Goal: Task Accomplishment & Management: Use online tool/utility

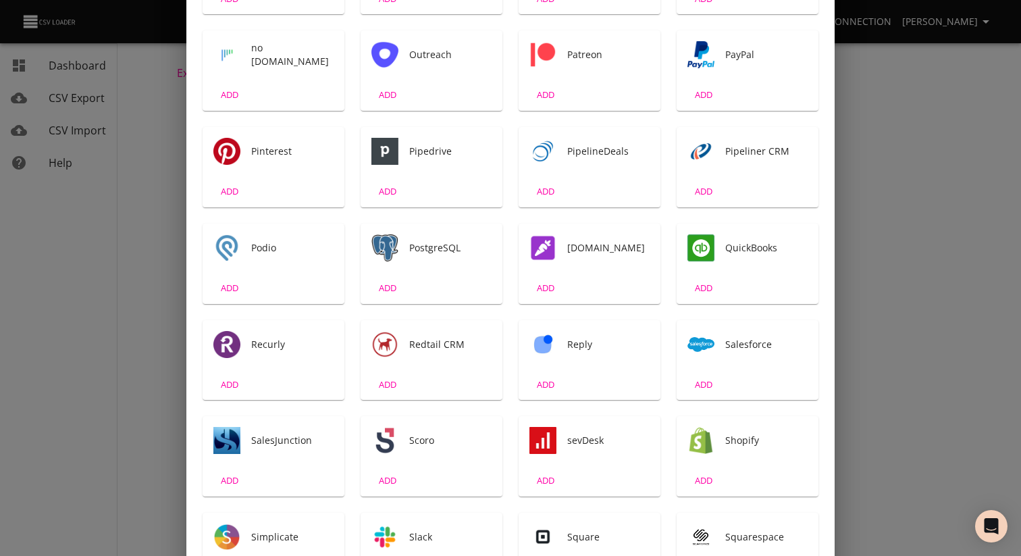
scroll to position [1601, 0]
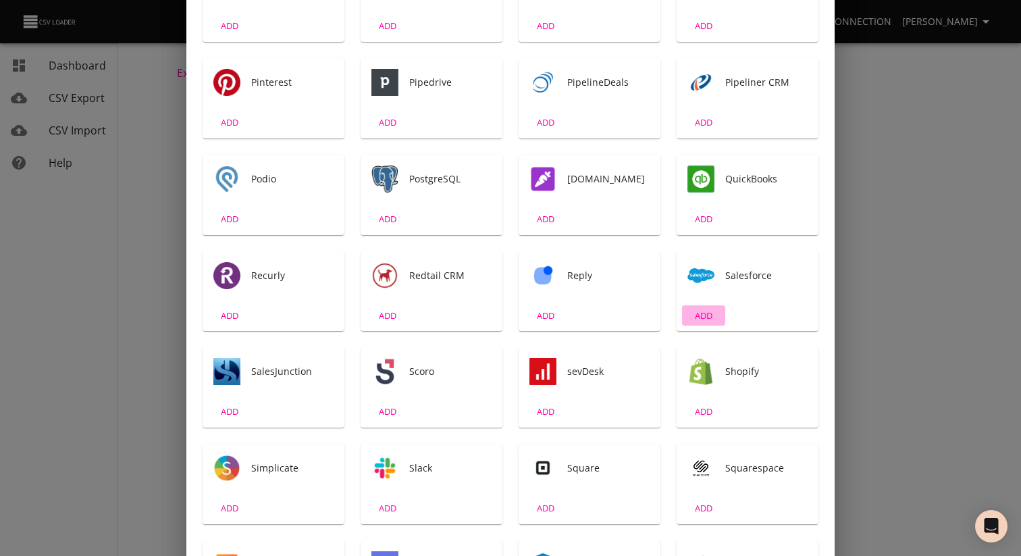
click at [704, 305] on button "ADD" at bounding box center [703, 315] width 43 height 21
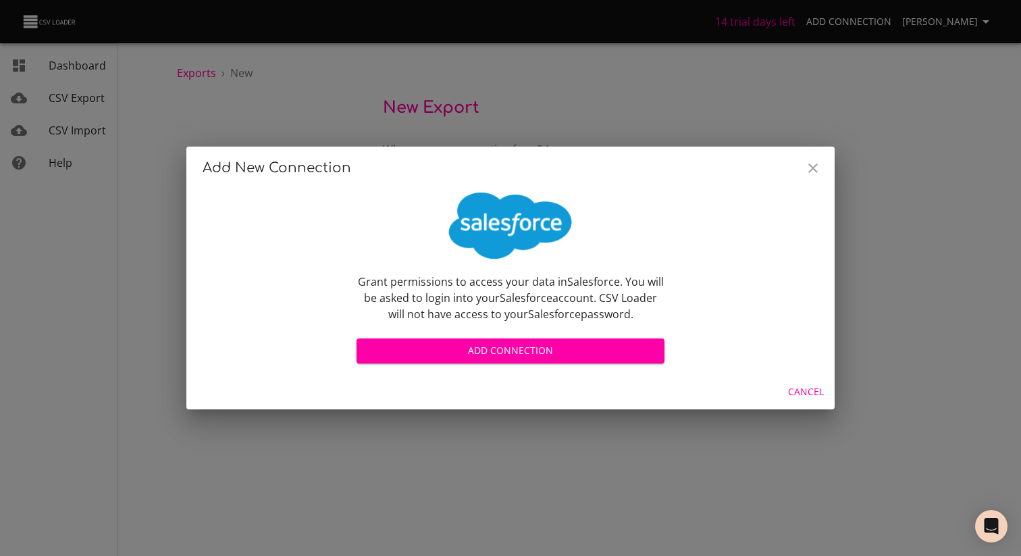
click at [629, 363] on button "Add Connection" at bounding box center [511, 350] width 308 height 25
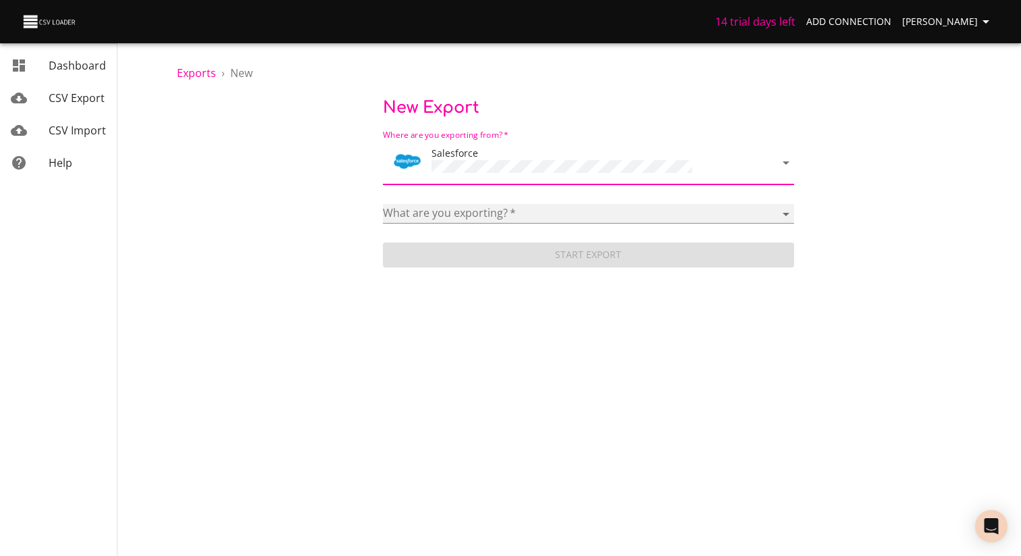
click at [507, 213] on select "Account Adicional Máquina de Café Campaign Case Categoria Classic Note Codigo R…" at bounding box center [588, 214] width 411 height 20
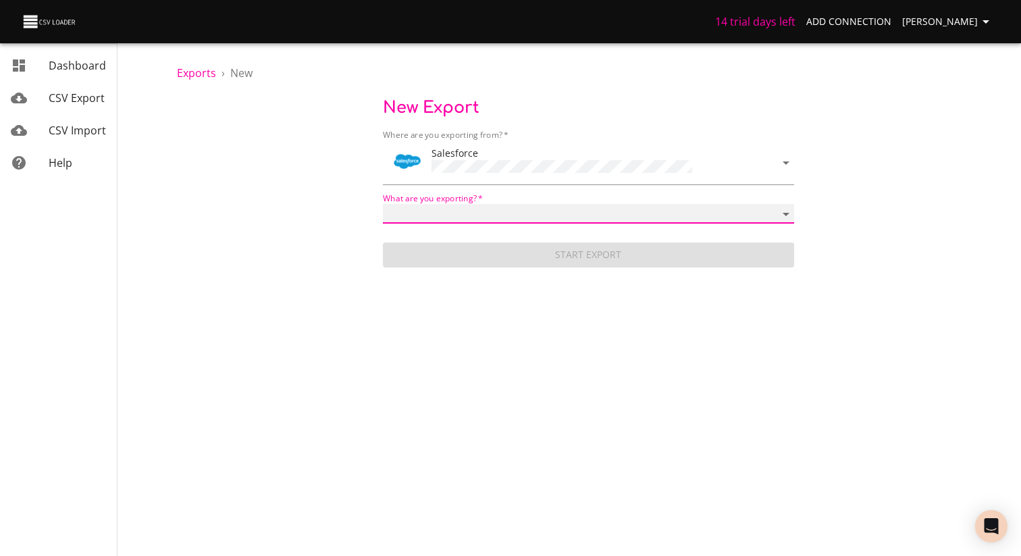
select select "ContentNote"
click at [383, 204] on select "Account Adicional Máquina de Café Campaign Case Categoria Classic Note Codigo R…" at bounding box center [588, 214] width 411 height 20
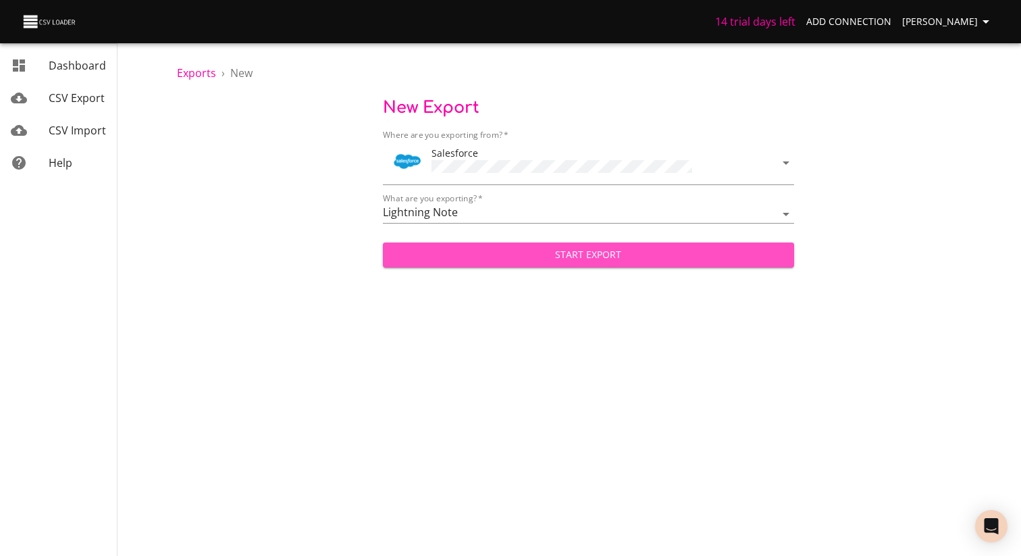
click at [587, 258] on span "Start Export" at bounding box center [589, 255] width 390 height 17
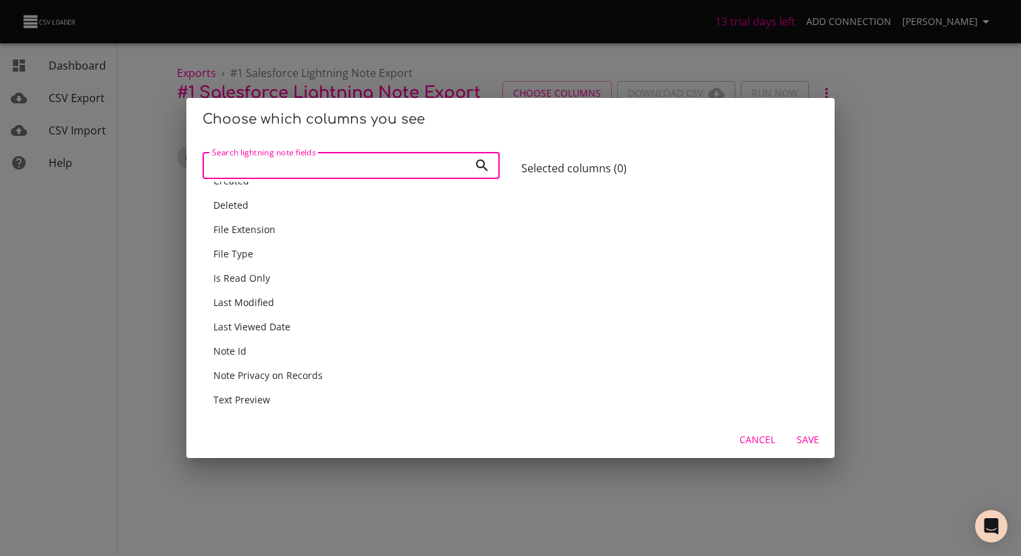
scroll to position [102, 0]
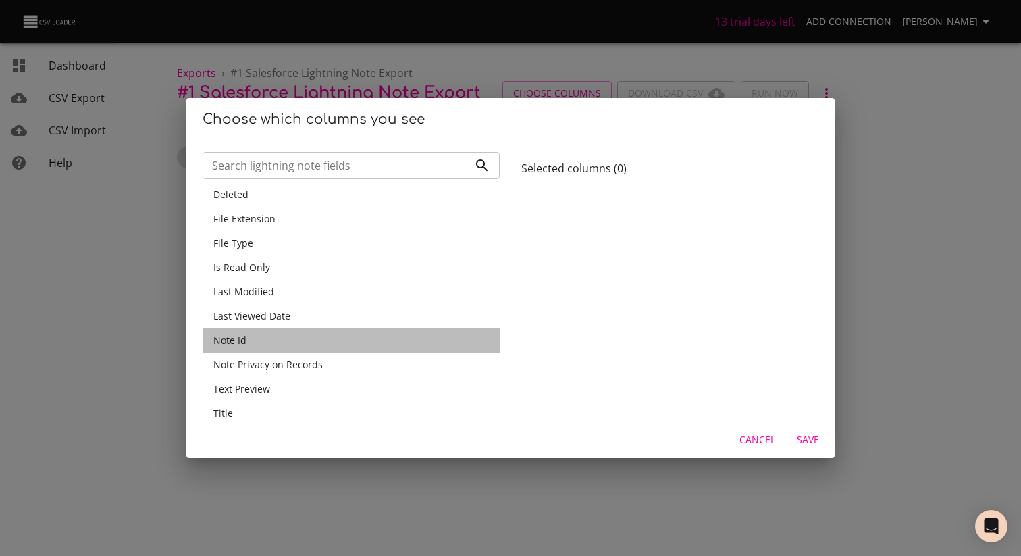
click at [255, 346] on div "Note Id" at bounding box center [351, 341] width 276 height 14
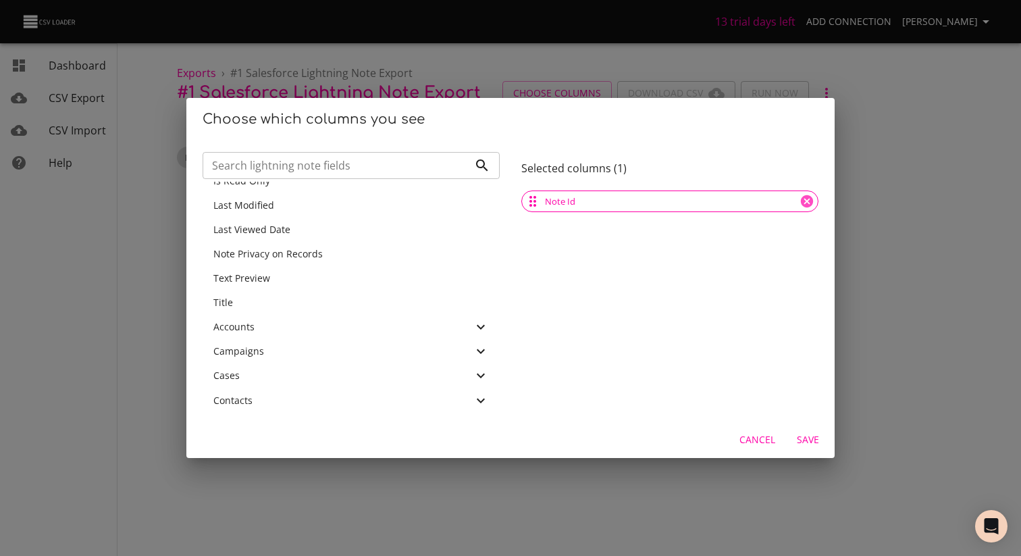
scroll to position [199, 0]
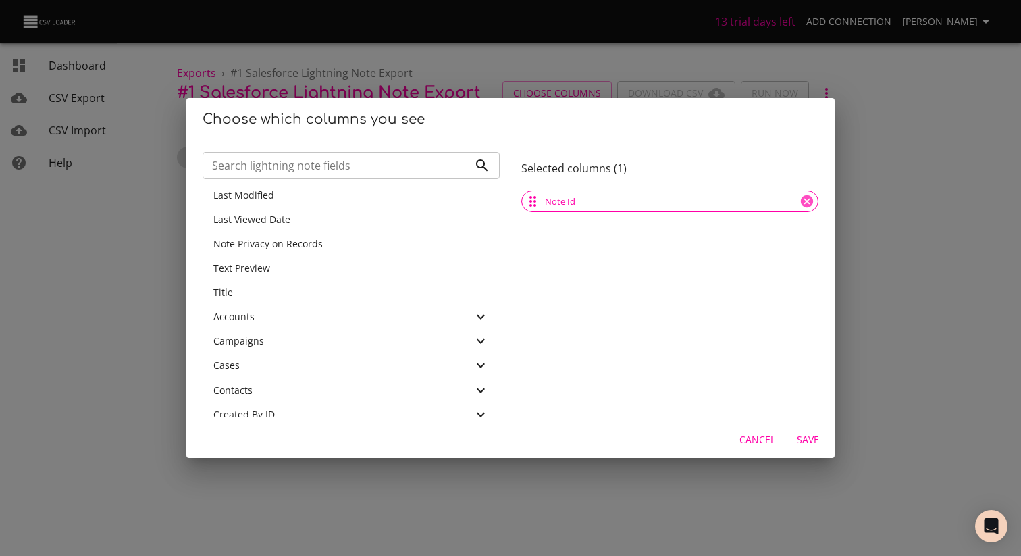
click at [272, 298] on div "Title" at bounding box center [351, 293] width 276 height 14
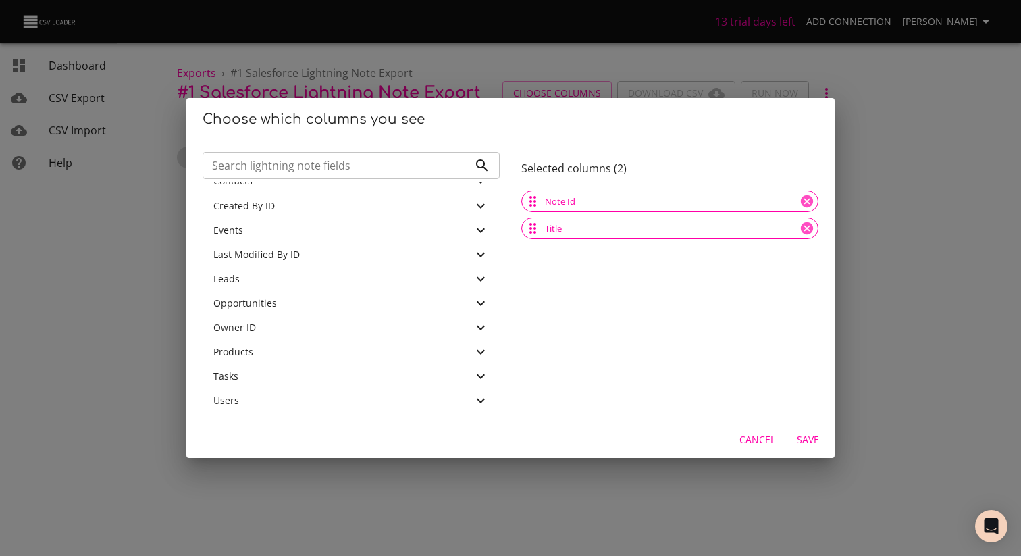
scroll to position [384, 0]
click at [489, 275] on div "Leads" at bounding box center [351, 278] width 297 height 24
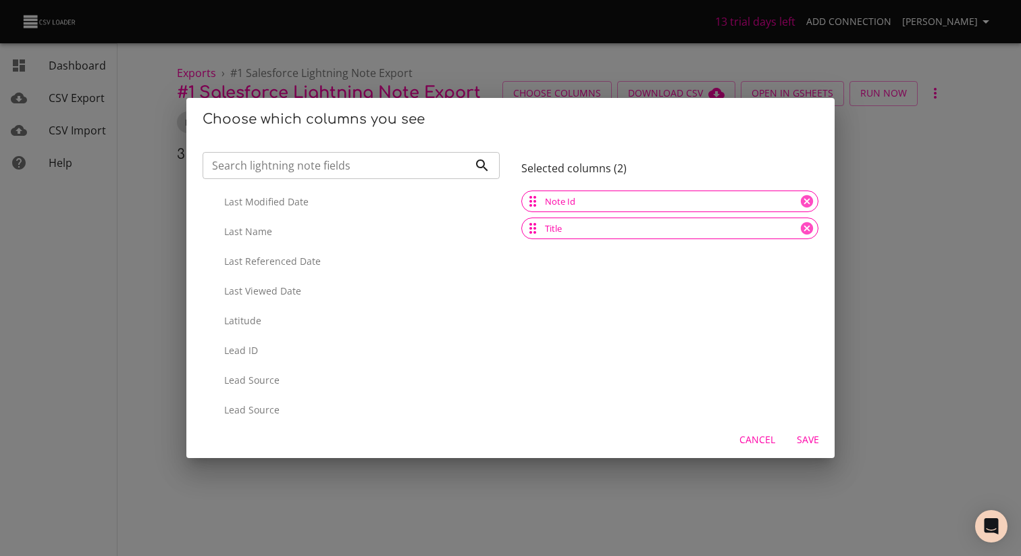
scroll to position [1843, 0]
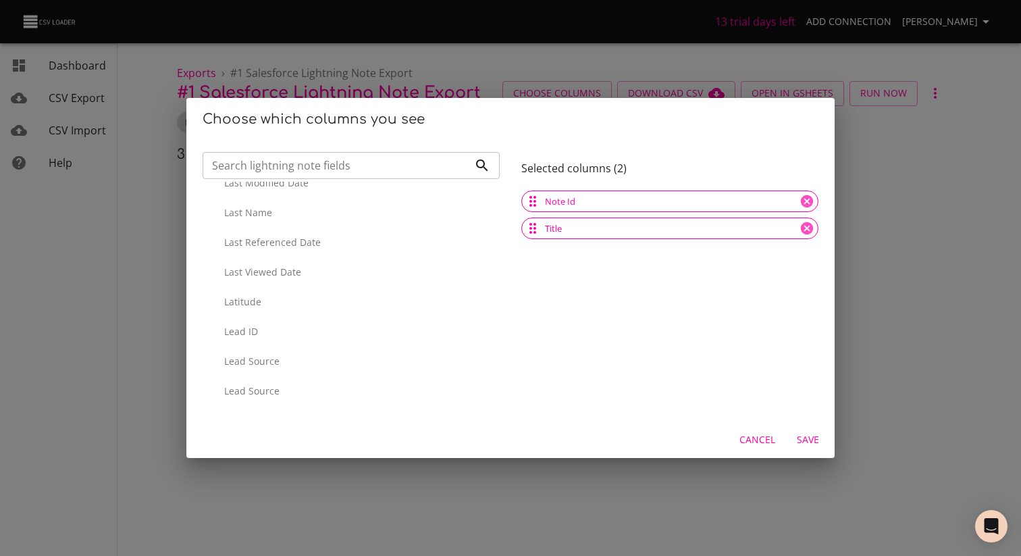
click at [275, 330] on p "Lead ID" at bounding box center [356, 332] width 265 height 14
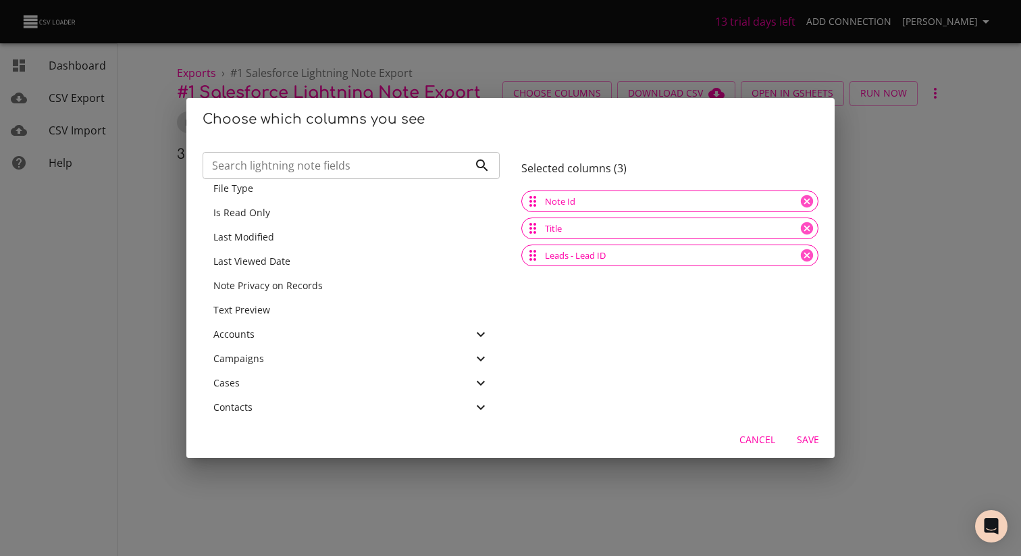
scroll to position [0, 0]
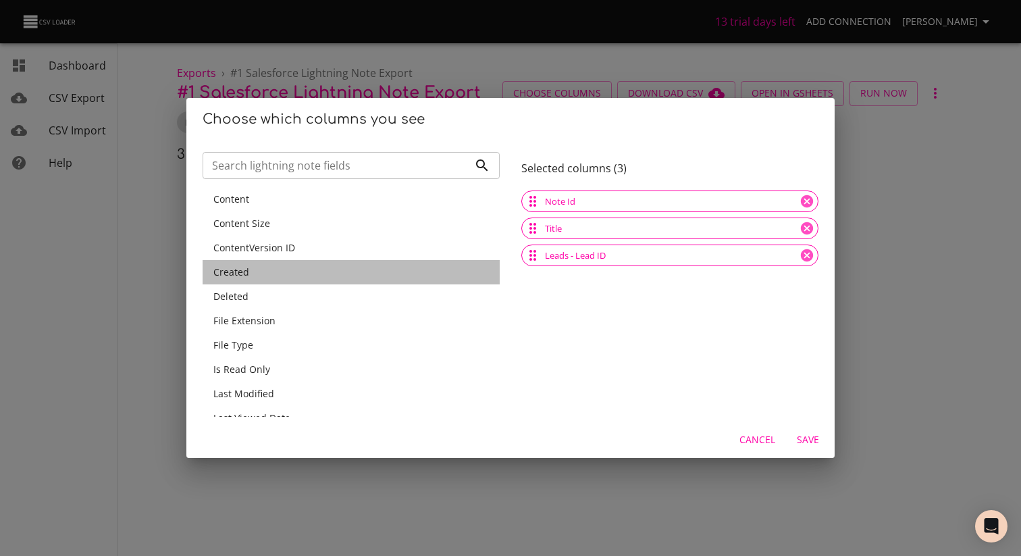
click at [238, 273] on span "Created" at bounding box center [231, 271] width 36 height 13
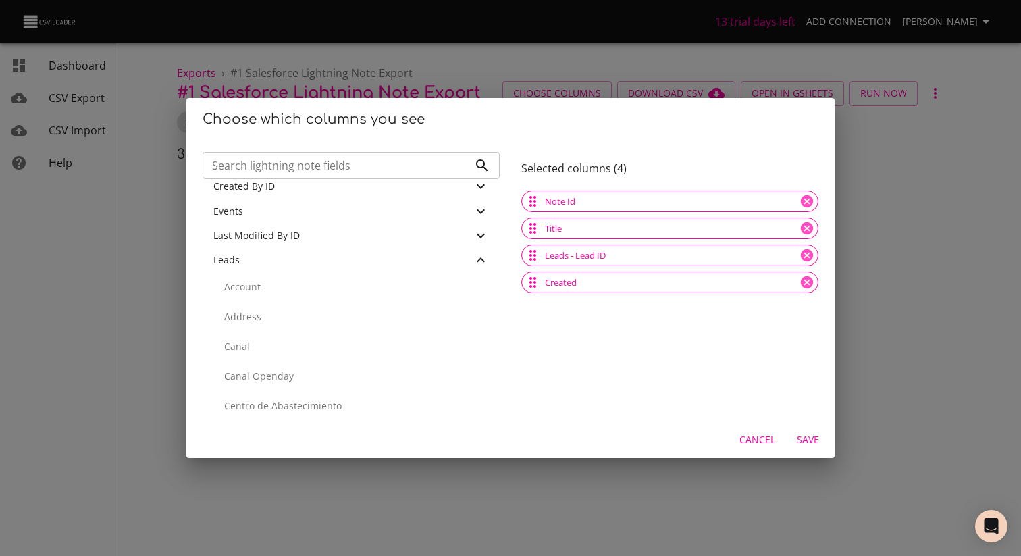
scroll to position [386, 0]
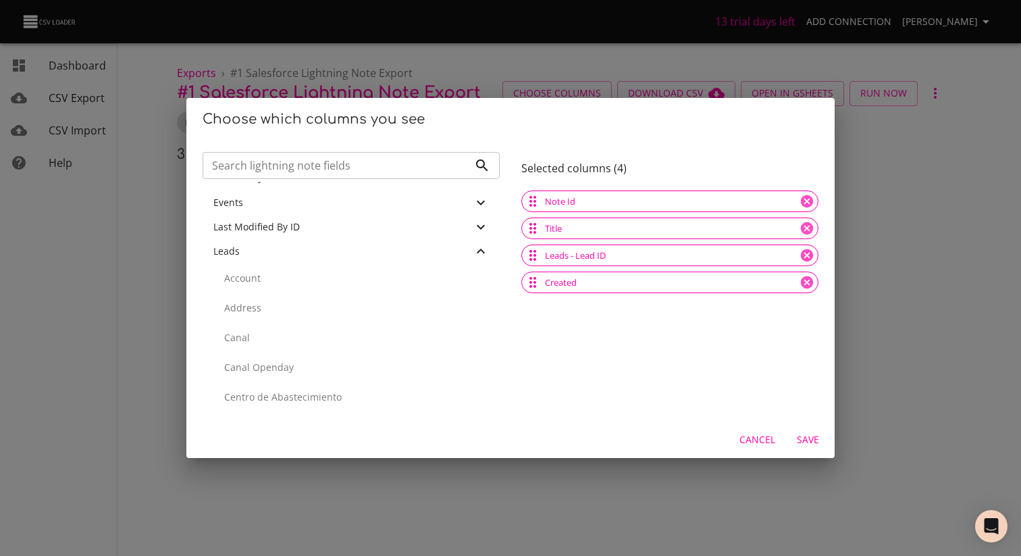
click at [475, 254] on icon at bounding box center [481, 251] width 16 height 16
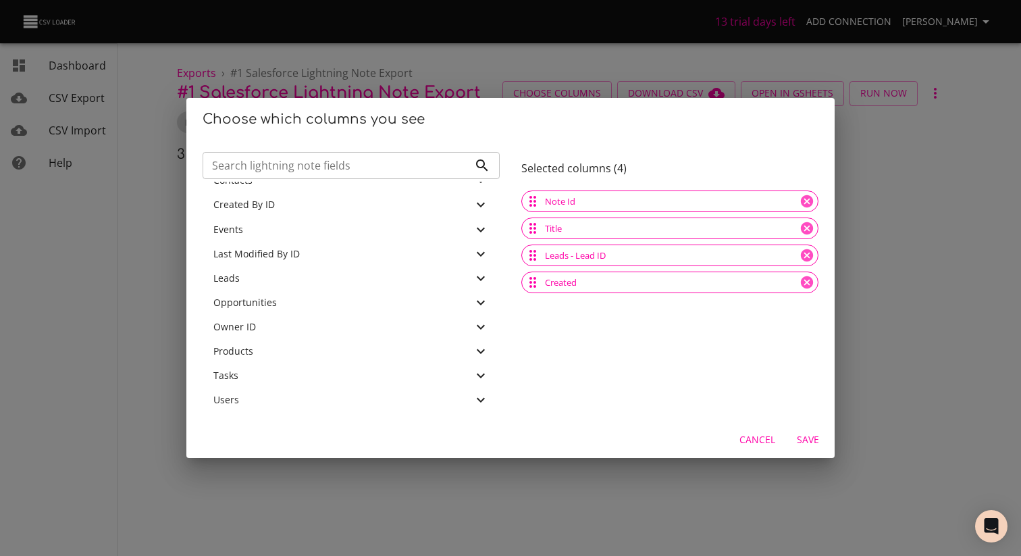
scroll to position [5, 0]
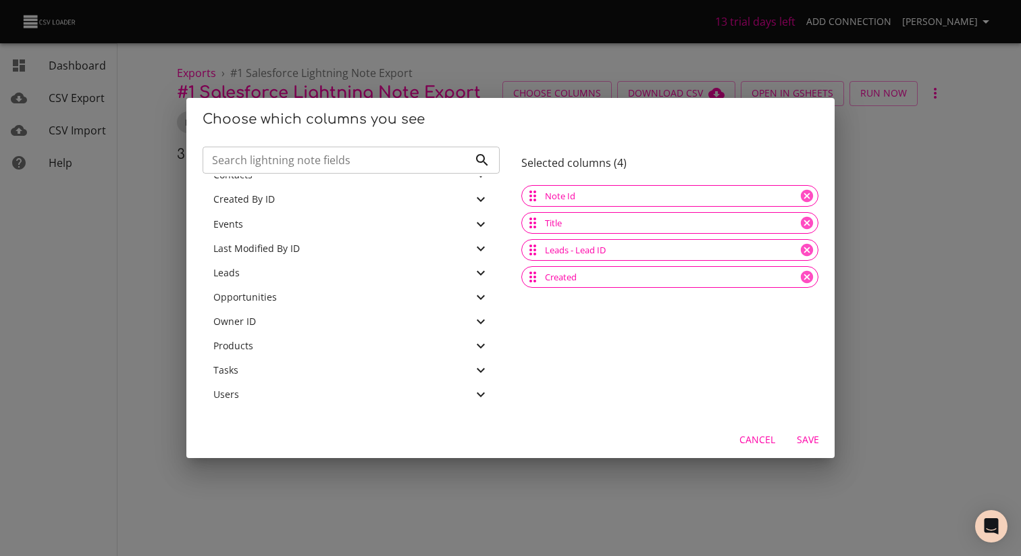
click at [482, 326] on icon at bounding box center [481, 321] width 16 height 16
click at [490, 394] on div "Users" at bounding box center [351, 394] width 297 height 24
click at [480, 394] on icon at bounding box center [481, 394] width 16 height 16
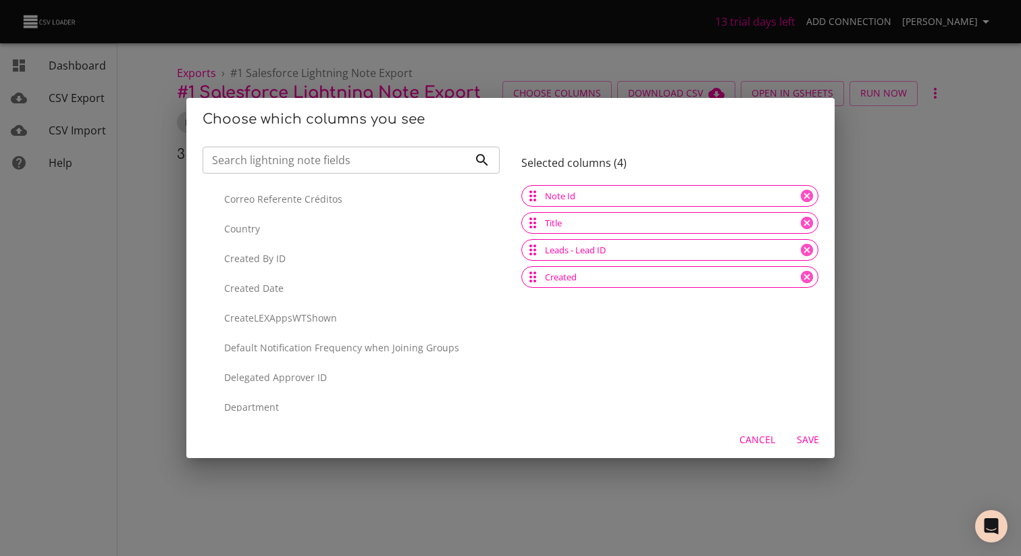
scroll to position [1237, 0]
click at [430, 260] on p "Created By ID" at bounding box center [356, 257] width 265 height 14
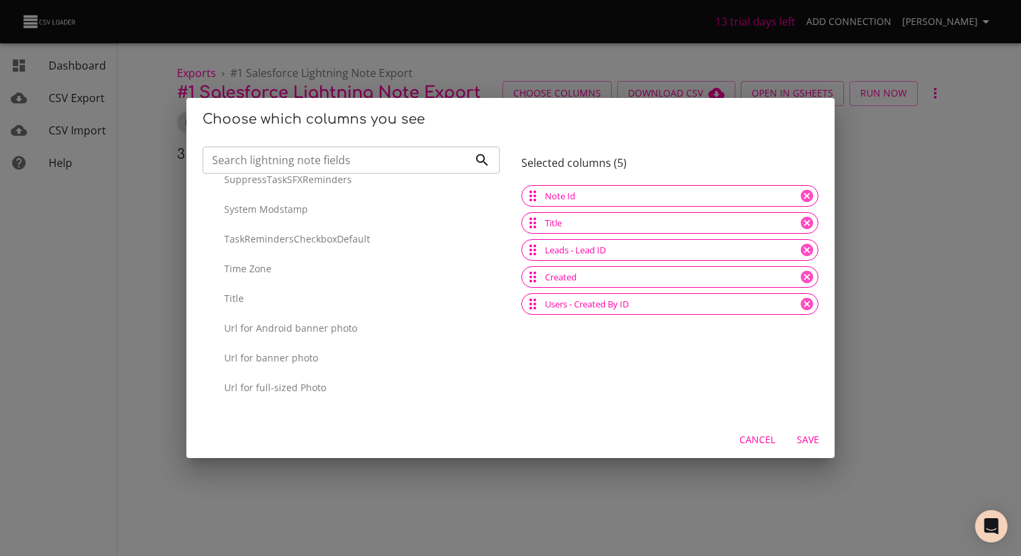
scroll to position [5324, 0]
click at [796, 440] on span "Save" at bounding box center [808, 440] width 32 height 17
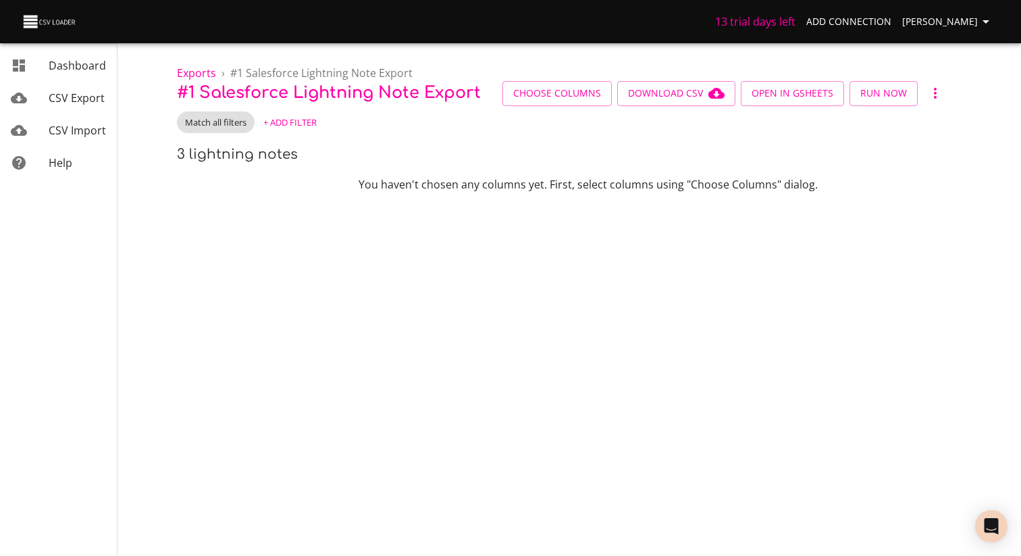
scroll to position [0, 0]
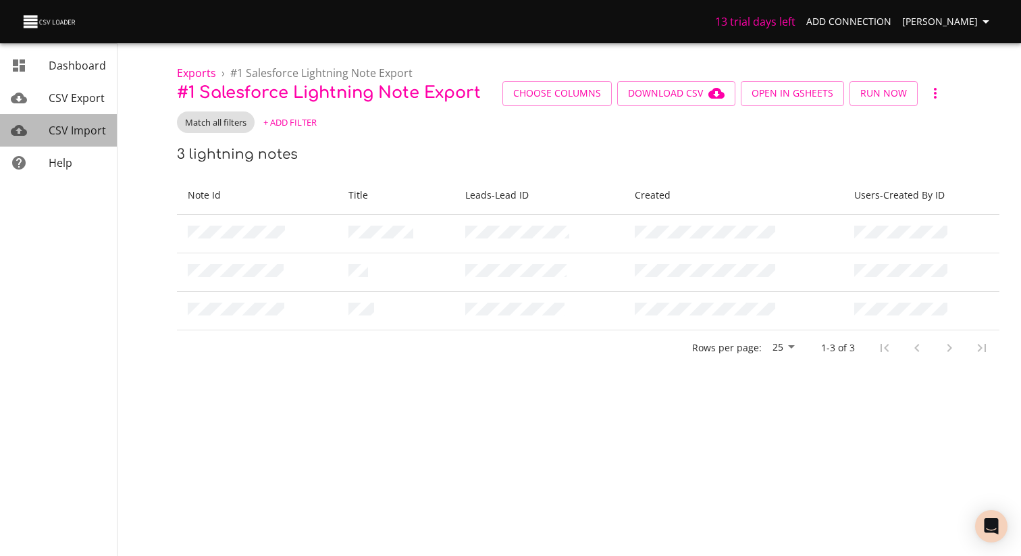
click at [68, 133] on span "CSV Import" at bounding box center [77, 130] width 57 height 15
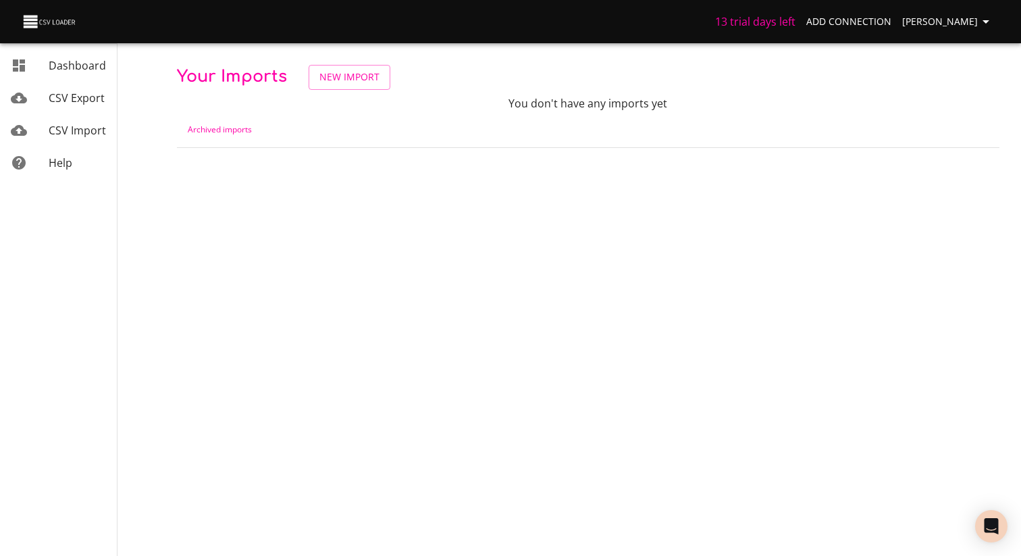
click at [263, 132] on td "Archived imports" at bounding box center [588, 129] width 823 height 36
click at [232, 128] on link "Archived imports" at bounding box center [220, 129] width 64 height 11
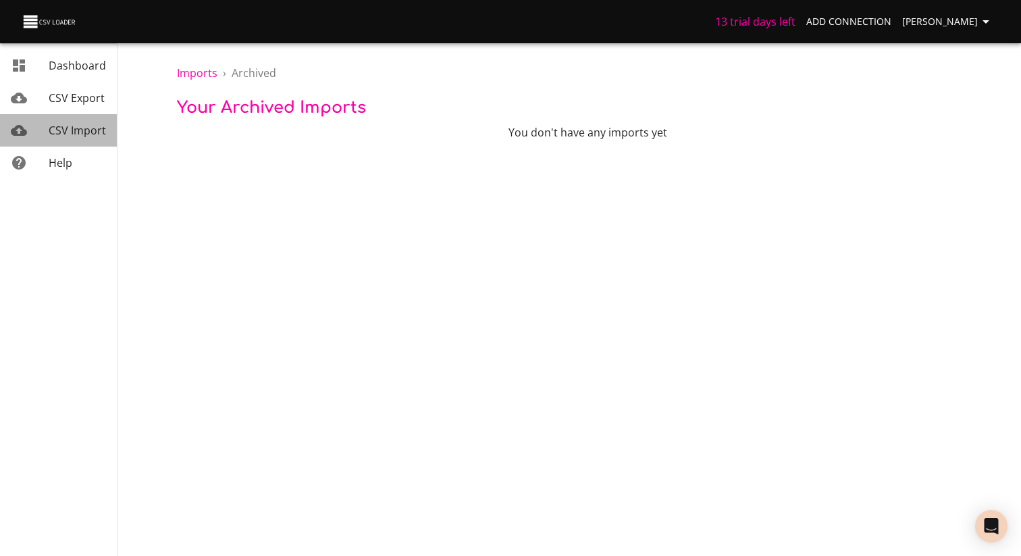
click at [67, 125] on span "CSV Import" at bounding box center [77, 130] width 57 height 15
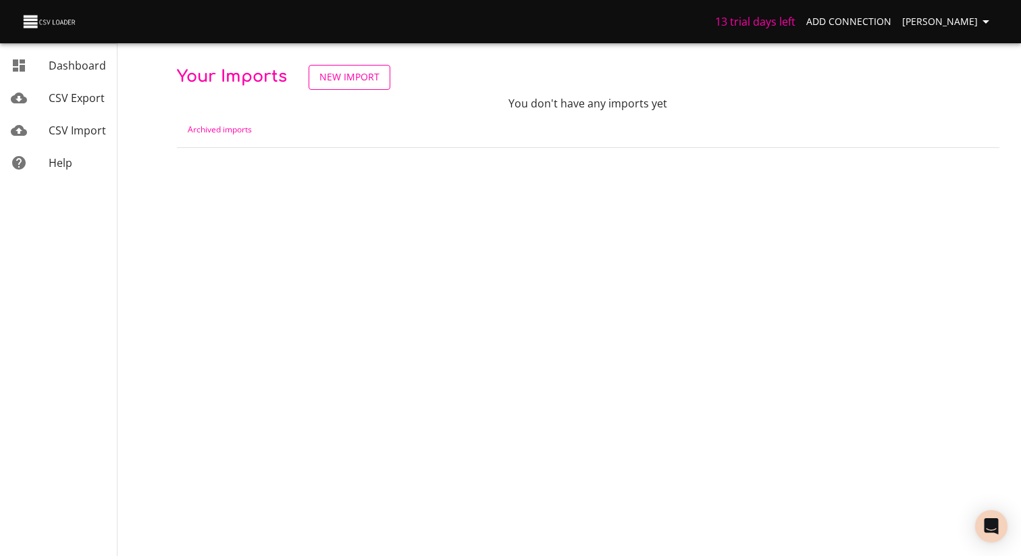
click at [322, 78] on span "New Import" at bounding box center [349, 77] width 60 height 17
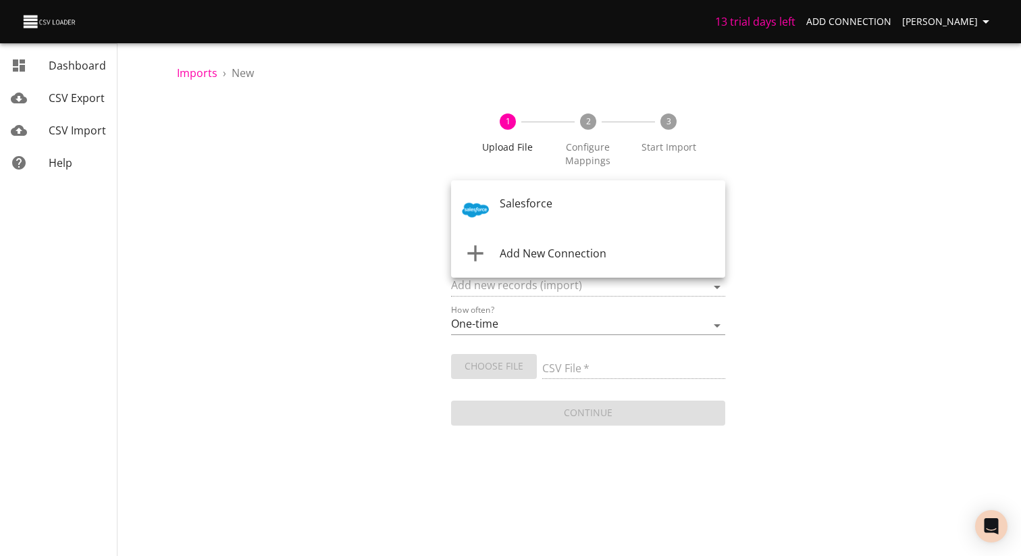
click at [547, 211] on body "13 trial days left Add Connection [PERSON_NAME] Dashboard CSV Export CSV Import…" at bounding box center [510, 278] width 1021 height 556
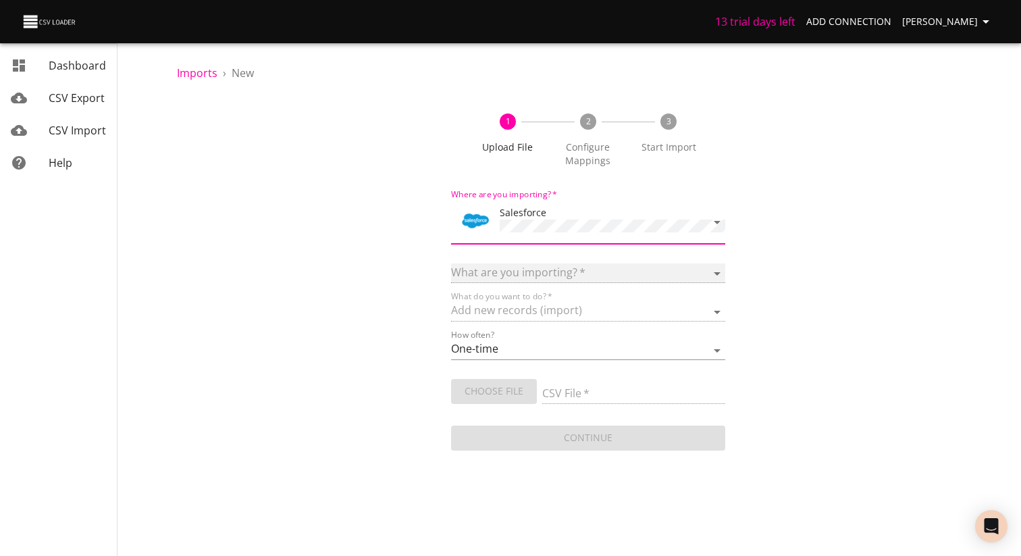
click at [528, 266] on select at bounding box center [588, 273] width 274 height 20
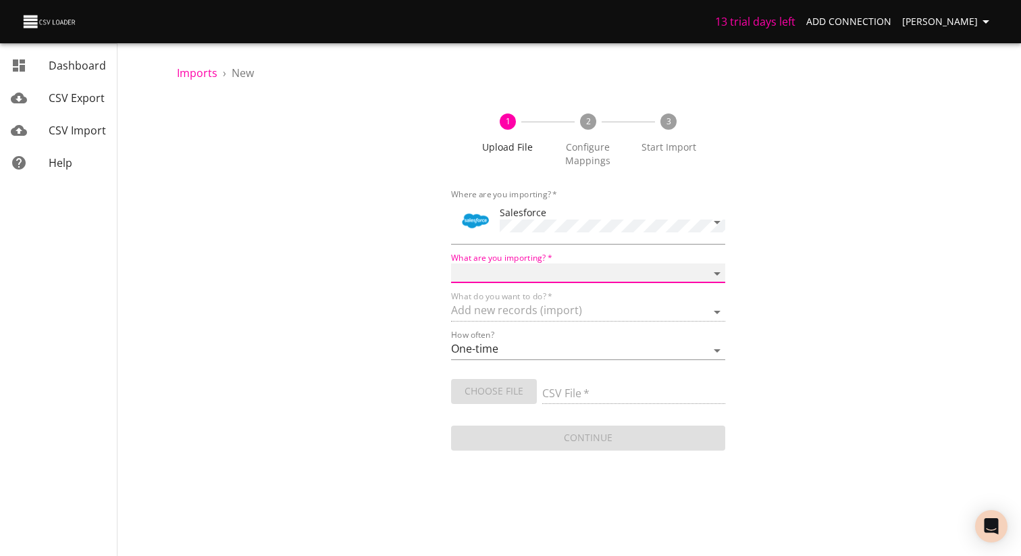
select select "ContentNote"
click at [451, 263] on select "Account Campaign Case Classic Note Contact Event Lead Lightning Note Opportunit…" at bounding box center [588, 273] width 274 height 20
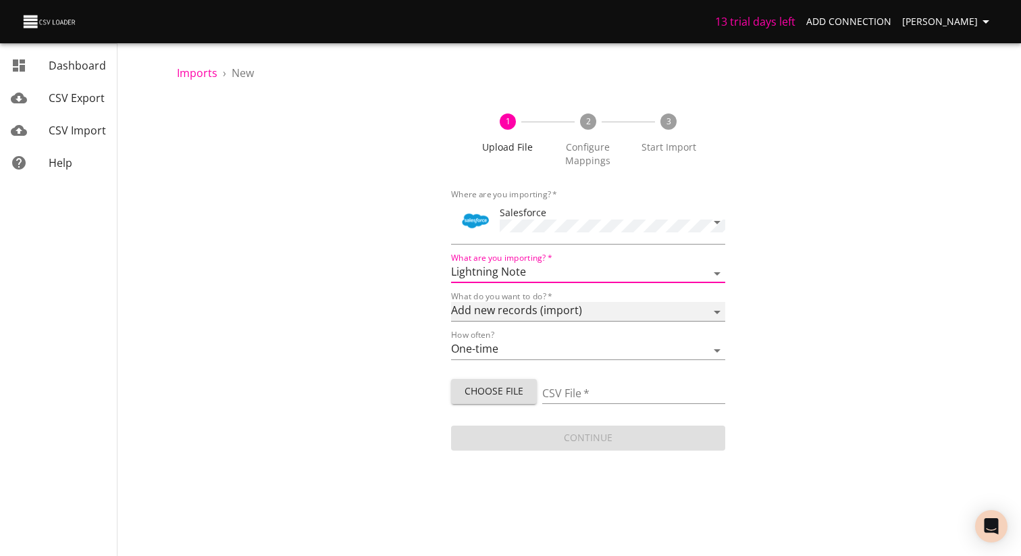
click at [516, 309] on select "Add new records (import) Update existing records (update) Add new and update ex…" at bounding box center [588, 312] width 274 height 20
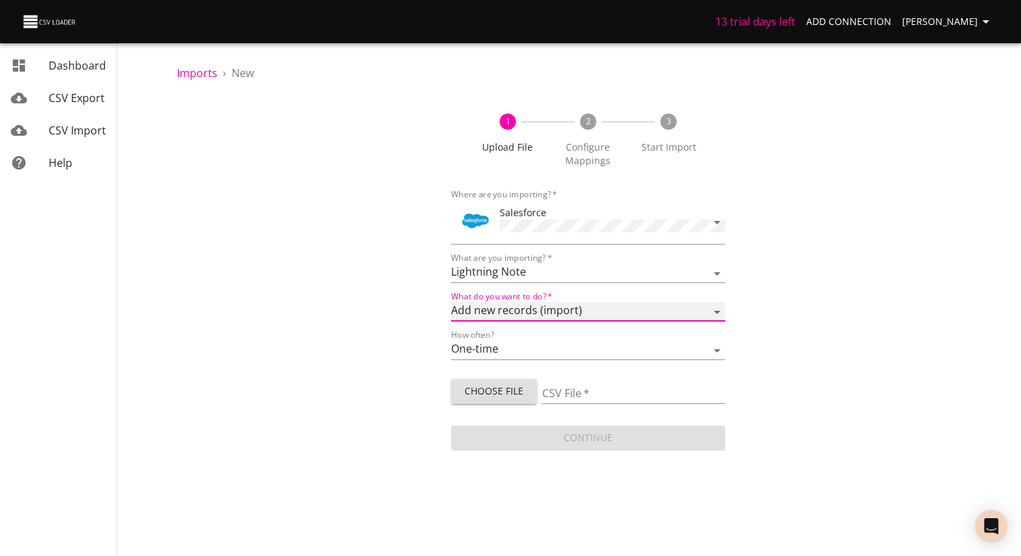
click at [451, 302] on select "Add new records (import) Update existing records (update) Add new and update ex…" at bounding box center [588, 312] width 274 height 20
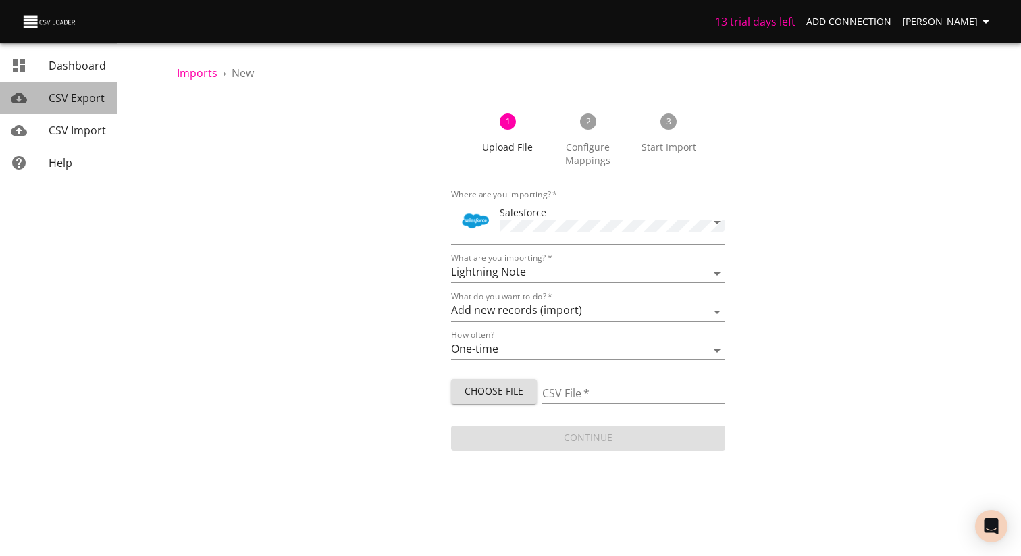
click at [75, 105] on div "CSV Export" at bounding box center [77, 98] width 57 height 16
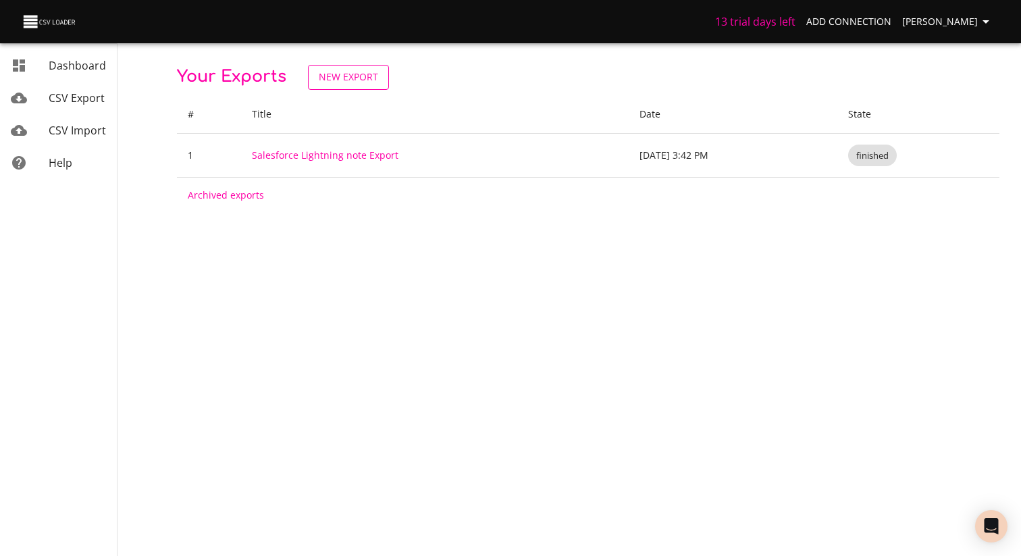
click at [341, 81] on span "New Export" at bounding box center [348, 77] width 59 height 17
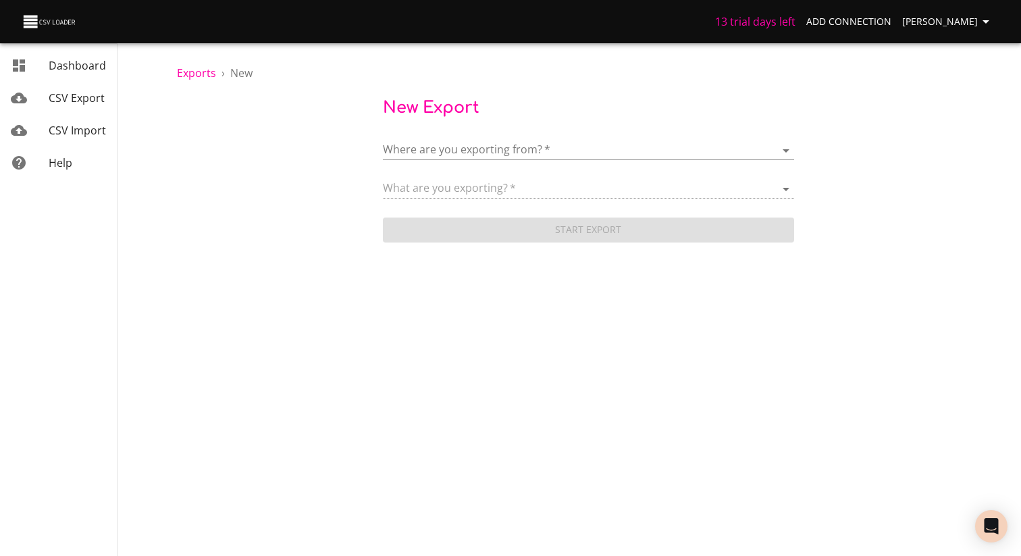
click at [406, 161] on form "Where are you exporting from?   * ​ What are you exporting?   * Start Export" at bounding box center [588, 184] width 411 height 121
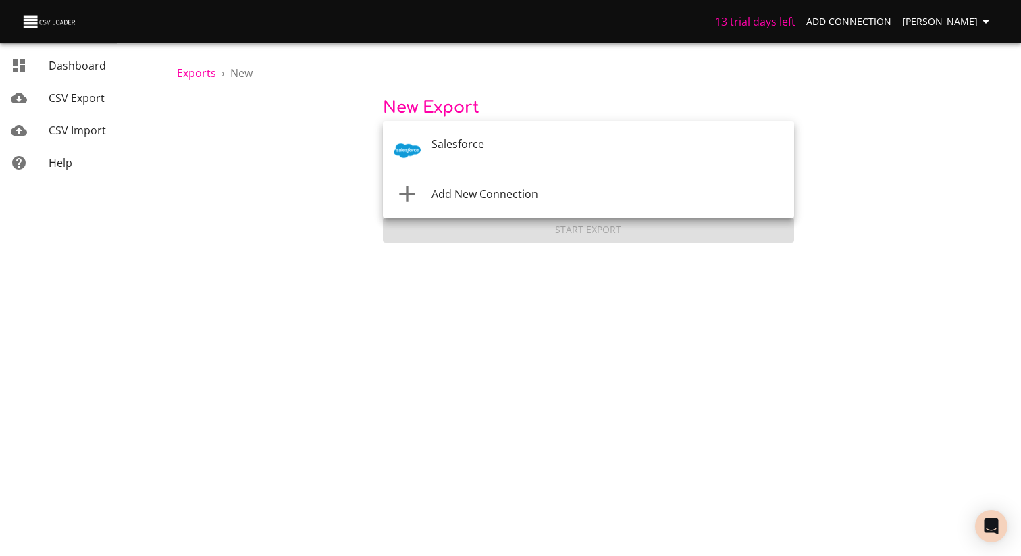
click at [419, 151] on body "13 trial days left Add Connection [PERSON_NAME] Dashboard CSV Export CSV Import…" at bounding box center [510, 278] width 1021 height 556
click at [441, 145] on span "Salesforce" at bounding box center [458, 143] width 53 height 15
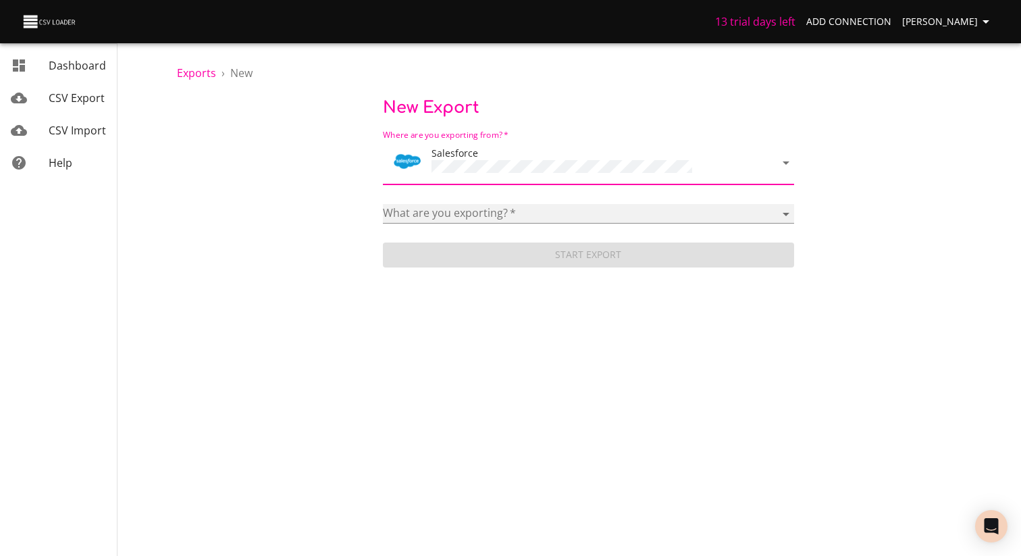
click at [458, 205] on select "Account Adicional Máquina de Café Campaign Case Categoria Classic Note Codigo R…" at bounding box center [588, 214] width 411 height 20
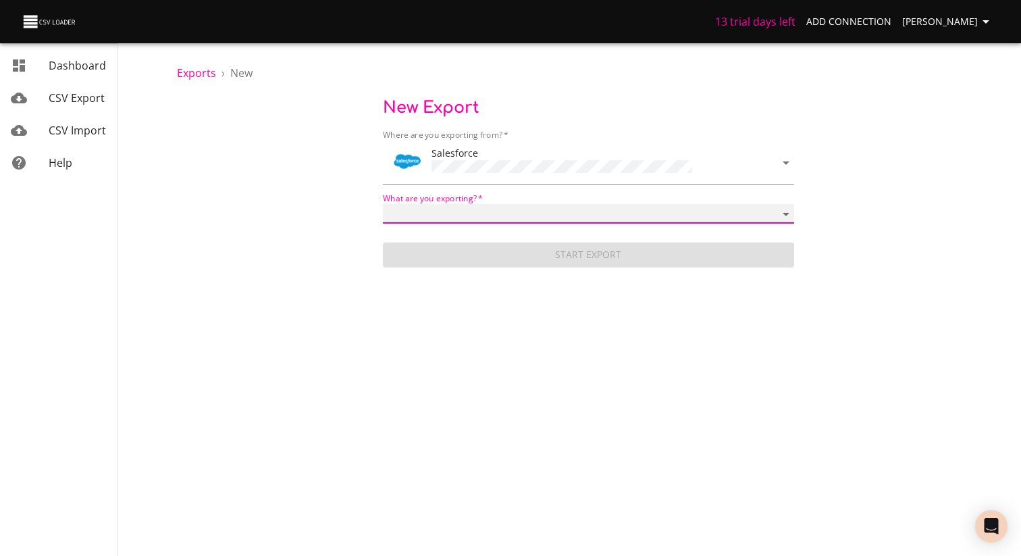
select select "ContentNote"
click at [383, 204] on select "Account Adicional Máquina de Café Campaign Case Categoria Classic Note Codigo R…" at bounding box center [588, 214] width 411 height 20
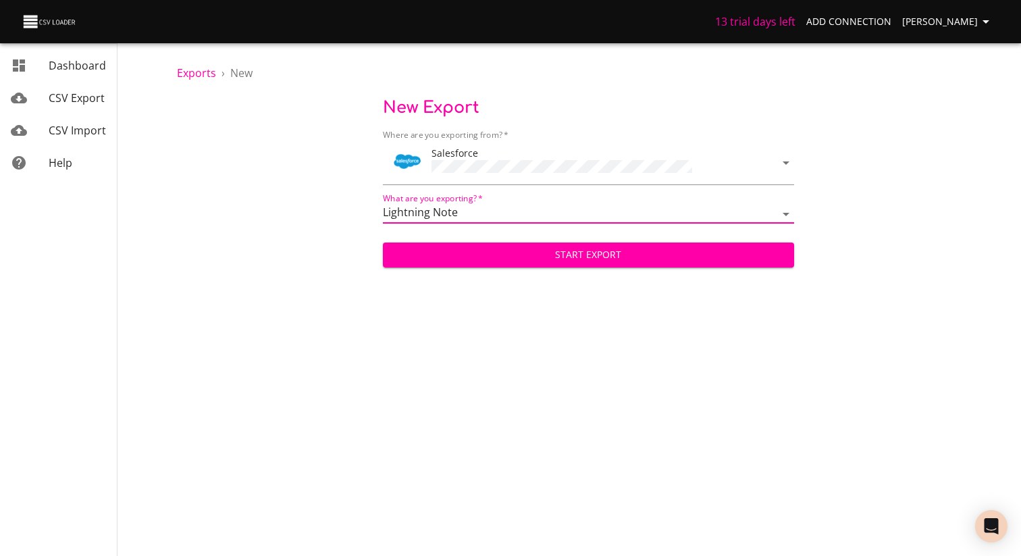
click at [509, 251] on span "Start Export" at bounding box center [589, 255] width 390 height 17
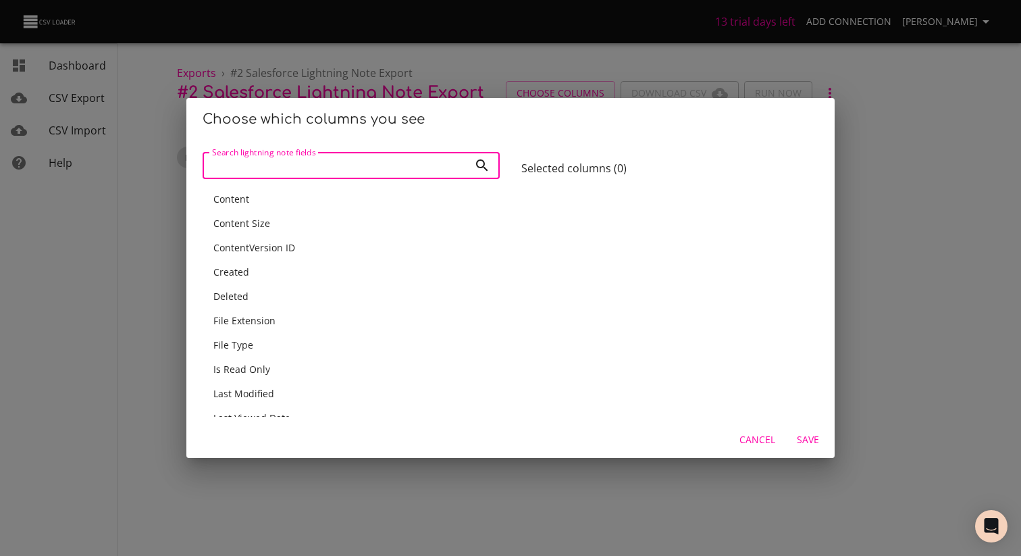
click at [269, 209] on div "Content" at bounding box center [351, 199] width 297 height 24
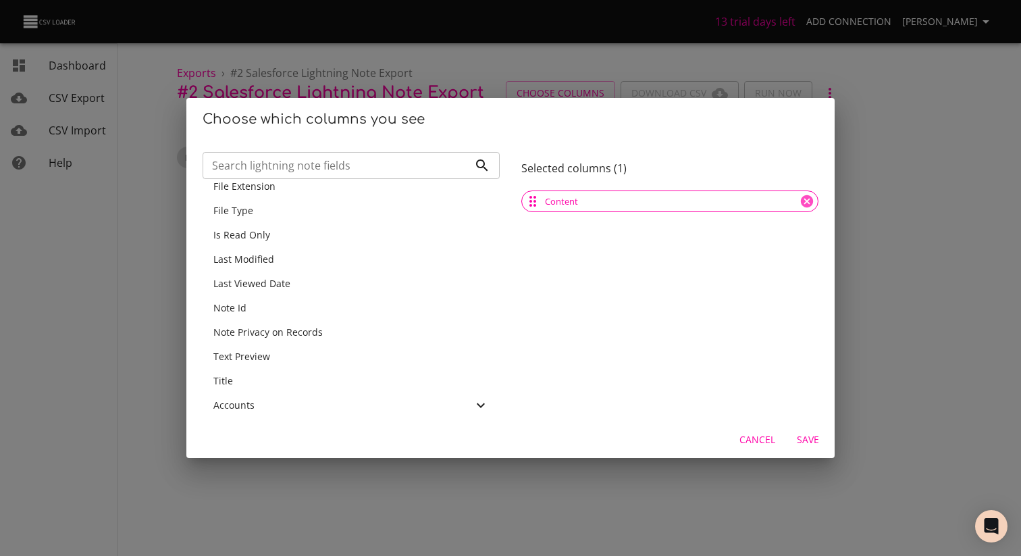
scroll to position [126, 0]
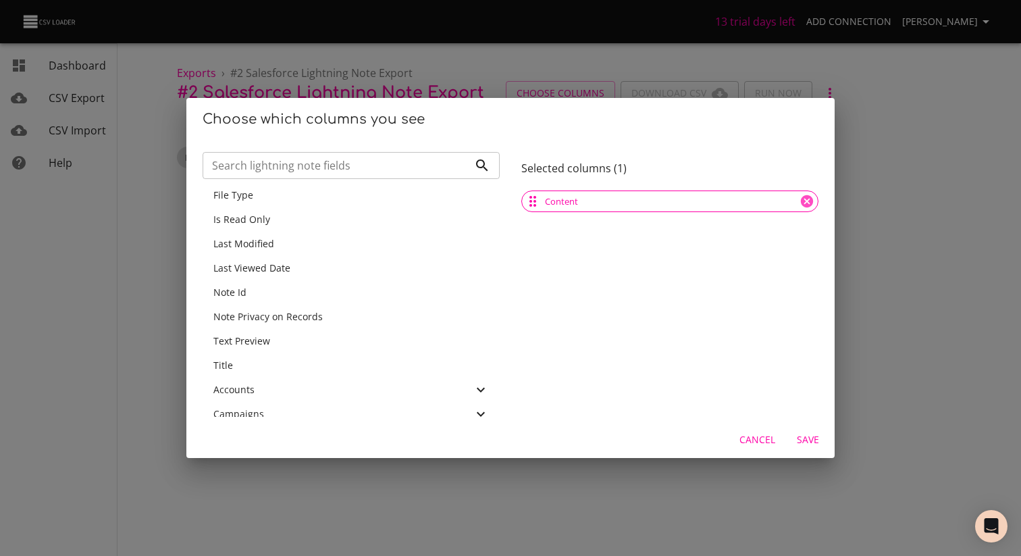
click at [256, 291] on div "Note Id" at bounding box center [351, 293] width 276 height 14
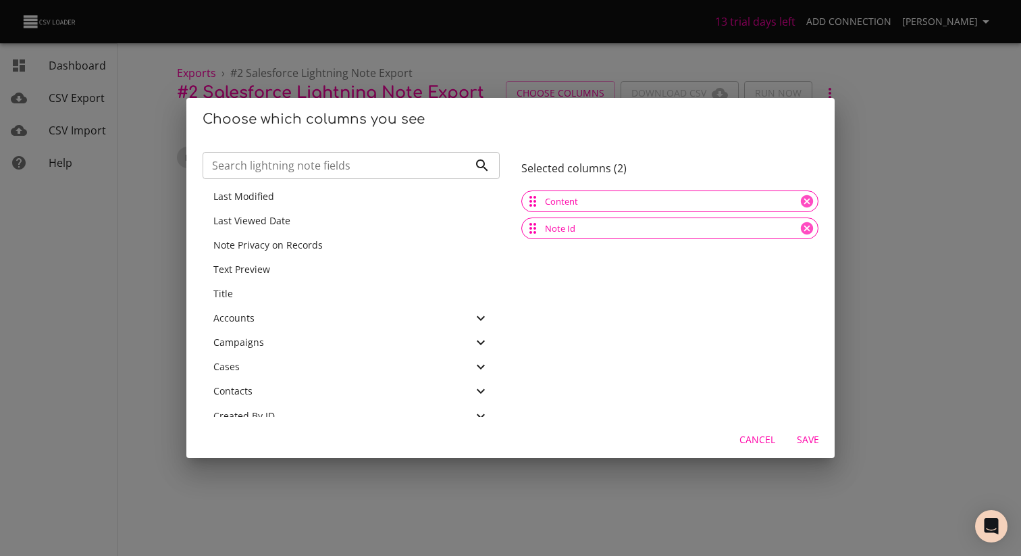
scroll to position [178, 0]
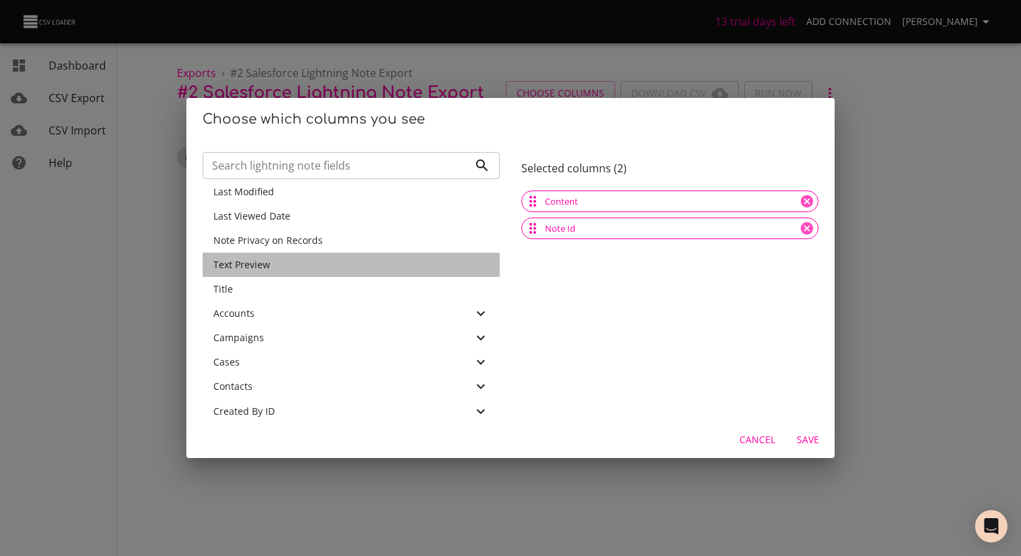
click at [290, 269] on div "Text Preview" at bounding box center [351, 265] width 276 height 14
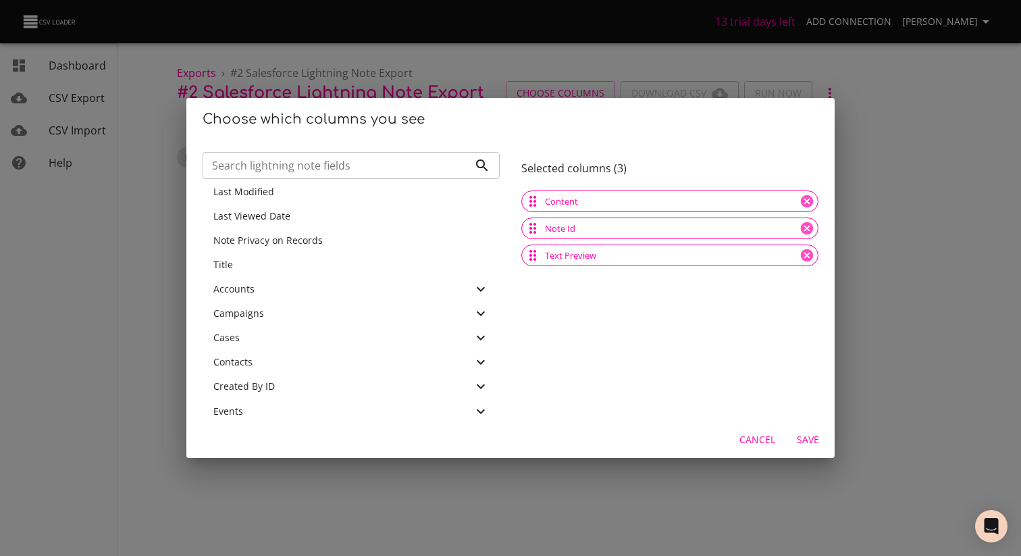
click at [274, 268] on div "Title" at bounding box center [351, 265] width 276 height 14
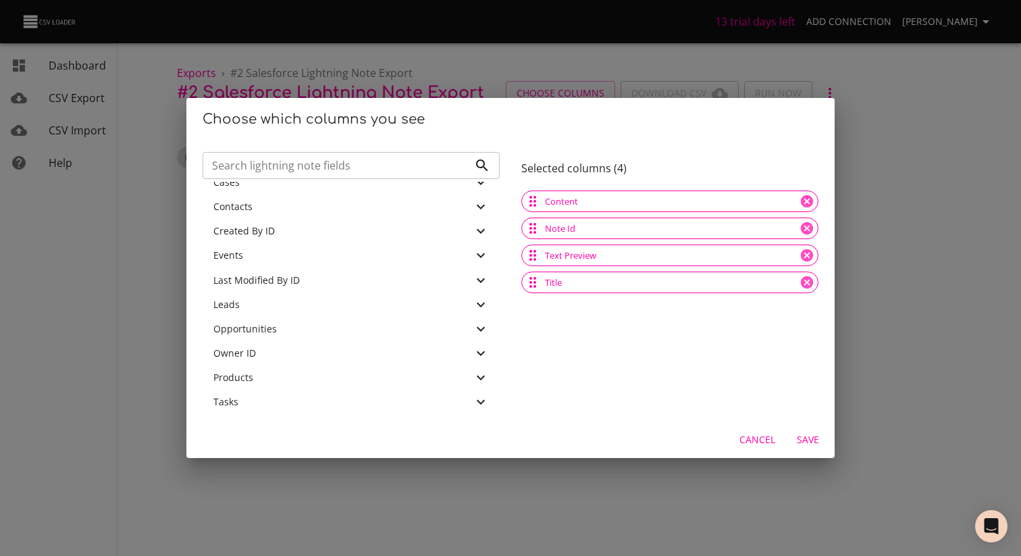
scroll to position [329, 0]
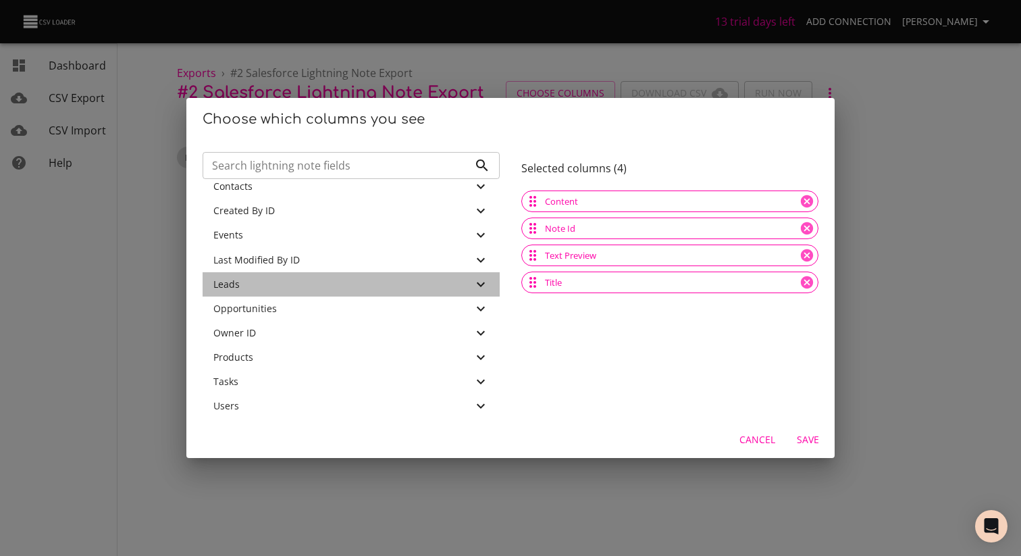
click at [309, 278] on div "Leads" at bounding box center [342, 285] width 259 height 14
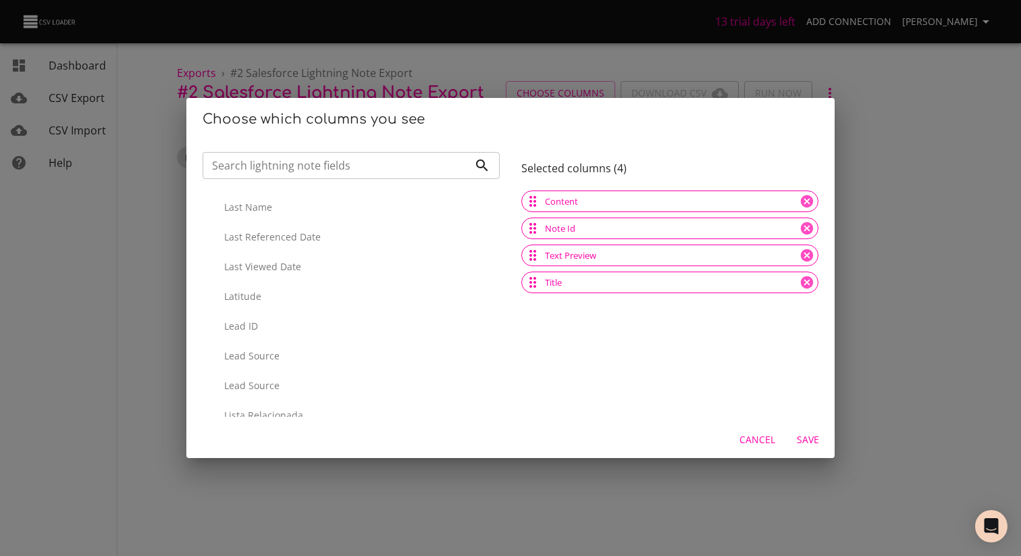
scroll to position [1807, 0]
click at [260, 317] on p "Lead ID" at bounding box center [356, 320] width 265 height 14
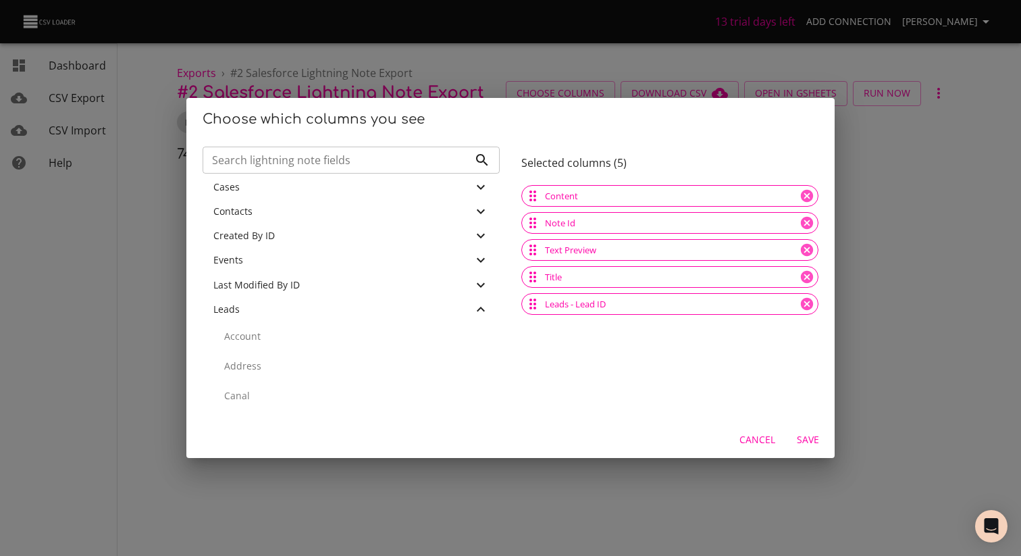
scroll to position [307, 0]
click at [485, 297] on icon at bounding box center [481, 300] width 16 height 16
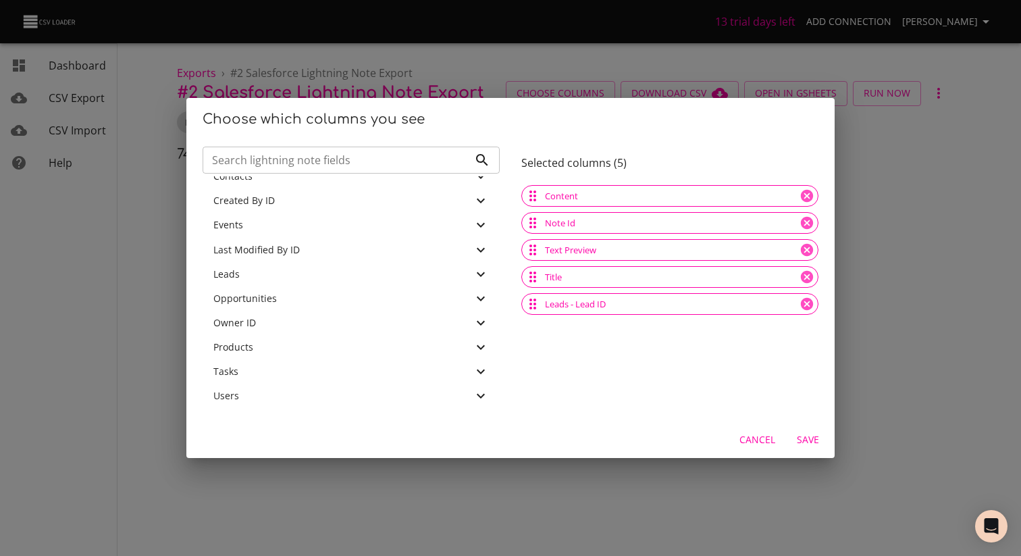
scroll to position [335, 0]
click at [473, 320] on icon at bounding box center [481, 321] width 16 height 16
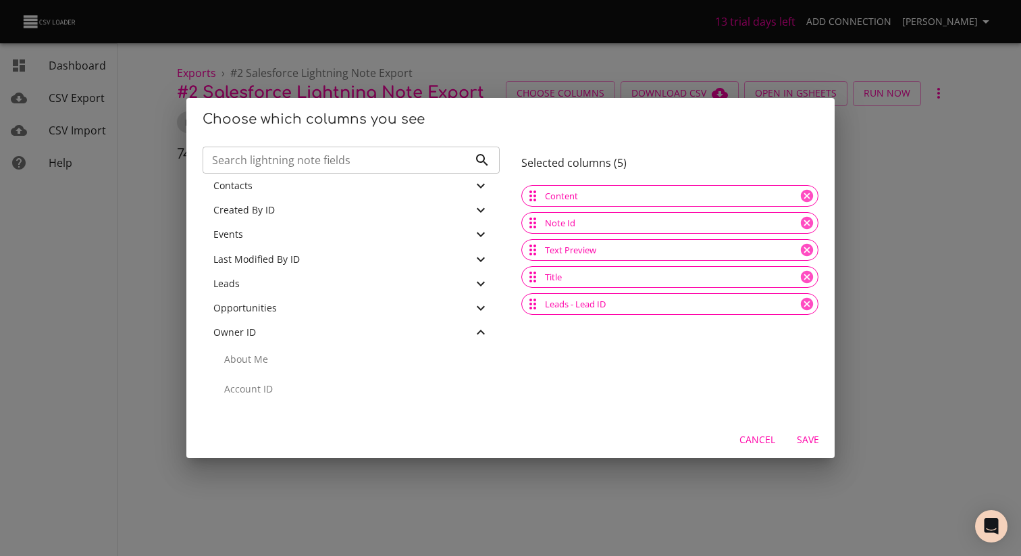
scroll to position [355, 0]
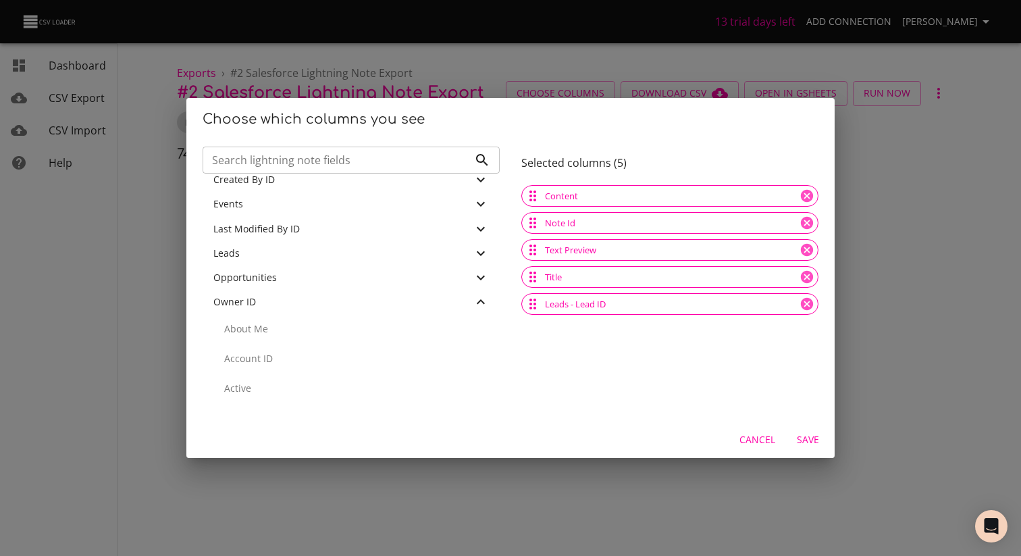
click at [300, 360] on p "Account ID" at bounding box center [356, 359] width 265 height 14
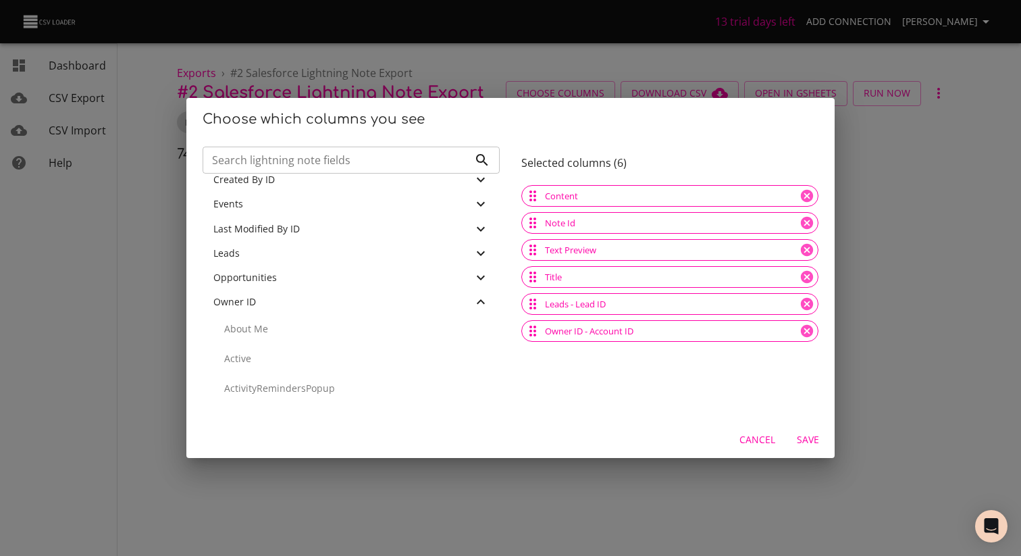
click at [808, 441] on span "Save" at bounding box center [808, 440] width 32 height 17
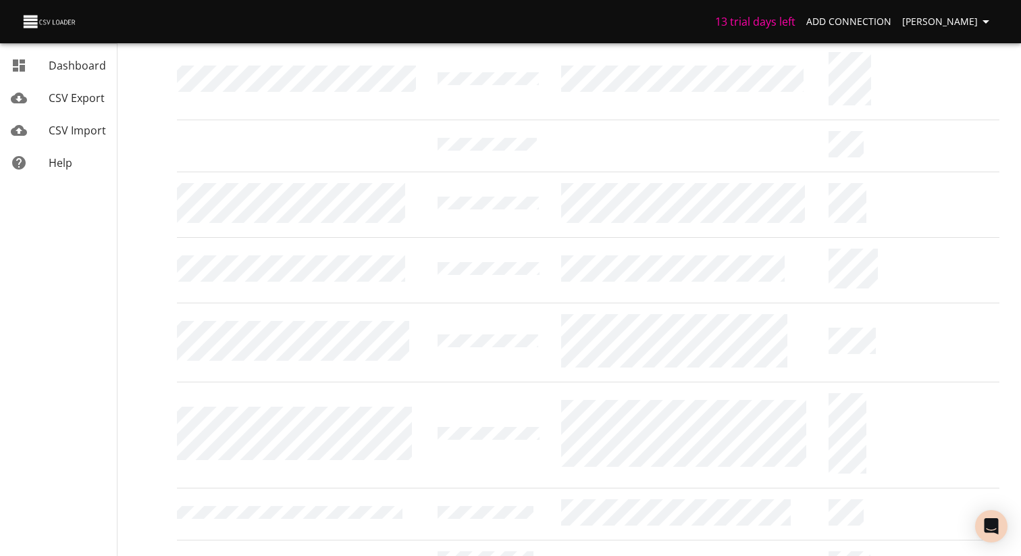
scroll to position [0, 0]
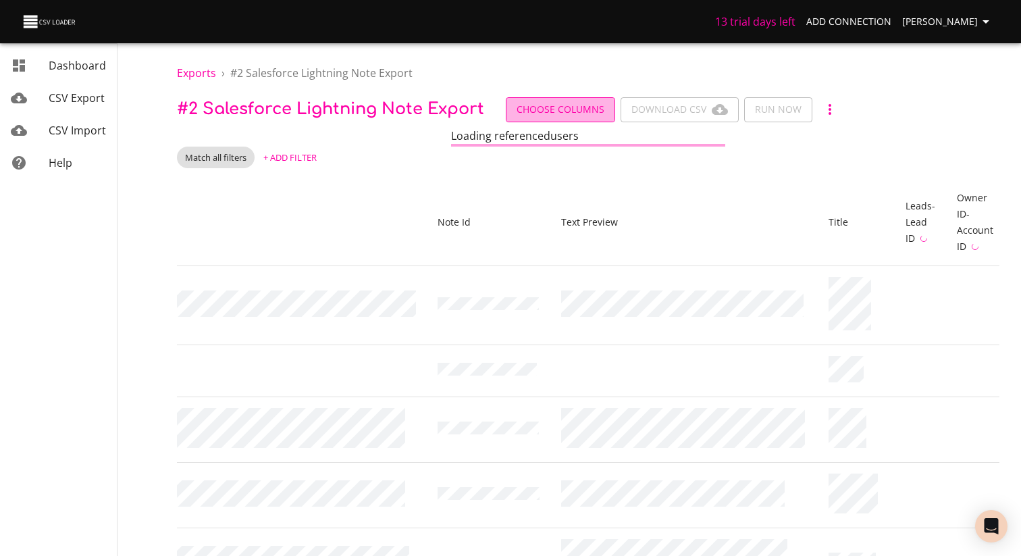
click at [551, 117] on span "Choose Columns" at bounding box center [561, 109] width 88 height 17
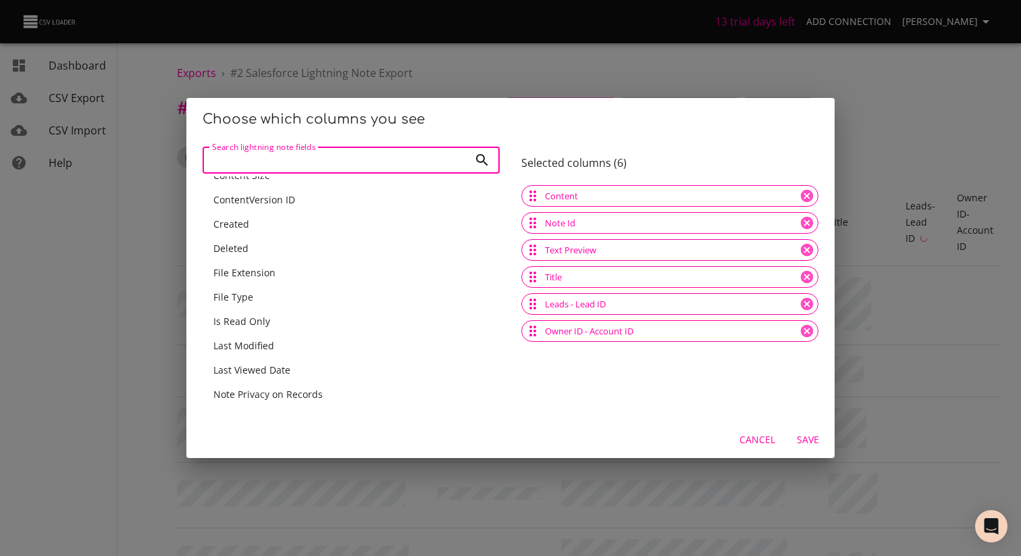
scroll to position [32, 0]
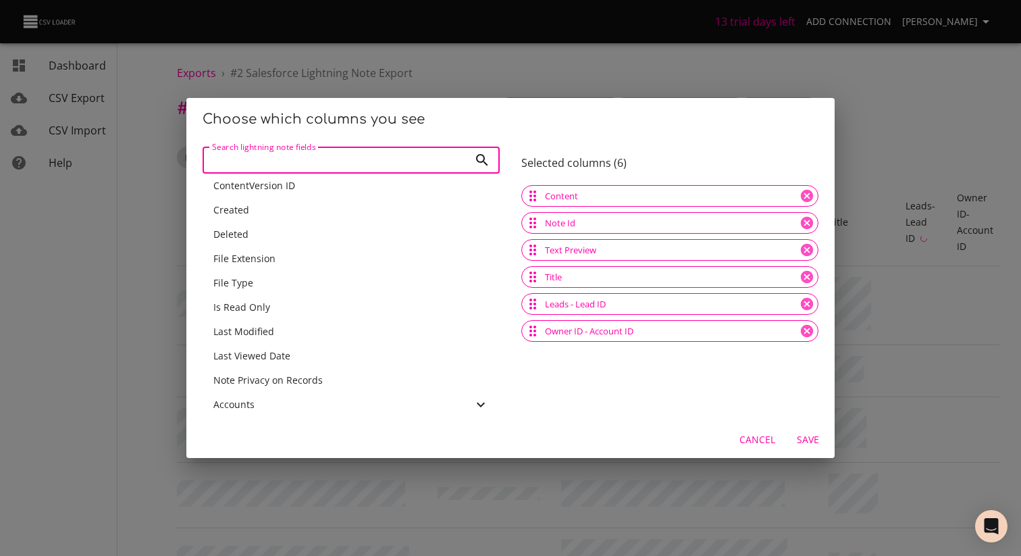
click at [263, 335] on span "Last Modified" at bounding box center [243, 331] width 61 height 13
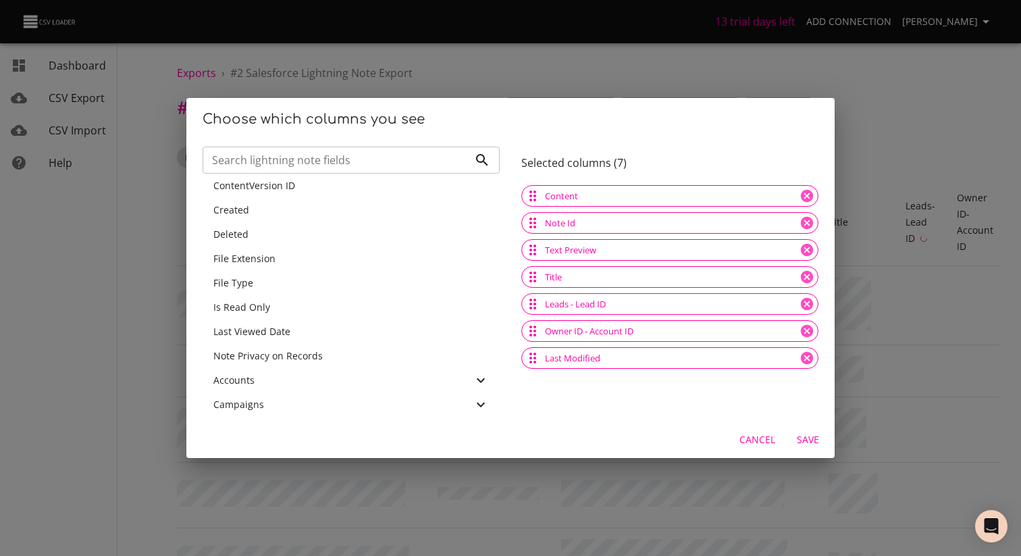
click at [815, 446] on span "Save" at bounding box center [808, 440] width 32 height 17
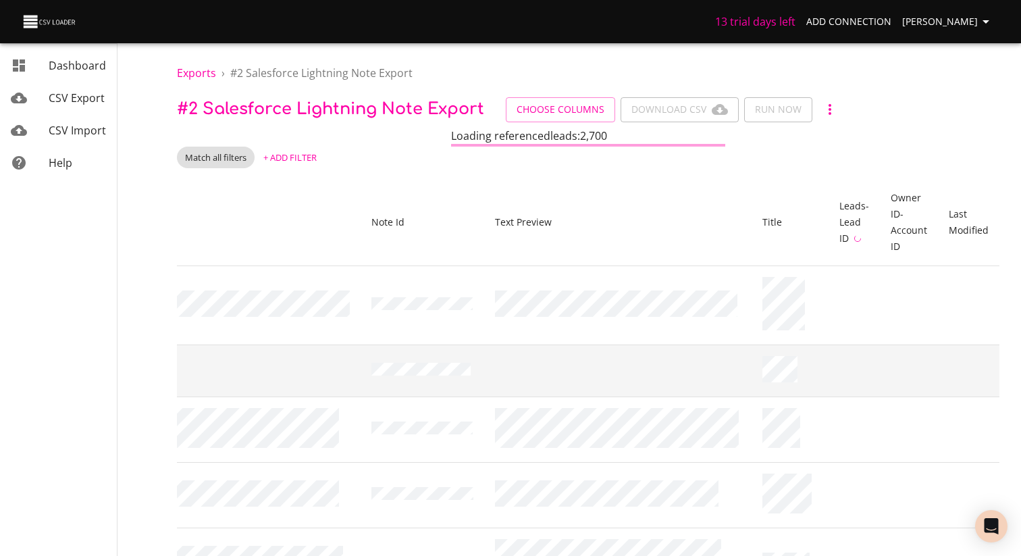
scroll to position [0, 263]
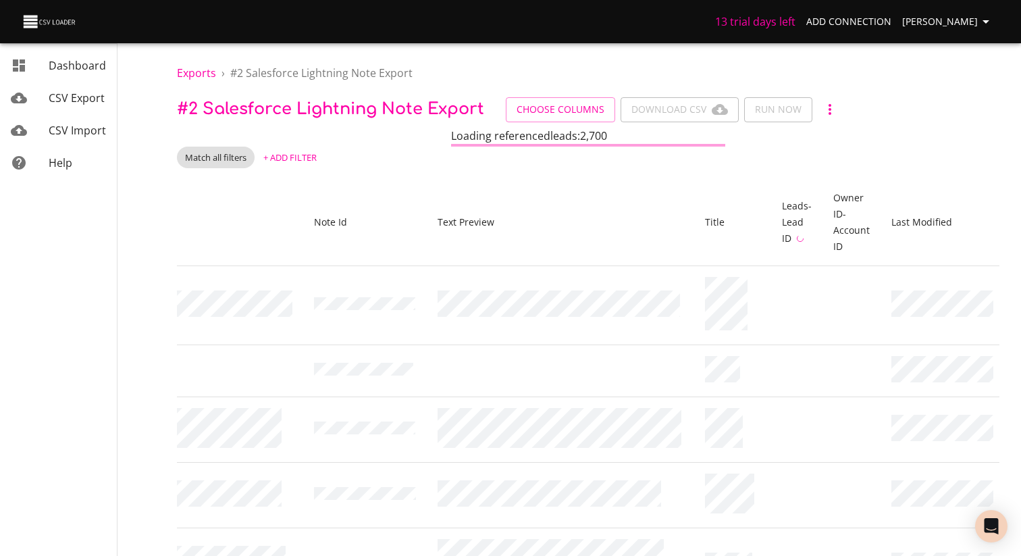
click at [282, 157] on span "+ Add Filter" at bounding box center [289, 158] width 53 height 16
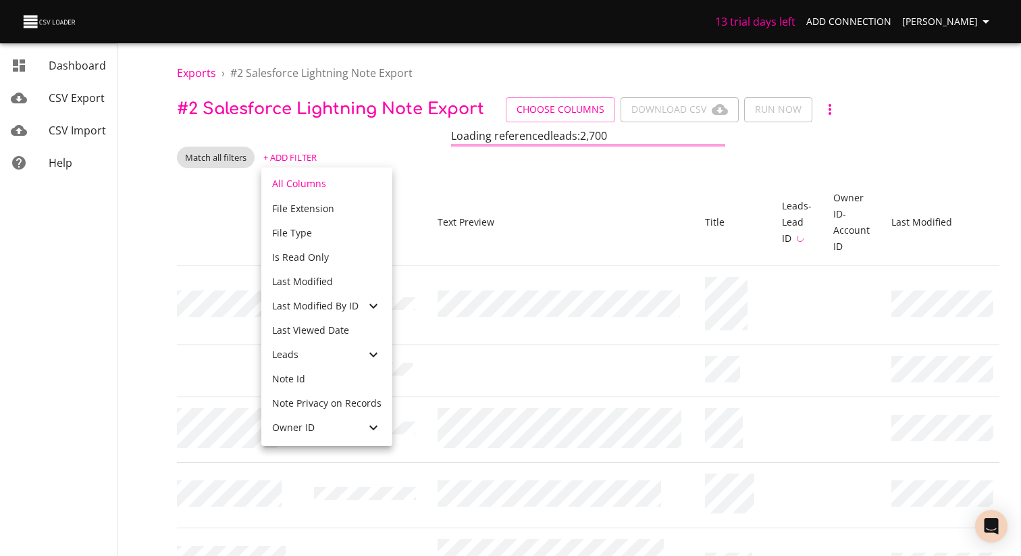
scroll to position [259, 0]
click at [326, 285] on span "Last Modified" at bounding box center [302, 282] width 61 height 13
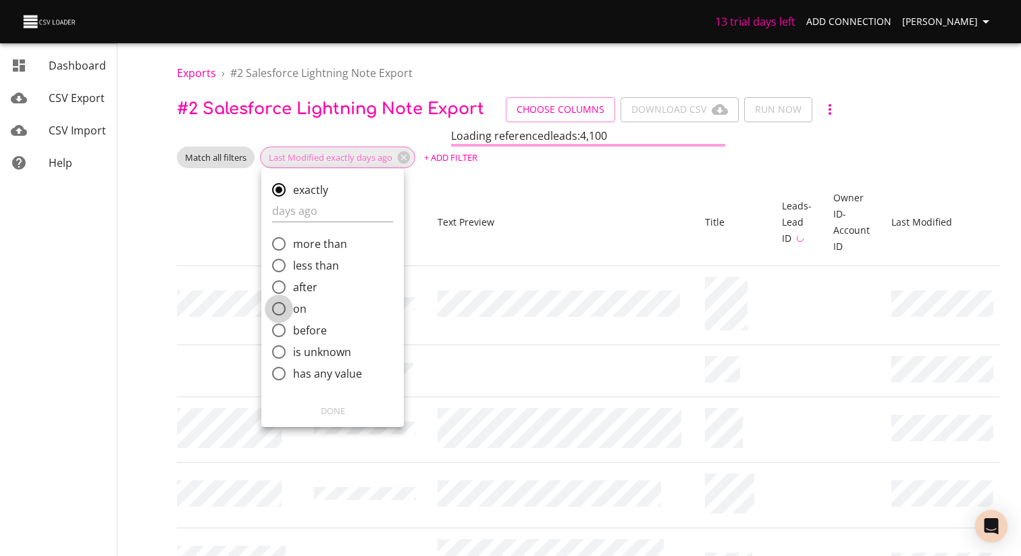
click at [281, 295] on input "on" at bounding box center [279, 308] width 28 height 28
radio input "true"
click at [422, 299] on input "comparison" at bounding box center [347, 298] width 150 height 22
click at [411, 272] on label "on" at bounding box center [338, 276] width 147 height 22
click at [293, 272] on input "on" at bounding box center [279, 276] width 28 height 28
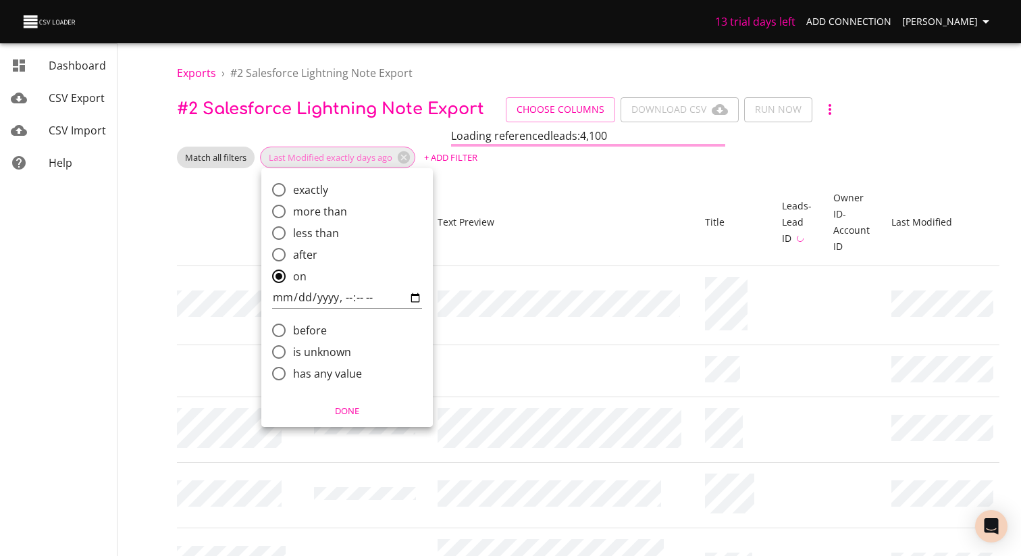
click at [282, 256] on input "after" at bounding box center [279, 254] width 28 height 28
radio input "true"
click at [422, 277] on input "comparison" at bounding box center [347, 276] width 150 height 22
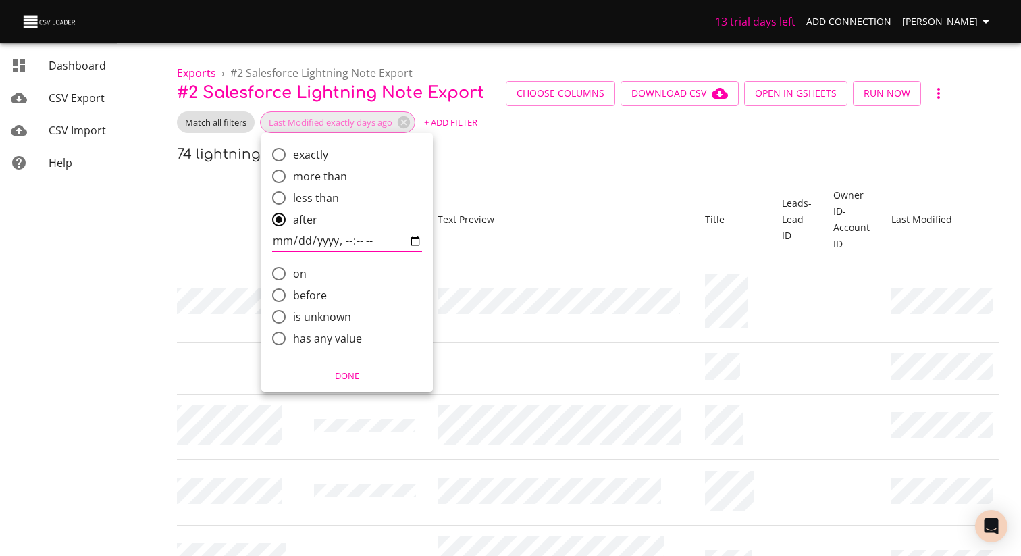
type input "[DATE]T16:05"
click at [408, 266] on label "on" at bounding box center [338, 274] width 147 height 22
click at [293, 266] on input "on" at bounding box center [279, 273] width 28 height 28
radio input "true"
click at [292, 223] on input "after" at bounding box center [279, 219] width 28 height 28
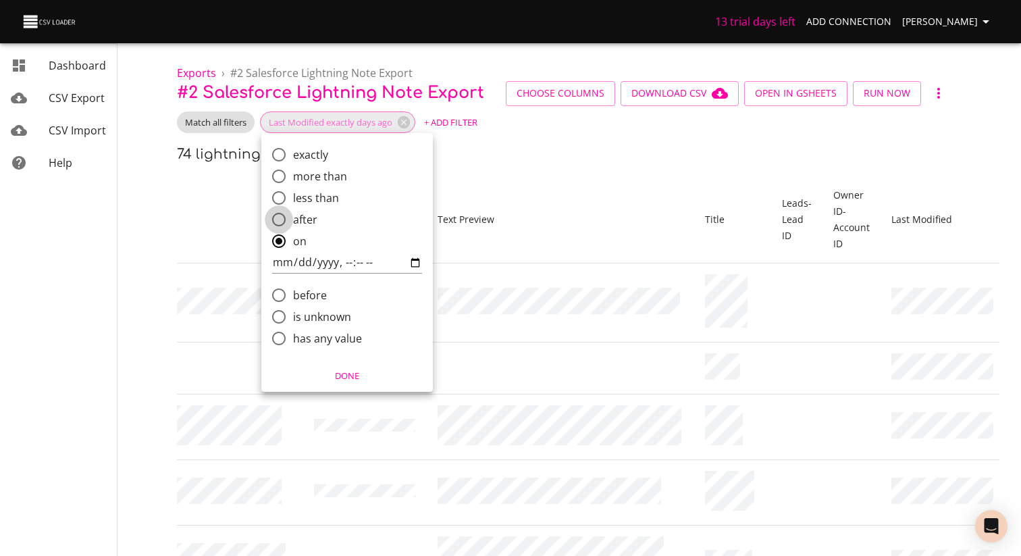
radio input "true"
click at [352, 372] on span "Done" at bounding box center [347, 376] width 154 height 16
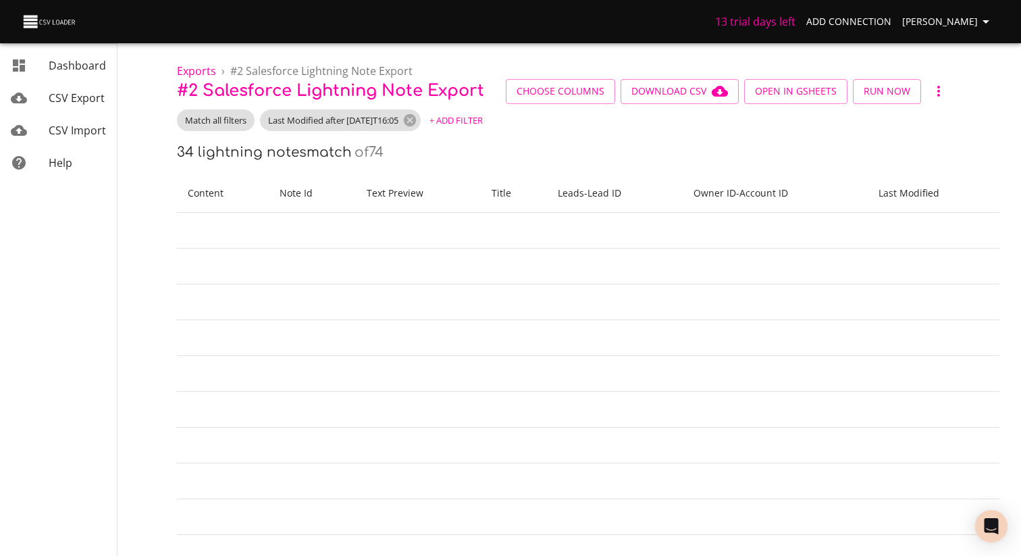
scroll to position [0, 0]
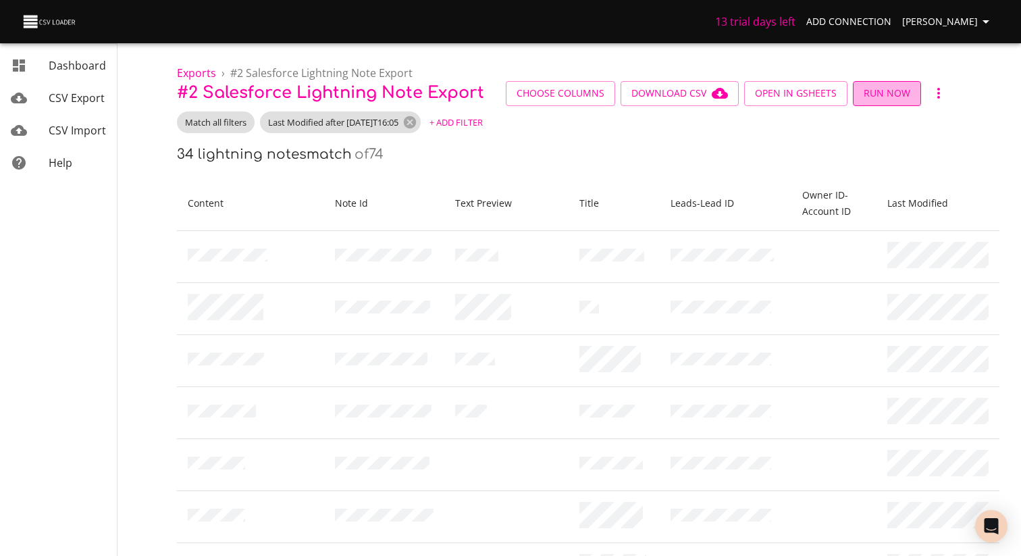
click at [882, 103] on button "Run Now" at bounding box center [887, 93] width 68 height 25
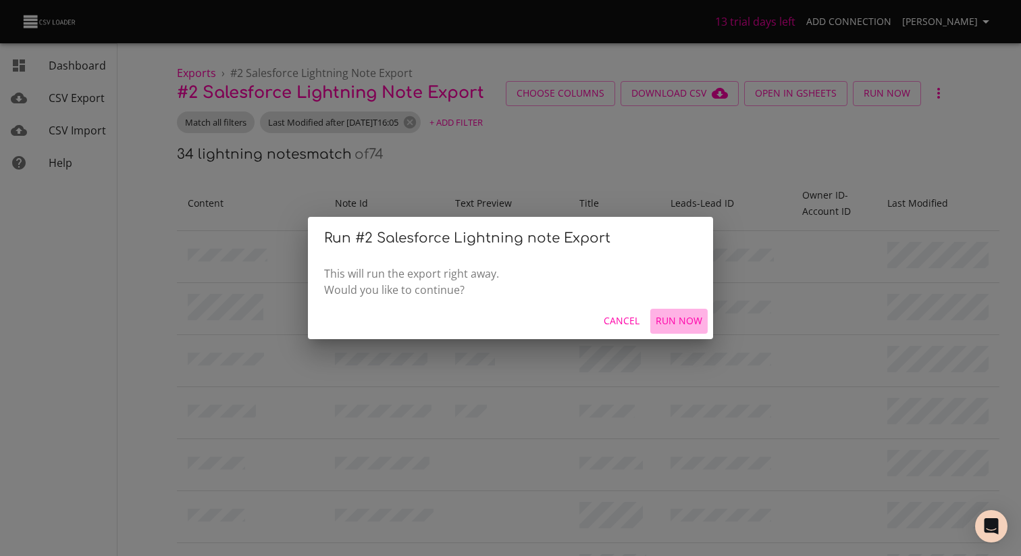
click at [673, 322] on span "Run Now" at bounding box center [679, 321] width 47 height 17
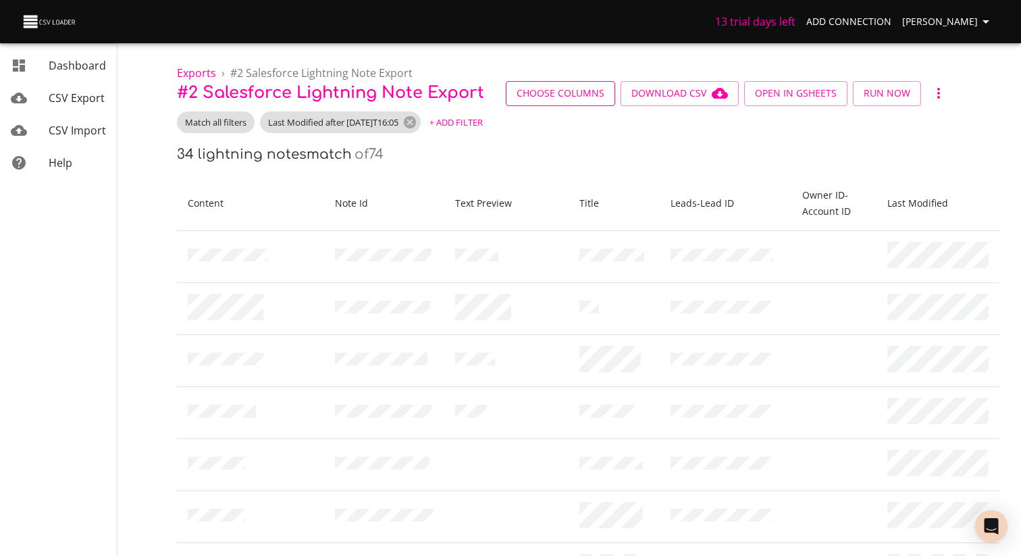
click at [557, 93] on span "Choose Columns" at bounding box center [561, 93] width 88 height 17
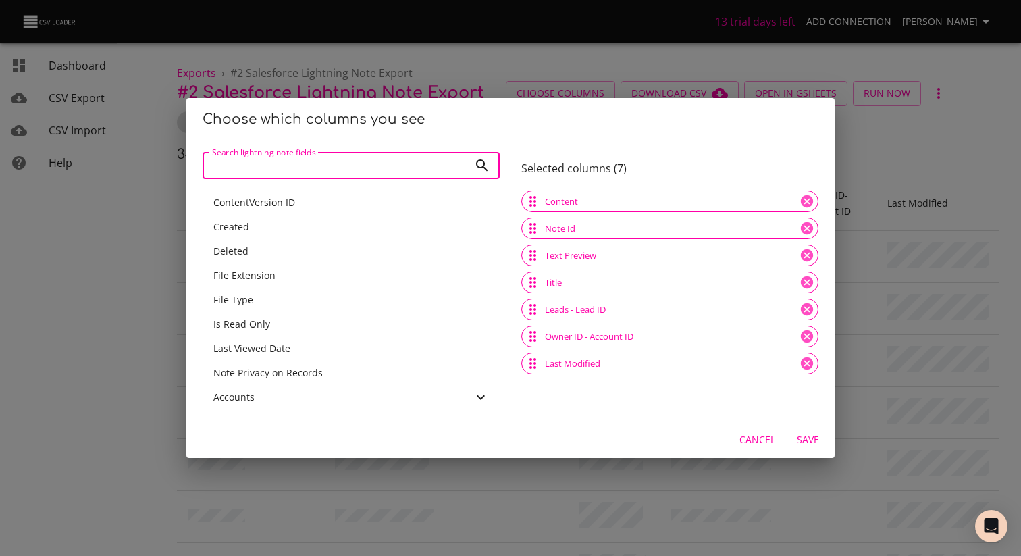
scroll to position [22, 0]
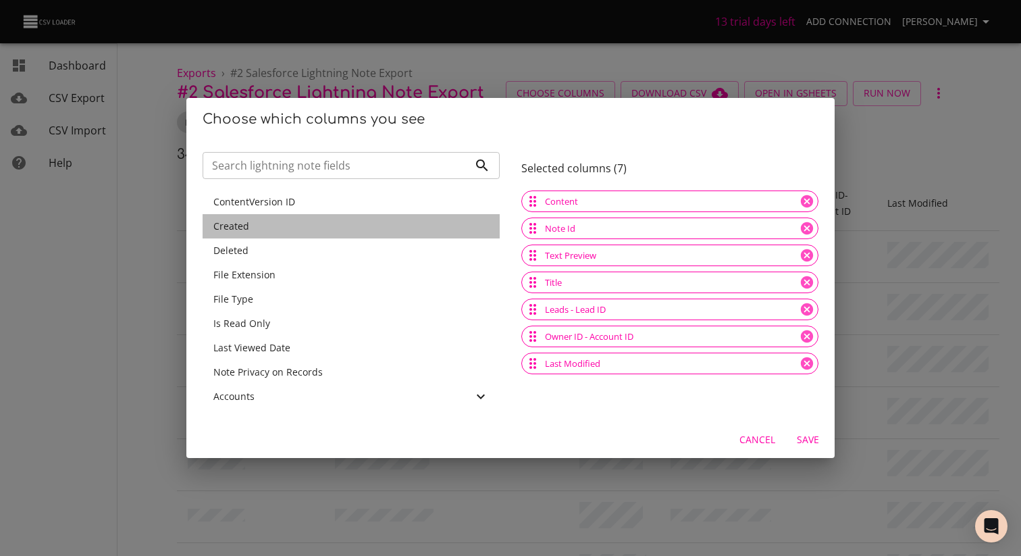
click at [258, 227] on div "Created" at bounding box center [351, 227] width 276 height 14
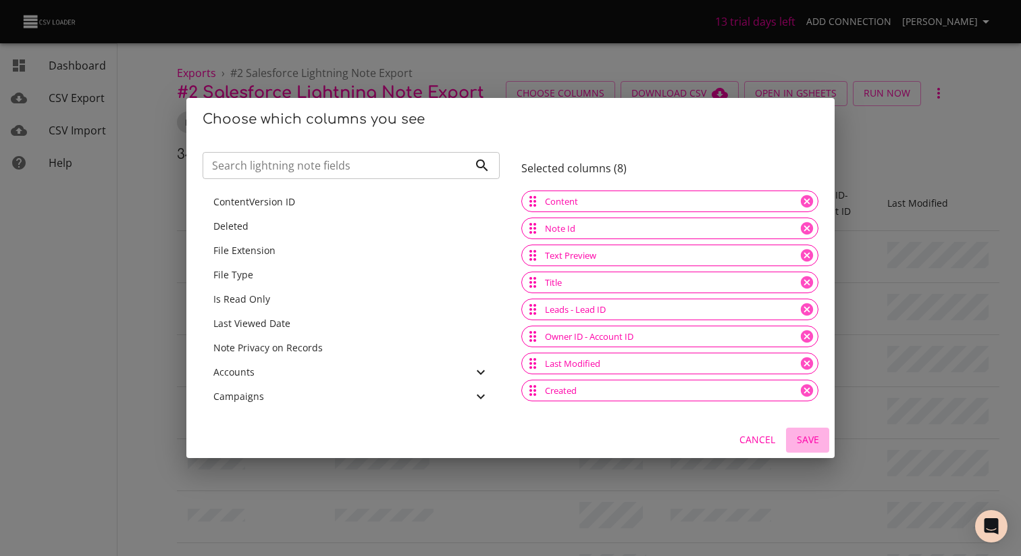
click at [819, 443] on span "Save" at bounding box center [808, 440] width 32 height 17
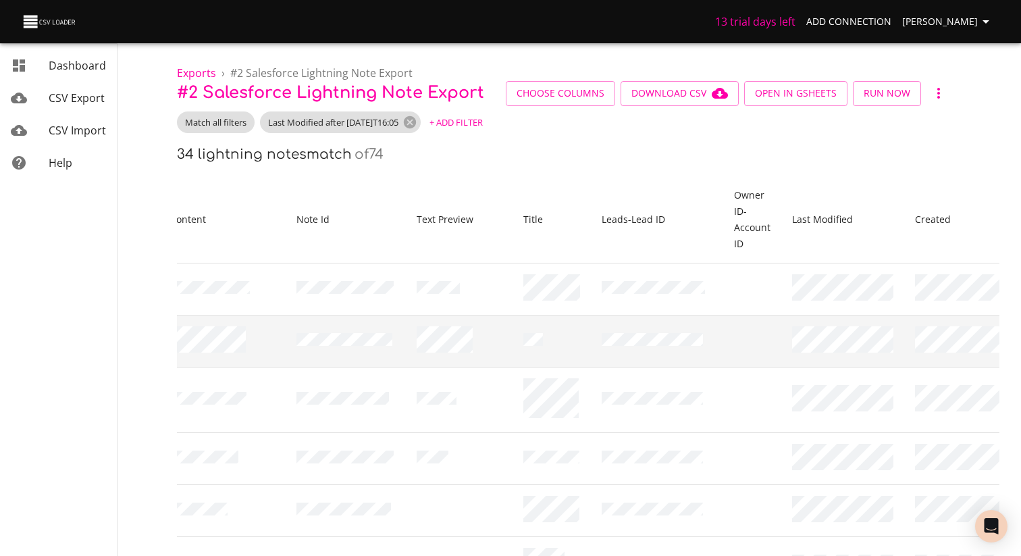
scroll to position [0, 45]
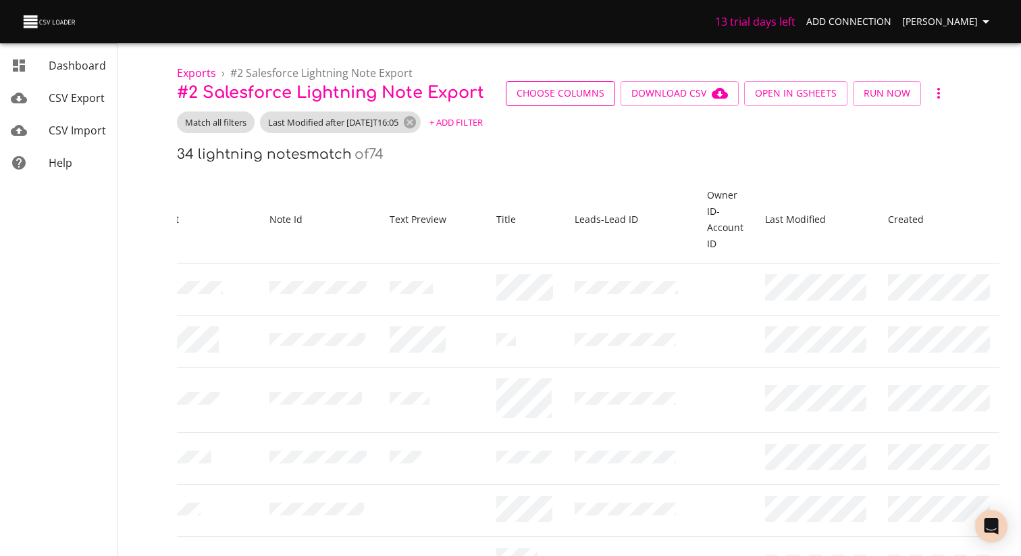
click at [579, 94] on span "Choose Columns" at bounding box center [561, 93] width 88 height 17
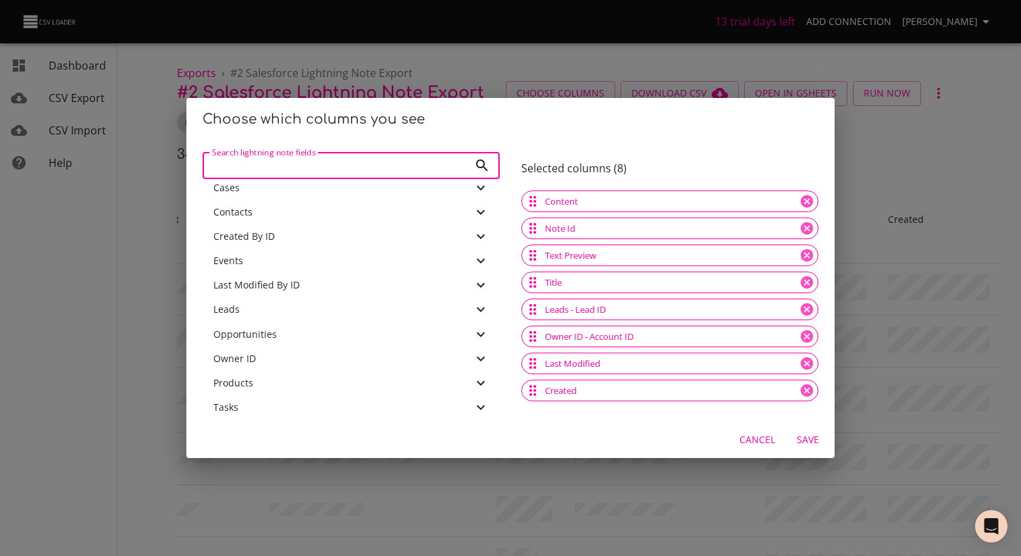
scroll to position [286, 0]
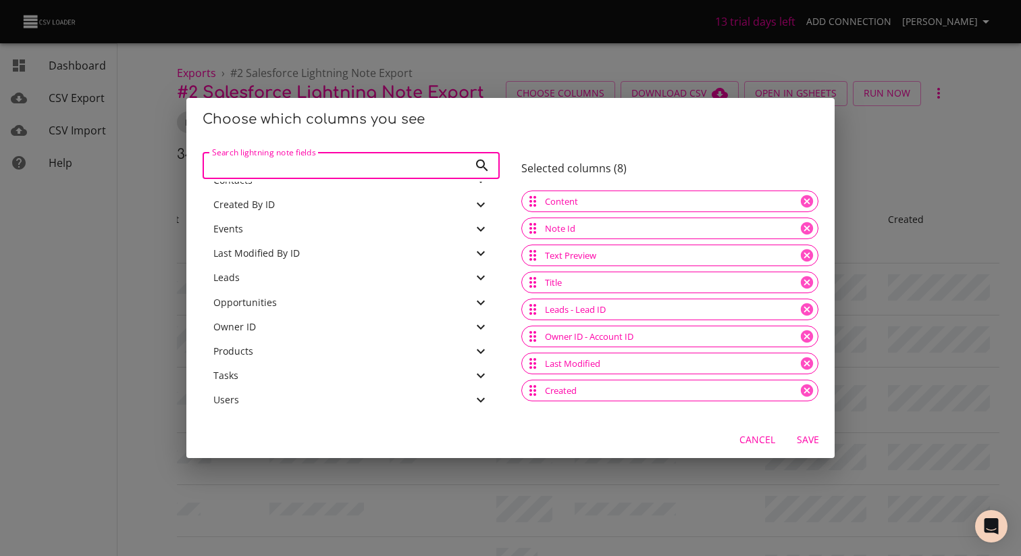
click at [257, 207] on span "Created By ID" at bounding box center [243, 204] width 61 height 13
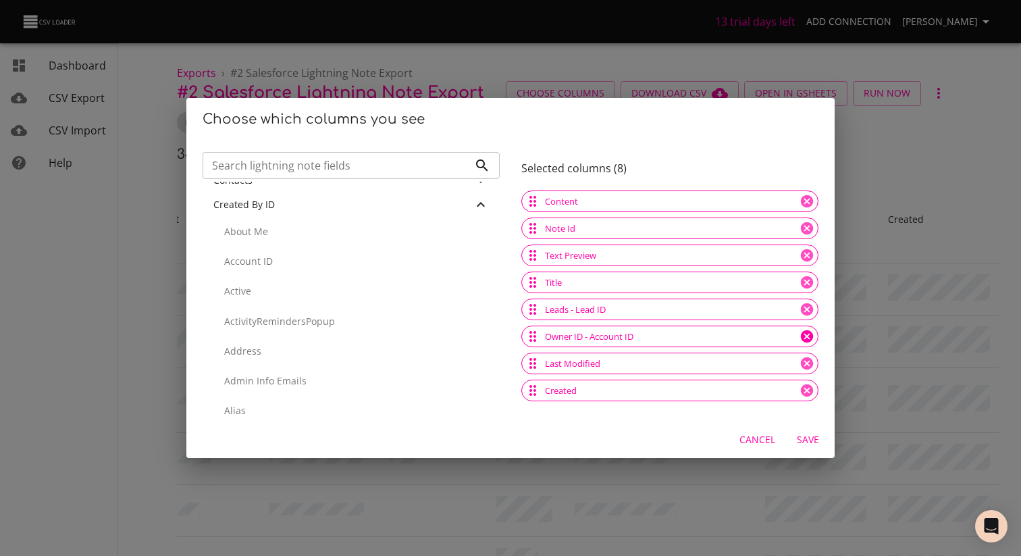
click at [810, 337] on icon at bounding box center [807, 336] width 12 height 12
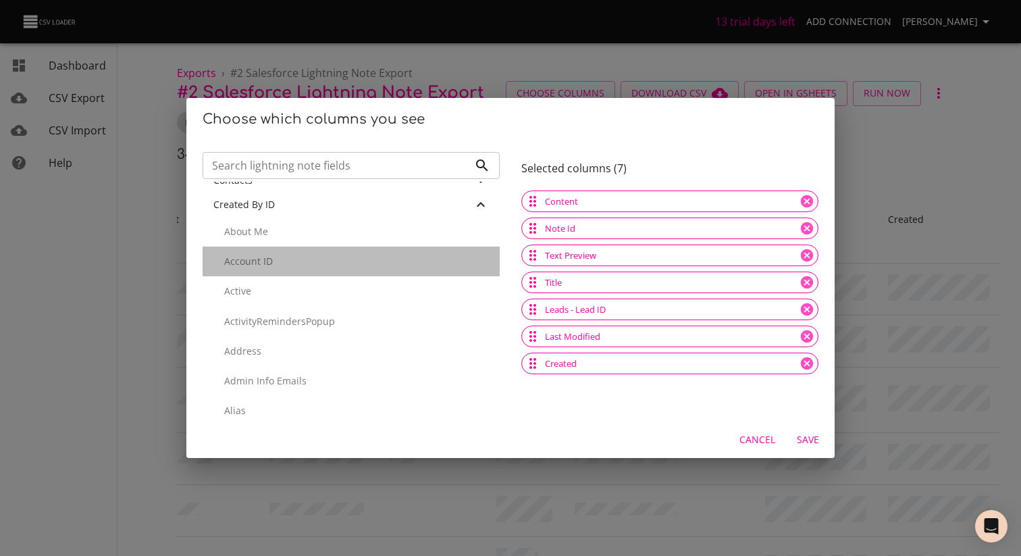
click at [262, 261] on p "Account ID" at bounding box center [356, 262] width 265 height 14
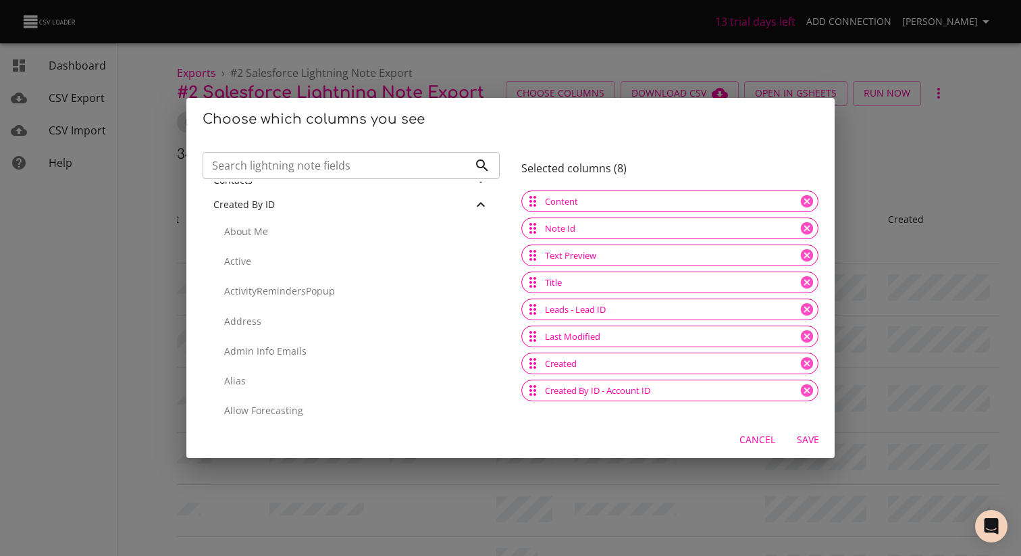
click at [812, 440] on span "Save" at bounding box center [808, 440] width 32 height 17
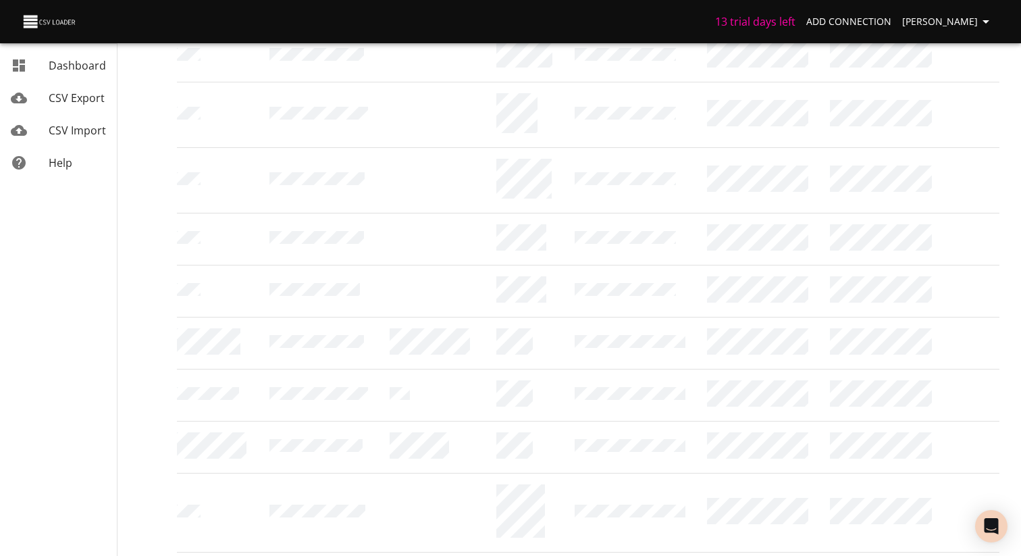
scroll to position [0, 0]
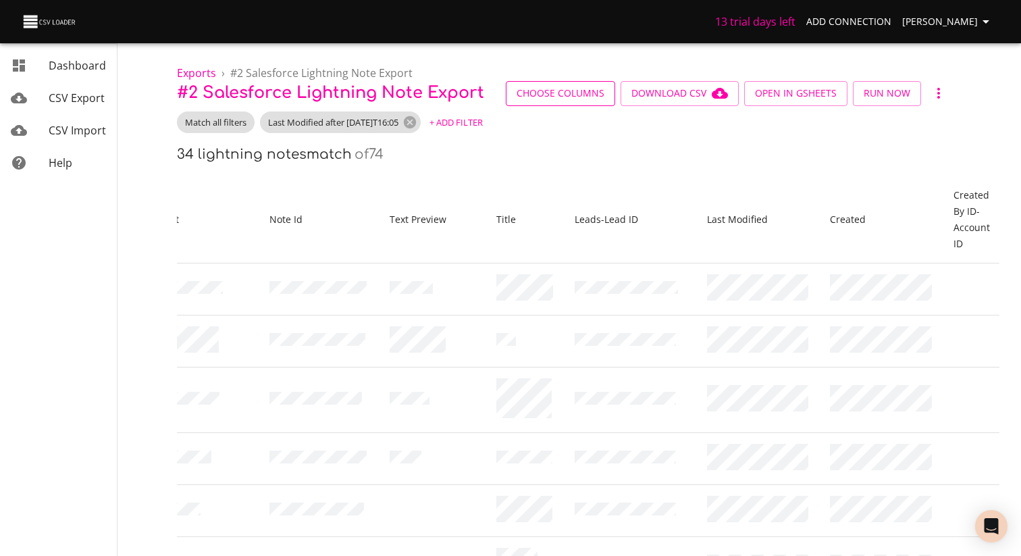
click at [557, 87] on span "Choose Columns" at bounding box center [561, 93] width 88 height 17
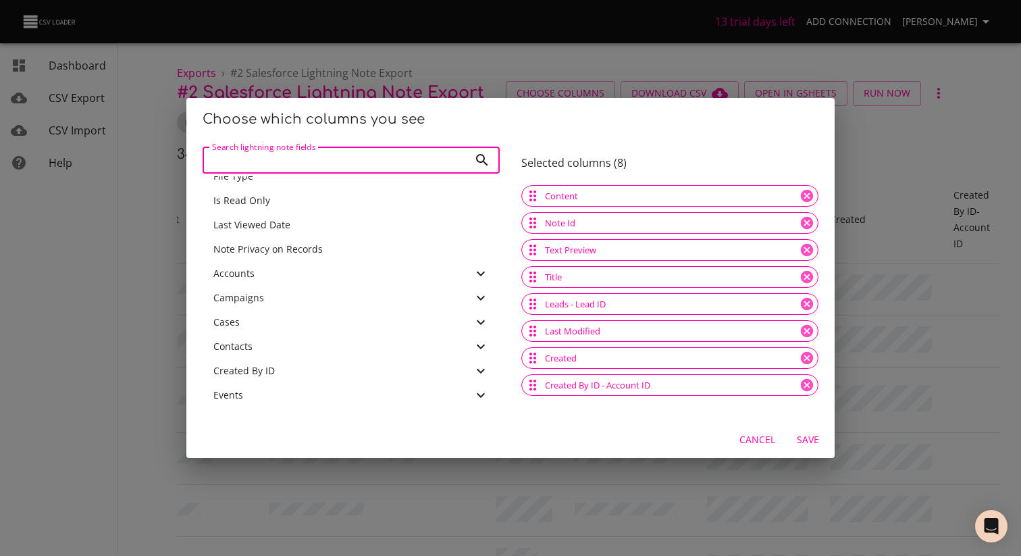
scroll to position [117, 0]
click at [480, 367] on icon at bounding box center [481, 369] width 16 height 16
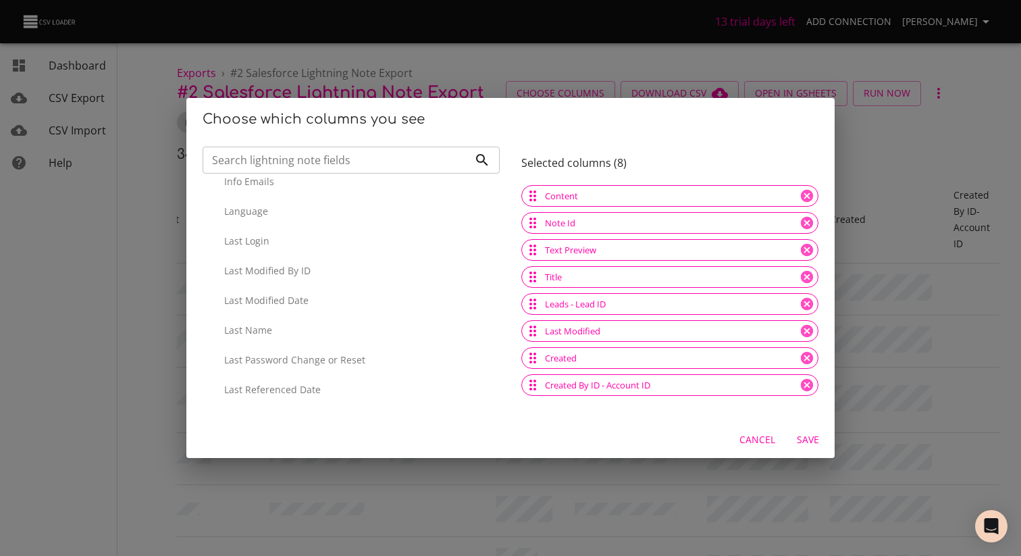
scroll to position [2531, 0]
click at [768, 454] on div "Cancel Save" at bounding box center [510, 440] width 648 height 36
click at [767, 443] on span "Cancel" at bounding box center [758, 440] width 36 height 17
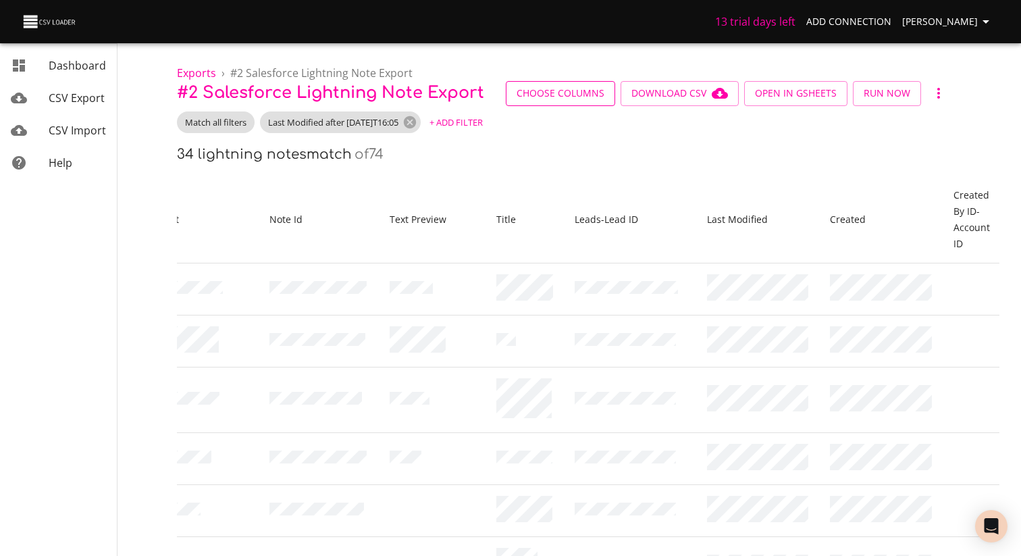
click at [551, 98] on span "Choose Columns" at bounding box center [561, 93] width 88 height 17
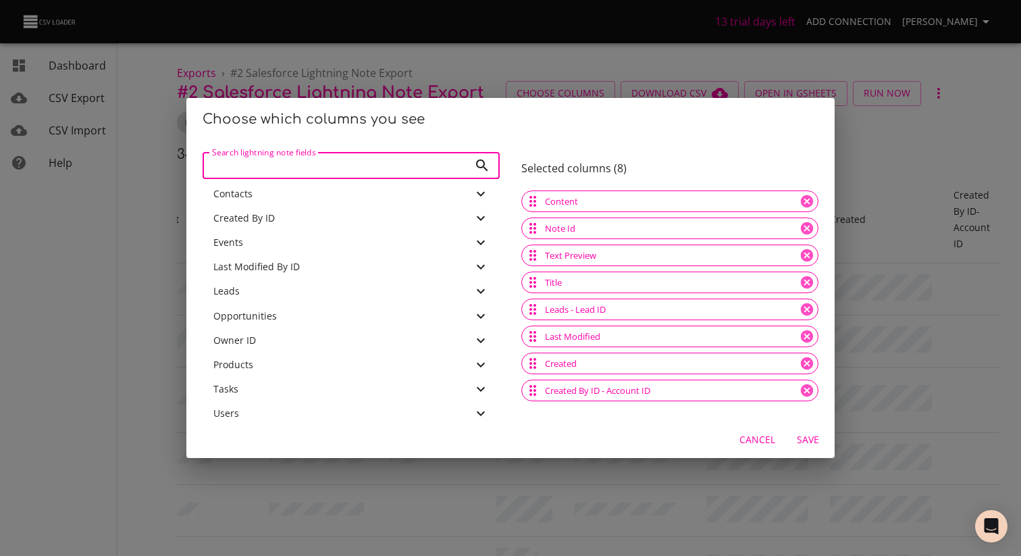
scroll to position [286, 0]
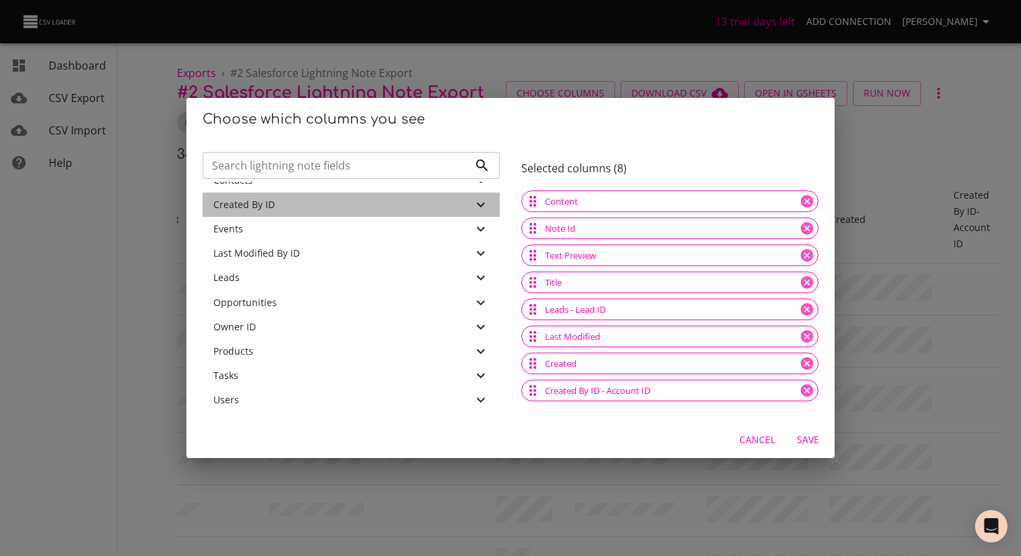
click at [478, 207] on icon at bounding box center [481, 205] width 16 height 16
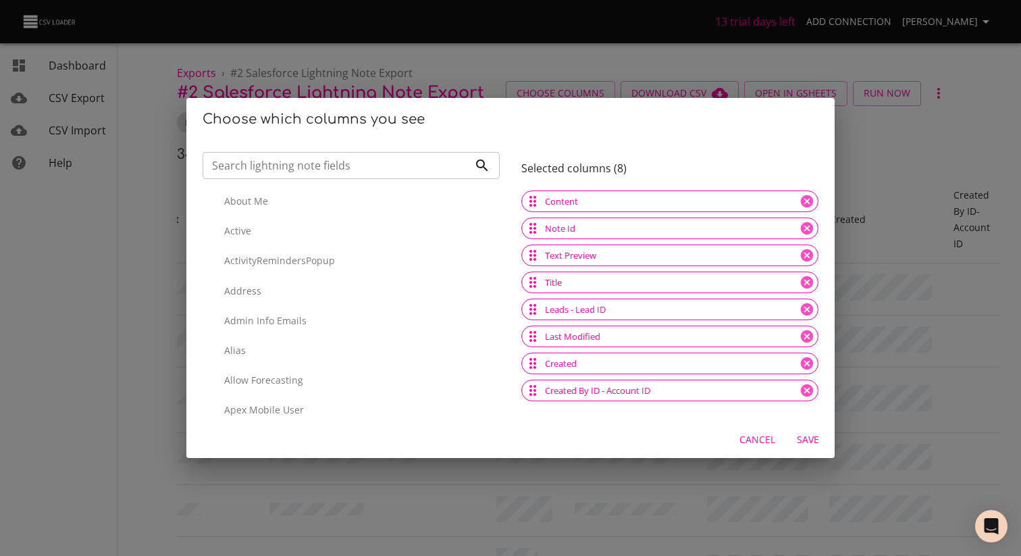
scroll to position [0, 0]
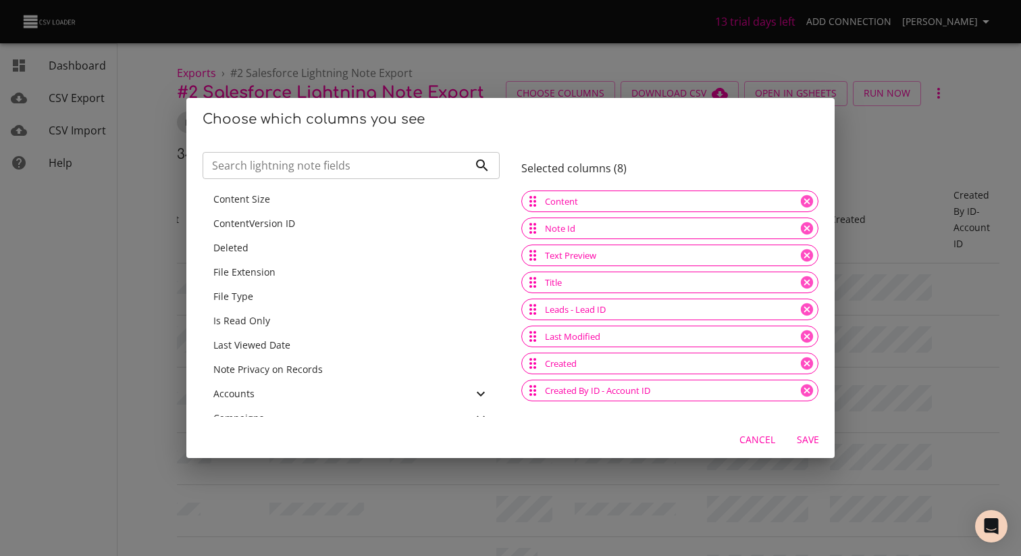
click at [484, 394] on icon at bounding box center [481, 394] width 16 height 16
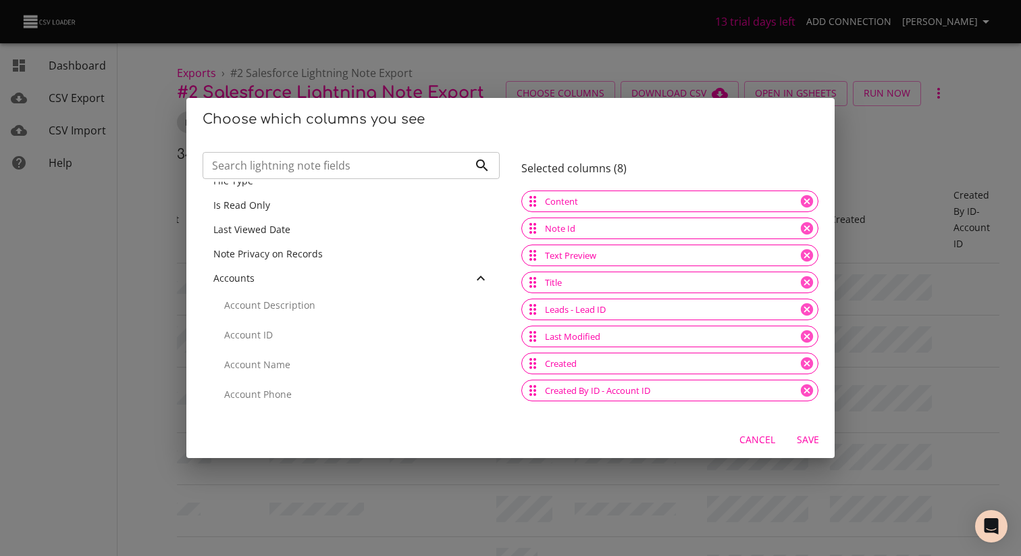
scroll to position [155, 0]
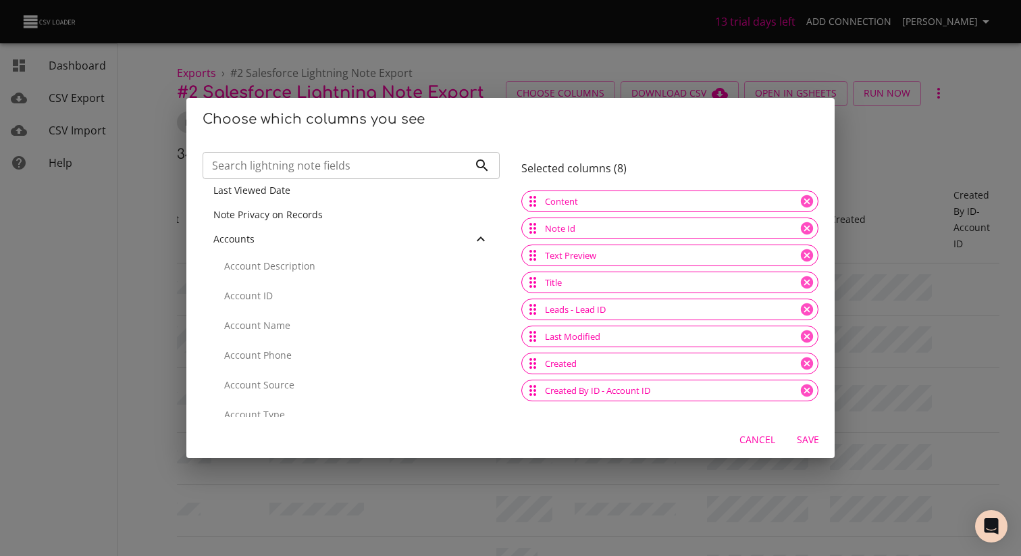
click at [478, 238] on icon at bounding box center [481, 239] width 16 height 16
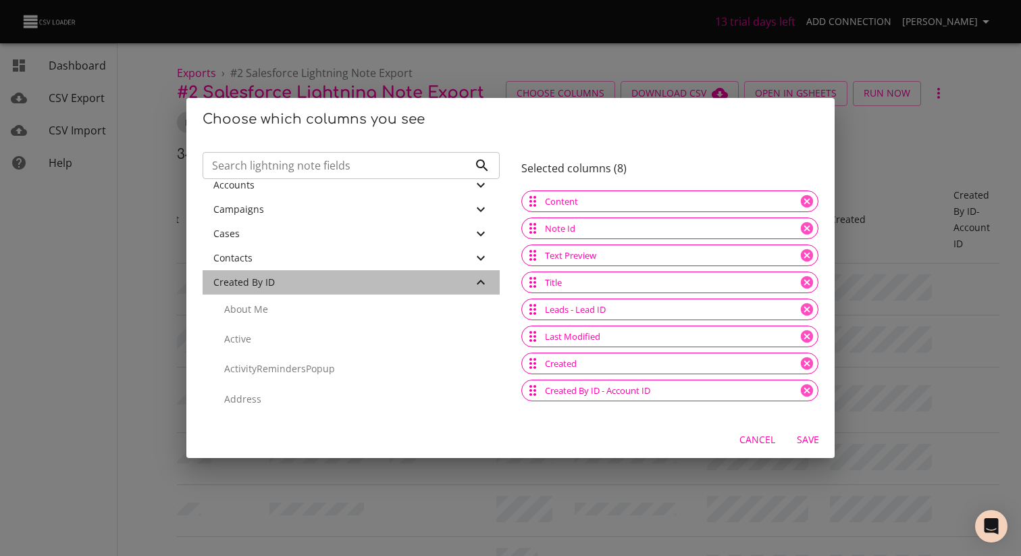
click at [480, 281] on icon at bounding box center [481, 282] width 8 height 5
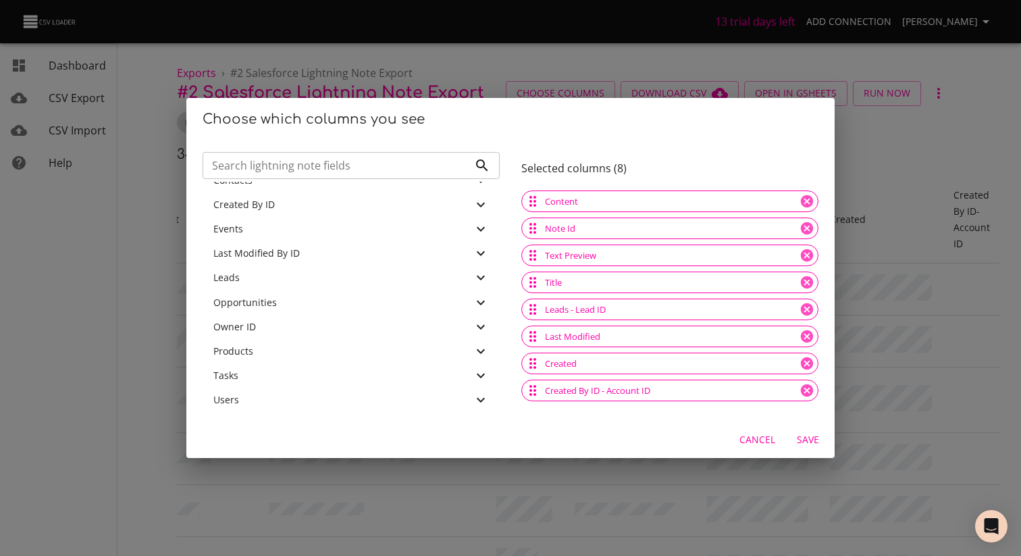
scroll to position [5, 0]
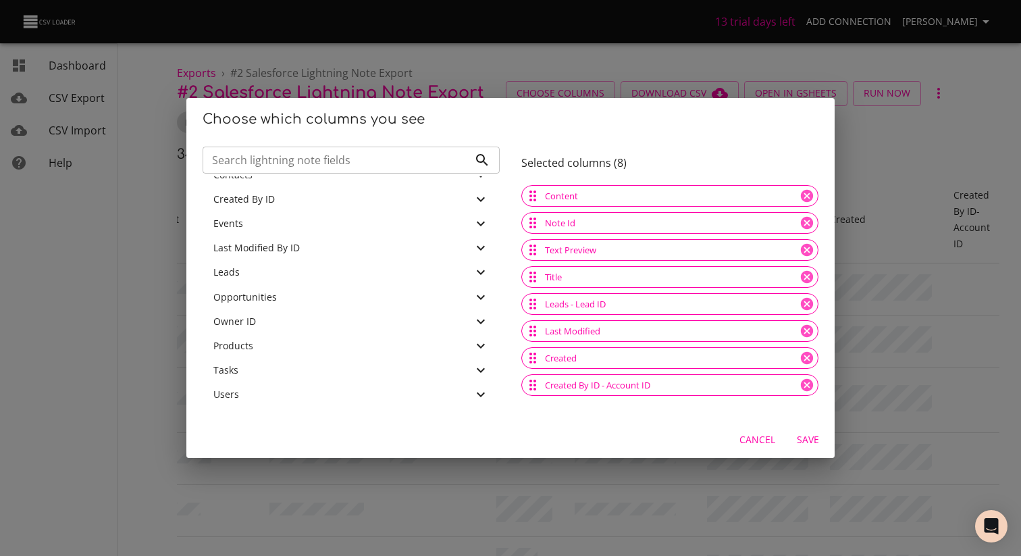
click at [483, 322] on icon at bounding box center [481, 321] width 16 height 16
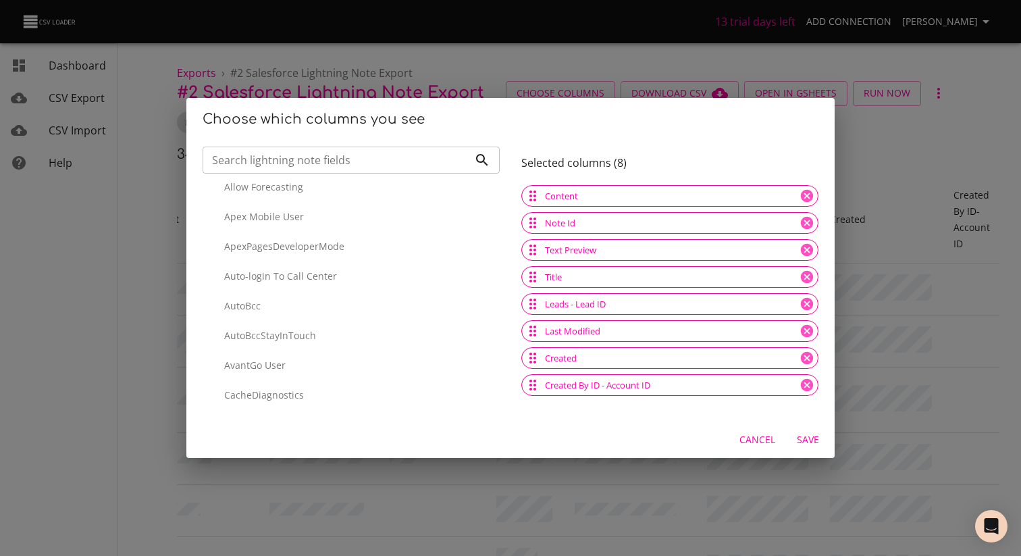
scroll to position [455, 0]
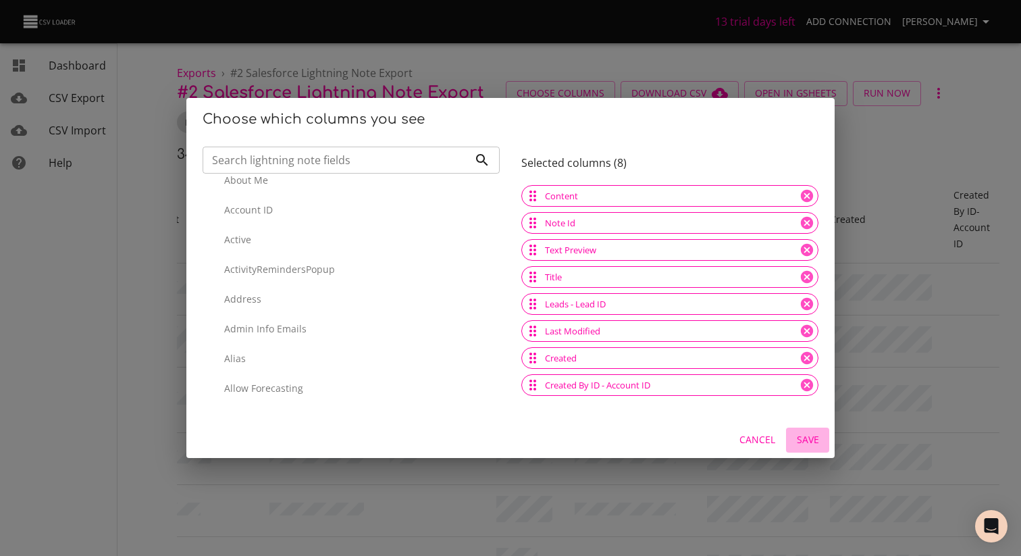
click at [810, 444] on span "Save" at bounding box center [808, 440] width 32 height 17
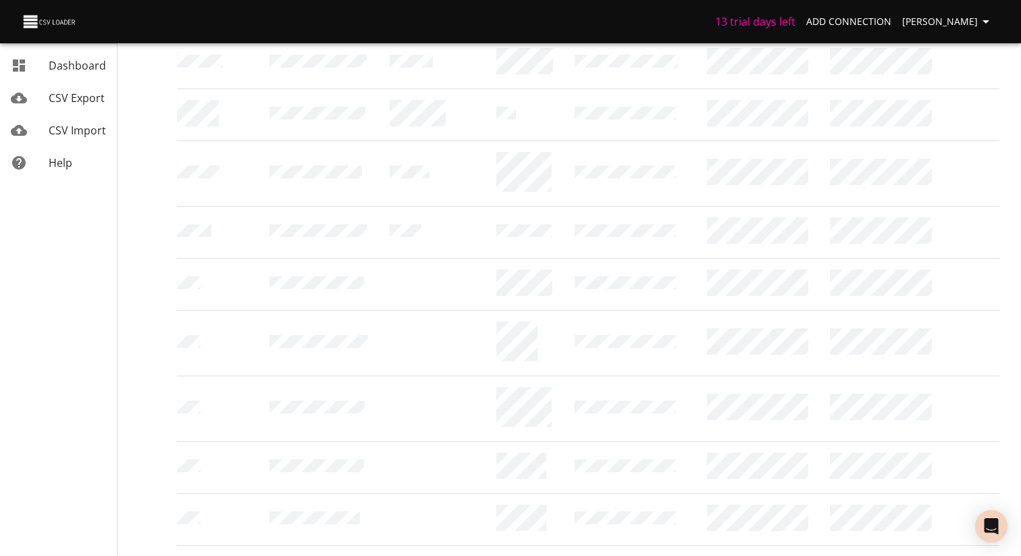
scroll to position [0, 0]
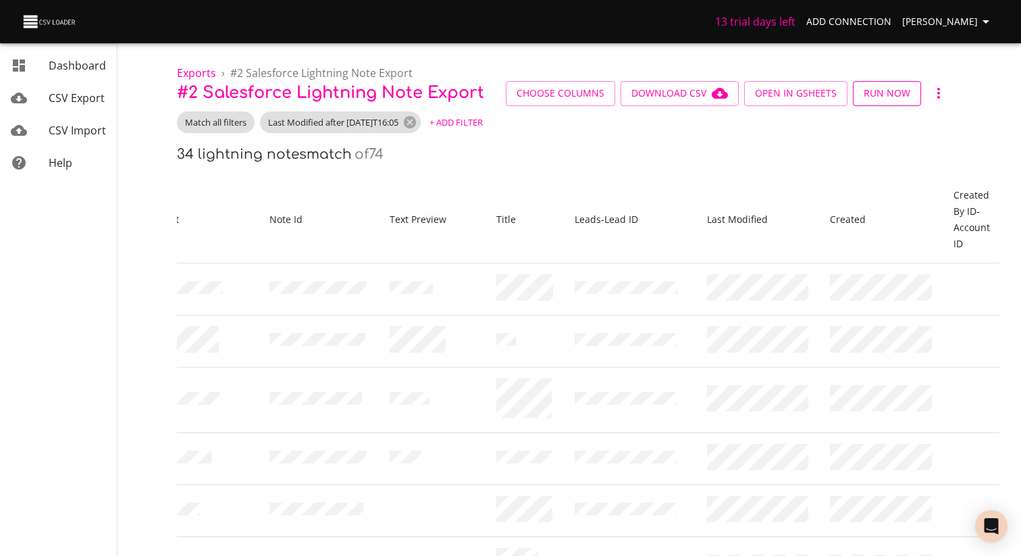
click at [879, 96] on span "Run Now" at bounding box center [887, 93] width 47 height 17
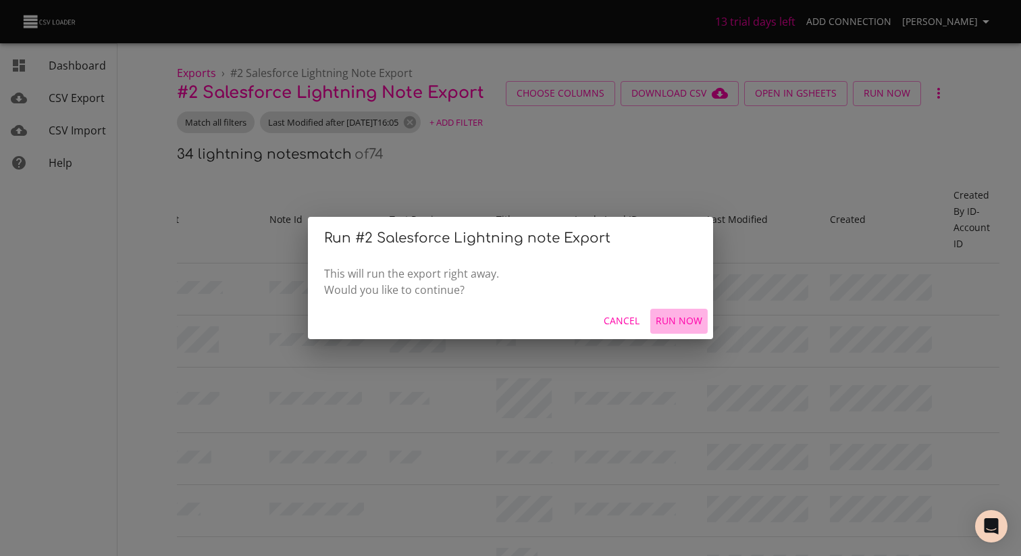
click at [692, 321] on span "Run Now" at bounding box center [679, 321] width 47 height 17
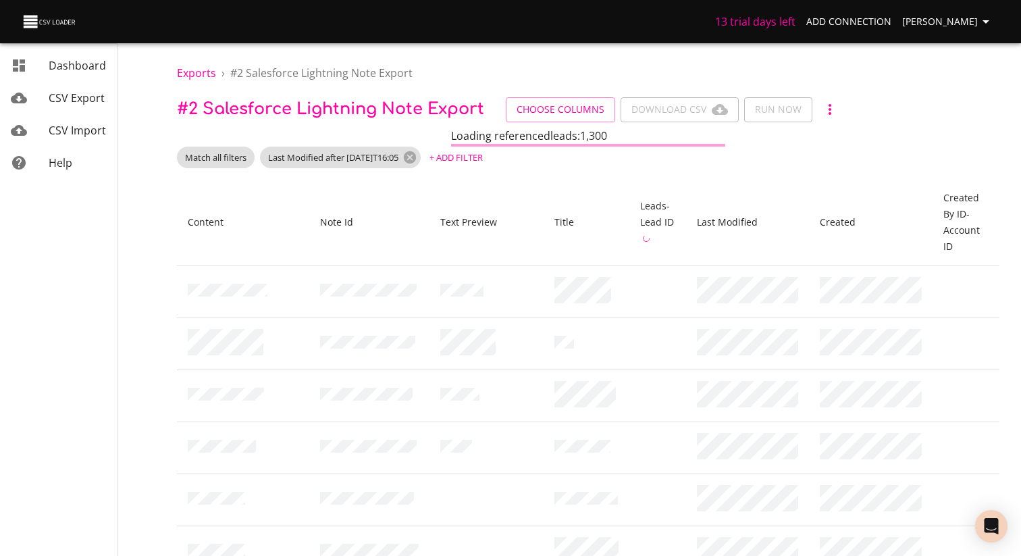
scroll to position [1, 0]
click at [562, 111] on span "Choose Columns" at bounding box center [561, 109] width 88 height 17
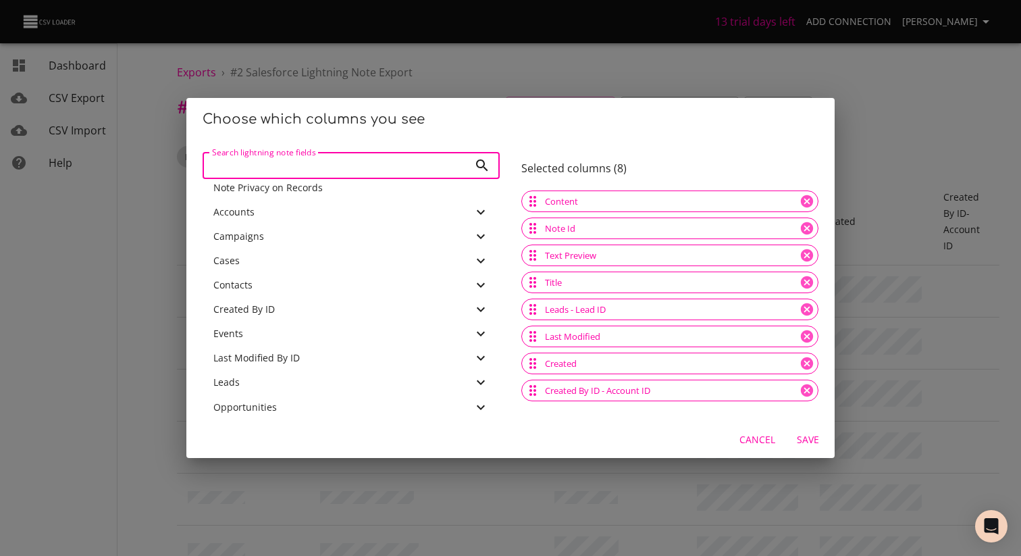
scroll to position [179, 0]
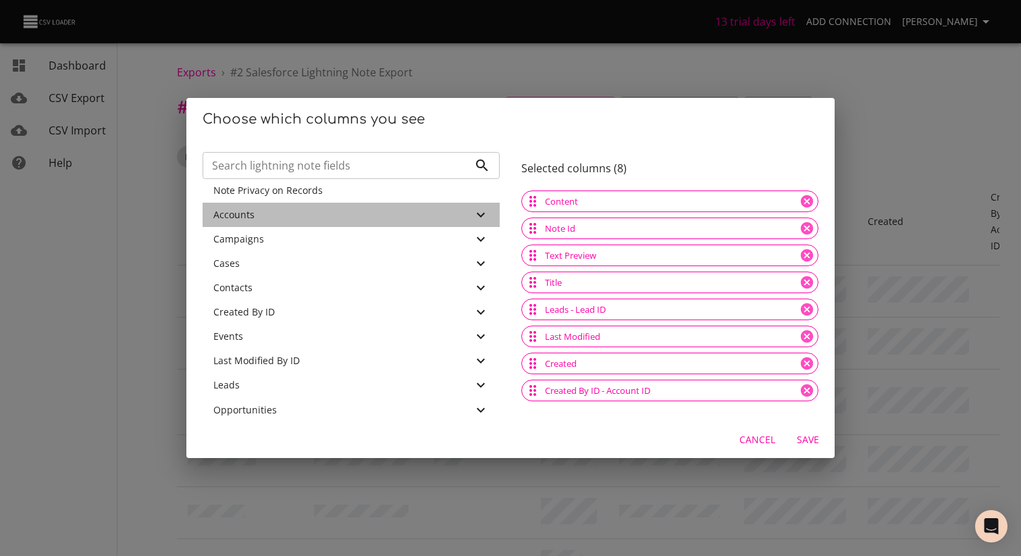
click at [481, 218] on icon at bounding box center [481, 215] width 16 height 16
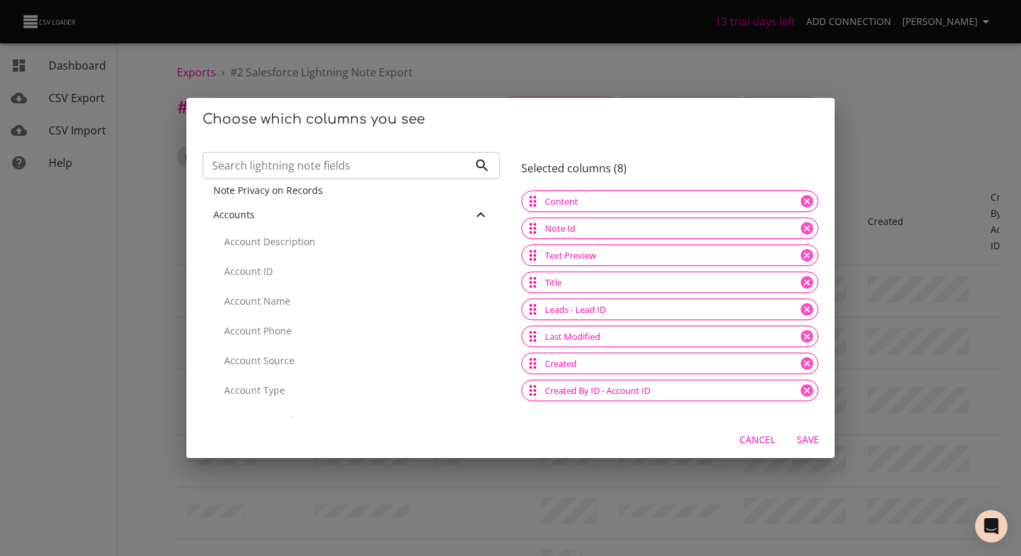
click at [842, 68] on div "Choose which columns you see Search lightning note fields Search lightning note…" at bounding box center [510, 278] width 1021 height 556
click at [755, 435] on span "Cancel" at bounding box center [758, 440] width 36 height 17
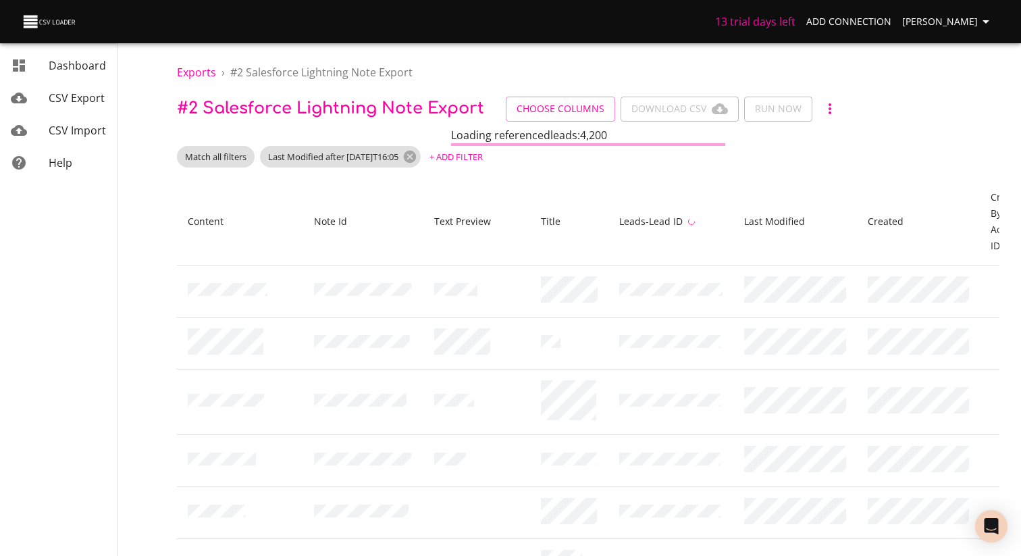
scroll to position [0, 38]
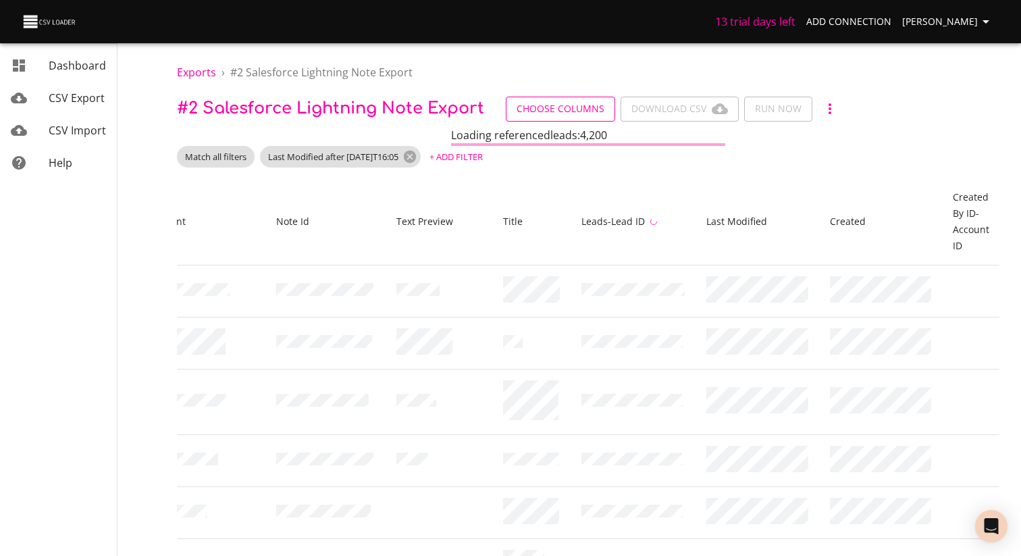
click at [535, 110] on span "Choose Columns" at bounding box center [561, 109] width 88 height 17
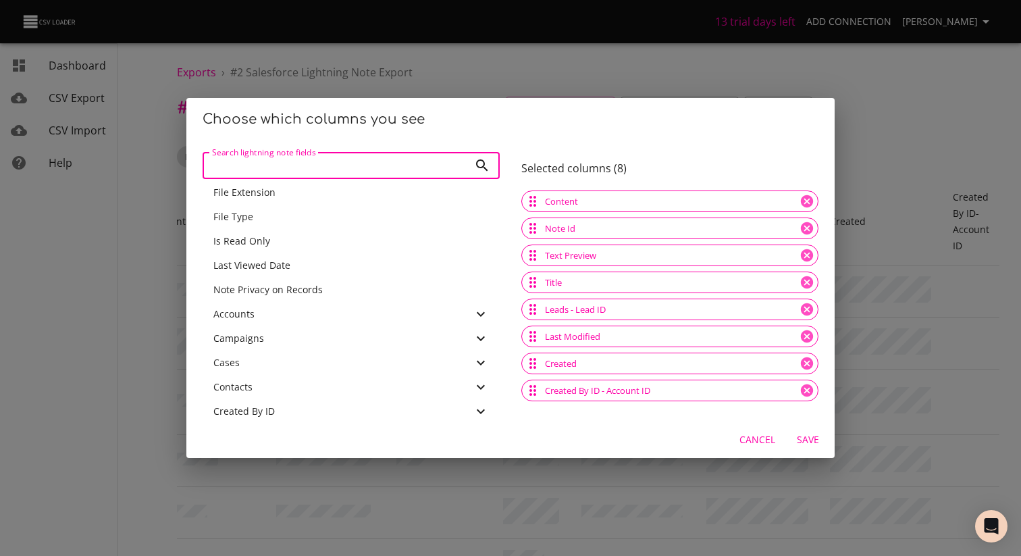
scroll to position [102, 0]
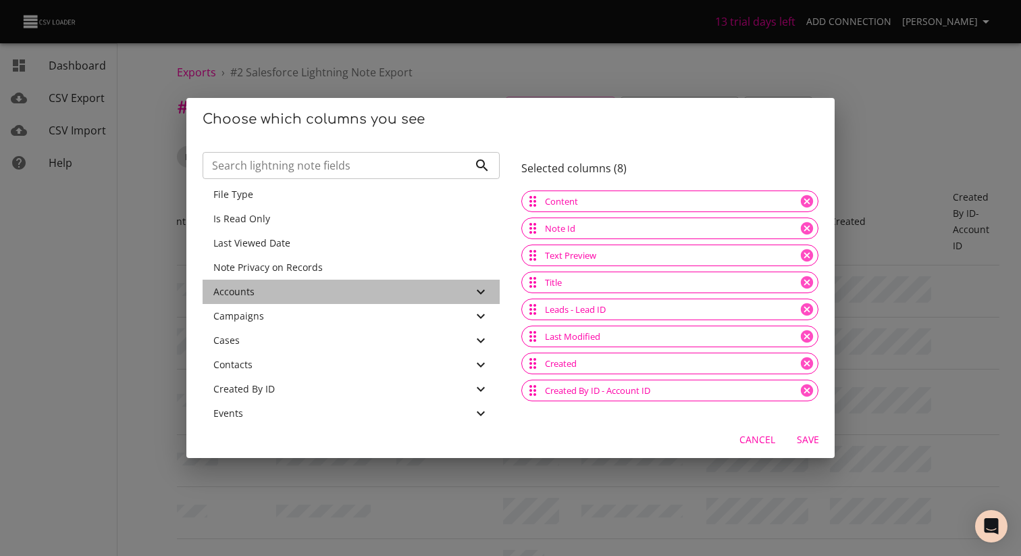
click at [478, 288] on icon at bounding box center [481, 292] width 16 height 16
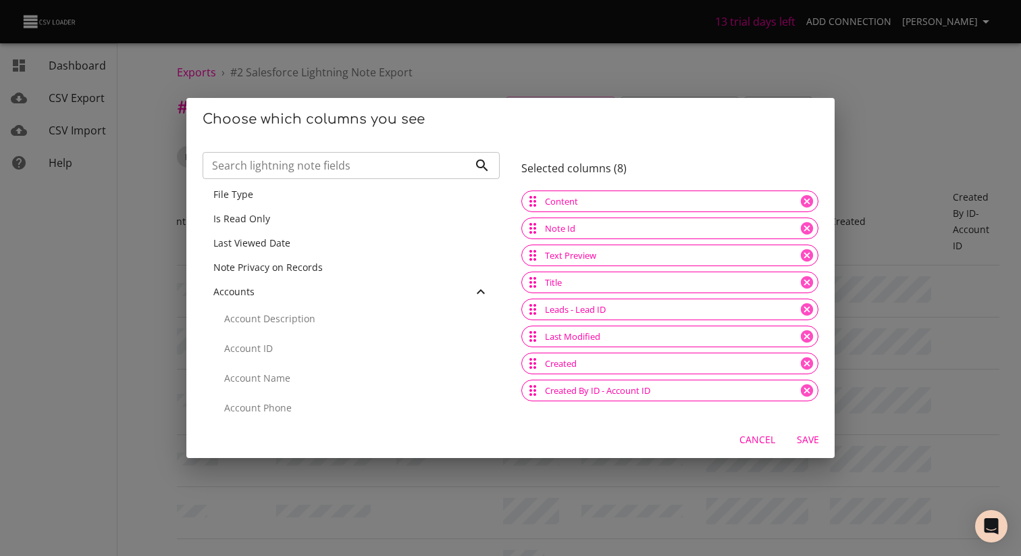
click at [448, 290] on div "Accounts" at bounding box center [342, 292] width 259 height 14
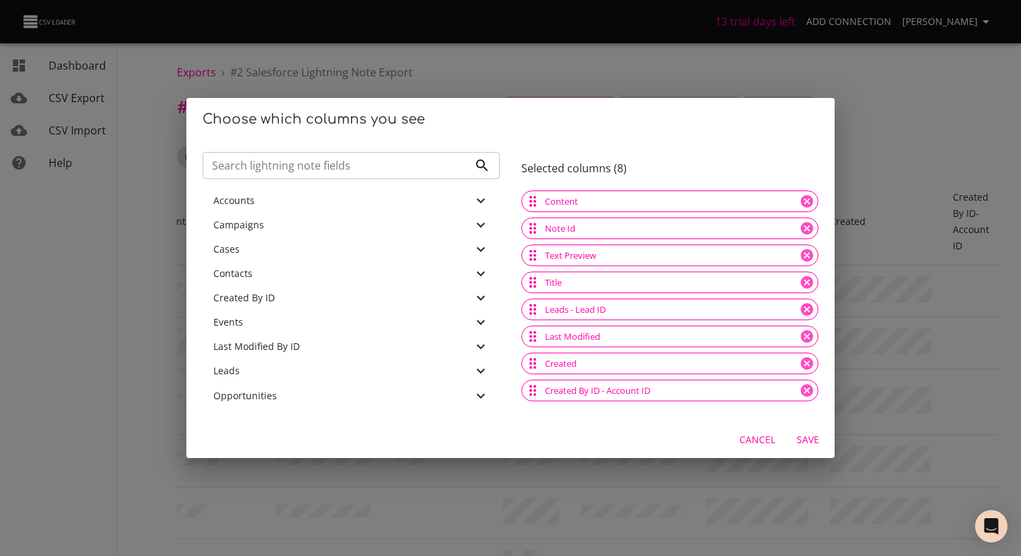
scroll to position [286, 0]
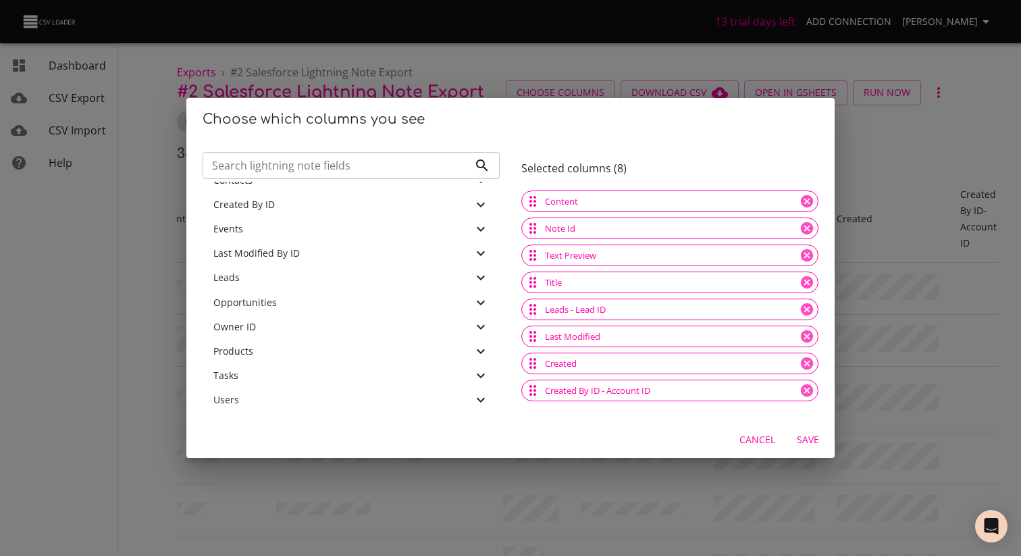
click at [478, 329] on icon at bounding box center [481, 327] width 16 height 16
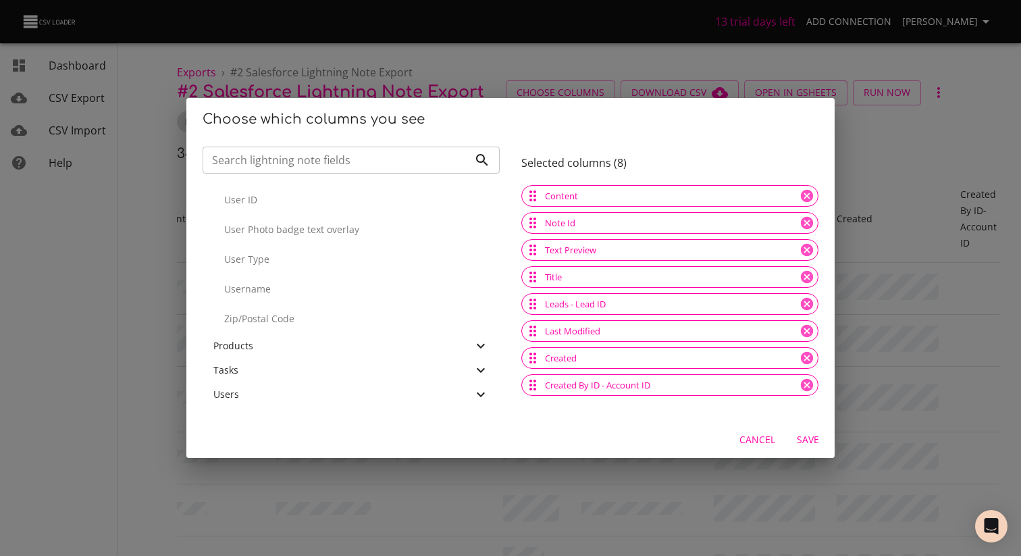
click at [484, 396] on icon at bounding box center [481, 394] width 16 height 16
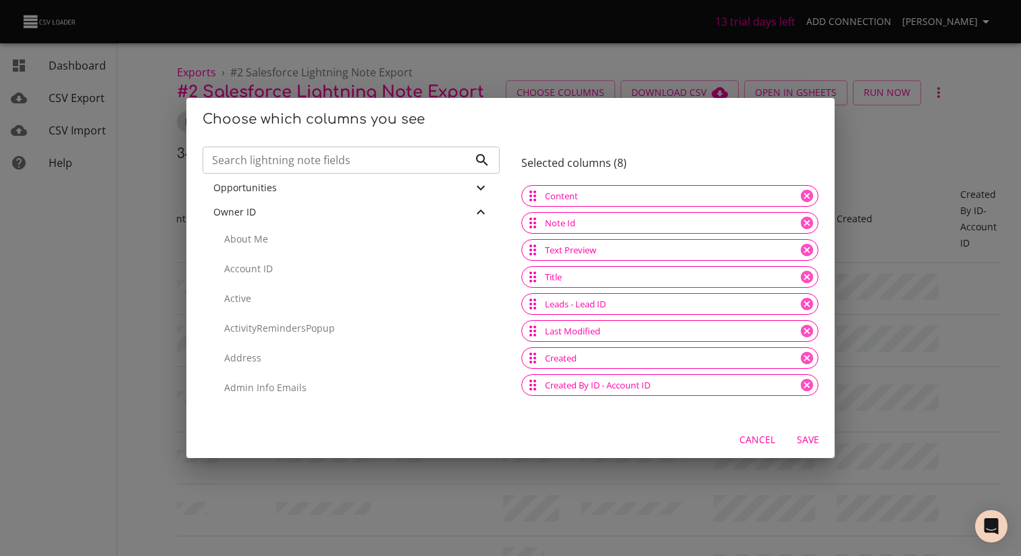
scroll to position [400, 0]
click at [283, 267] on p "Account ID" at bounding box center [356, 265] width 265 height 14
click at [809, 443] on span "Save" at bounding box center [808, 440] width 32 height 17
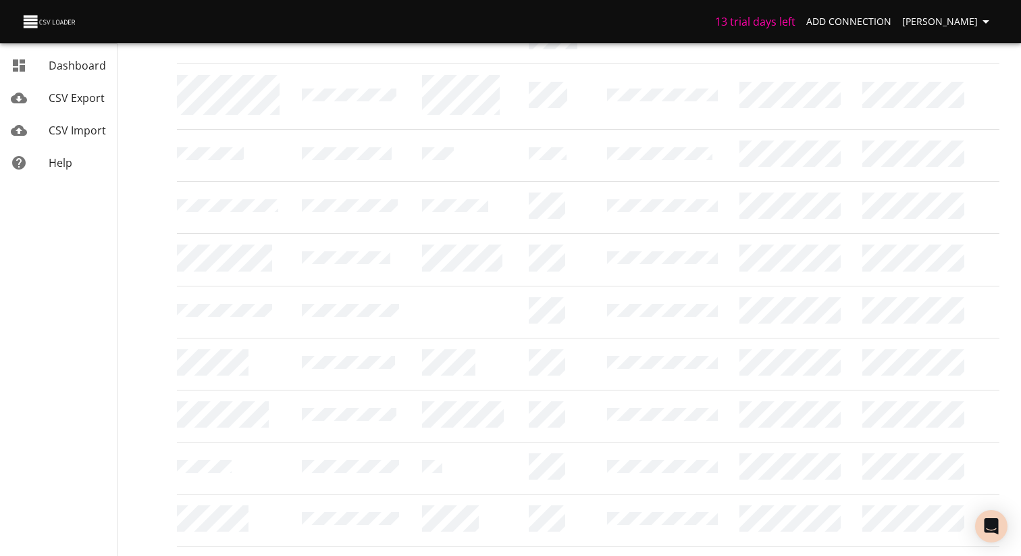
scroll to position [0, 0]
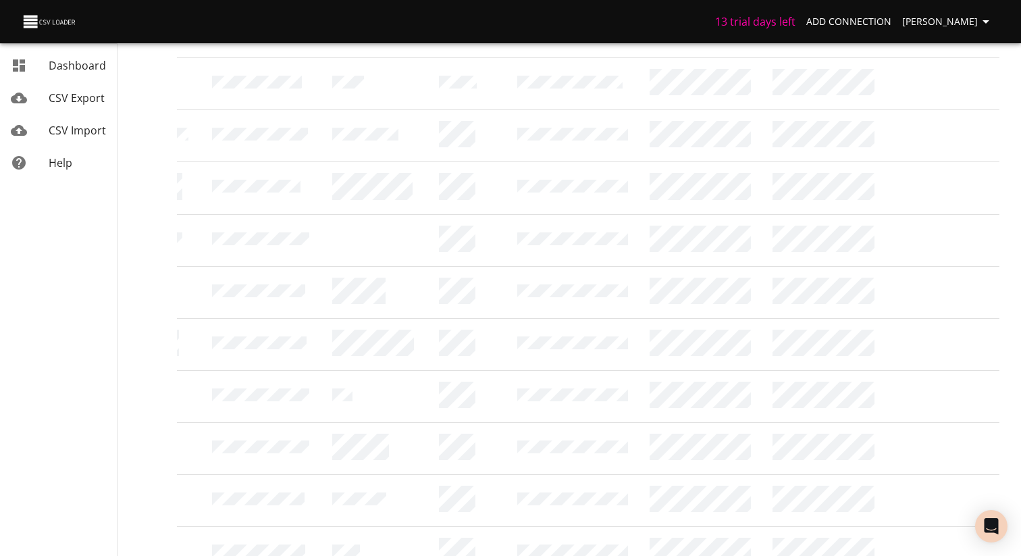
scroll to position [1057, 0]
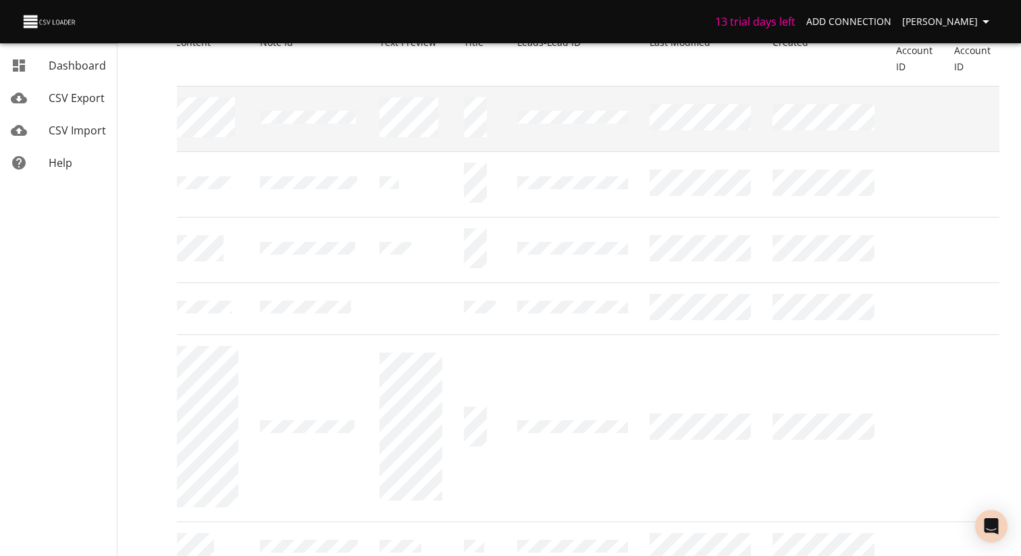
scroll to position [0, 0]
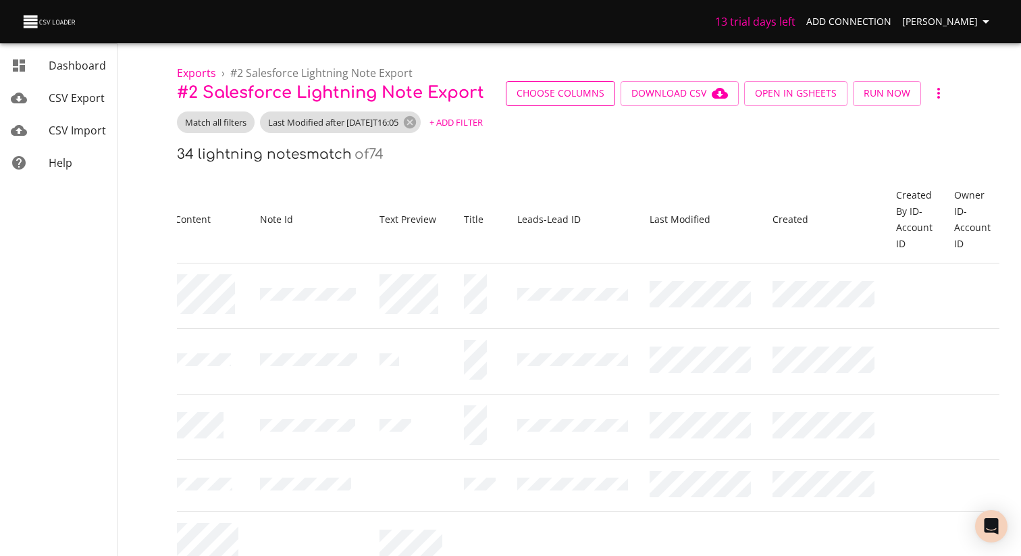
click at [575, 95] on span "Choose Columns" at bounding box center [561, 93] width 88 height 17
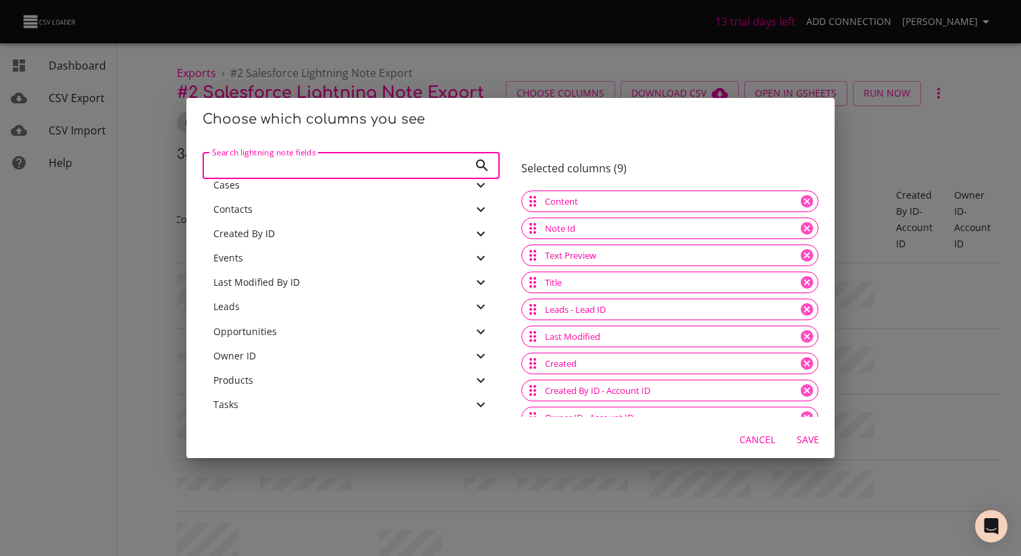
scroll to position [286, 0]
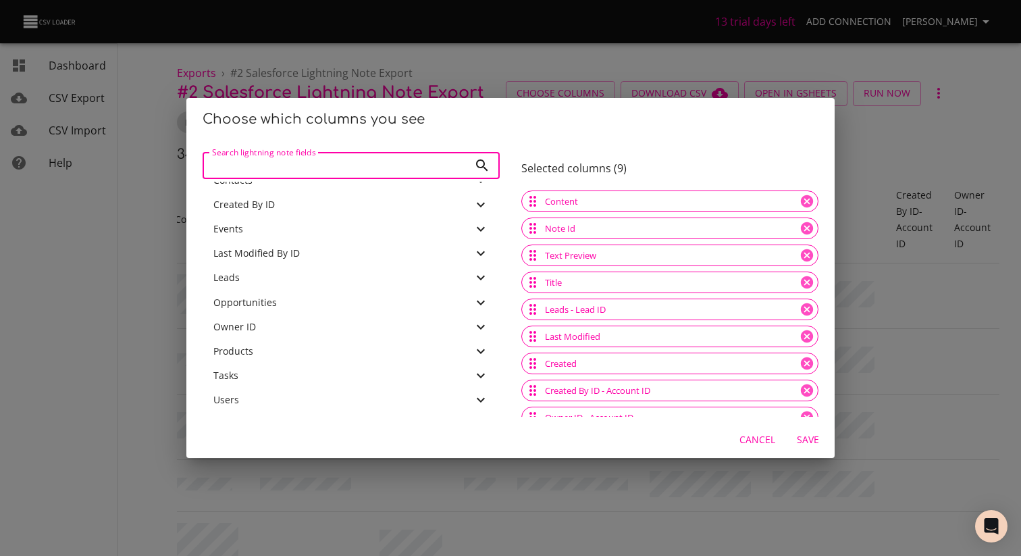
click at [297, 330] on div "Owner ID" at bounding box center [342, 327] width 259 height 14
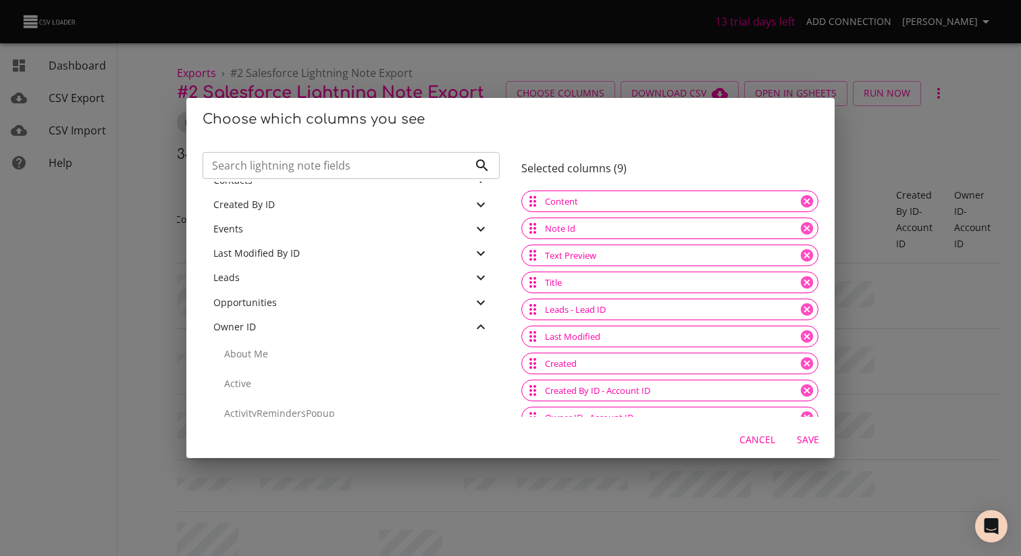
click at [246, 326] on span "Owner ID" at bounding box center [234, 326] width 43 height 13
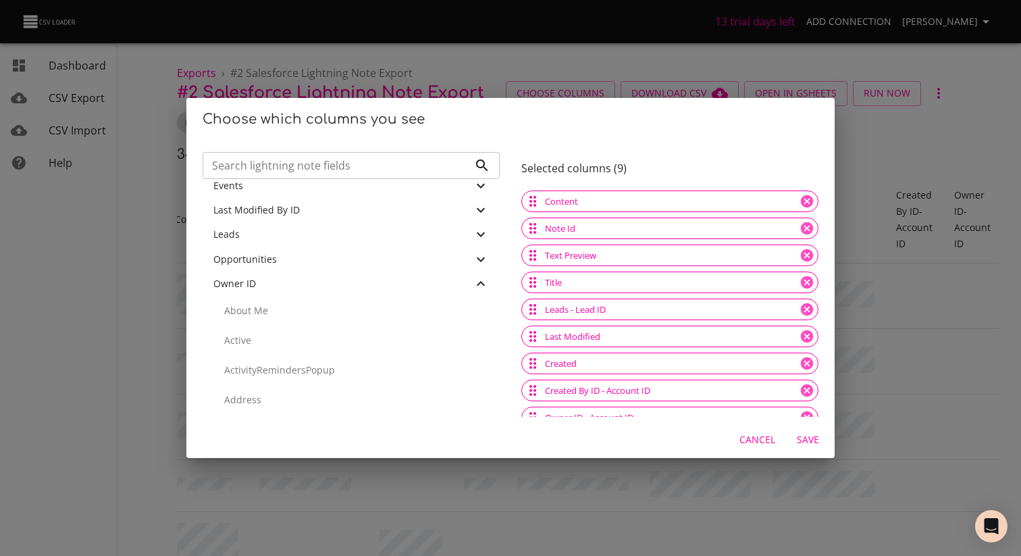
click at [480, 281] on icon at bounding box center [481, 284] width 16 height 16
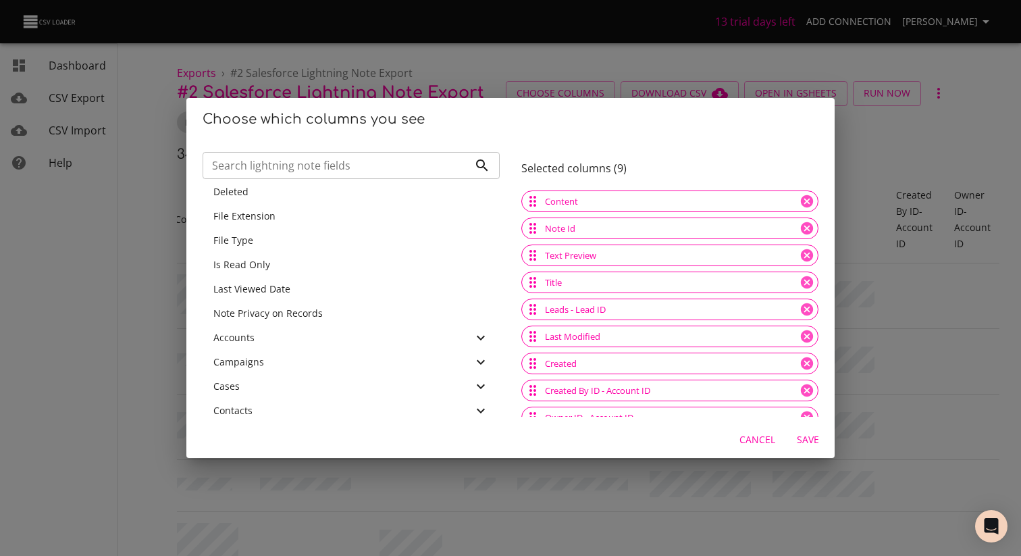
scroll to position [0, 0]
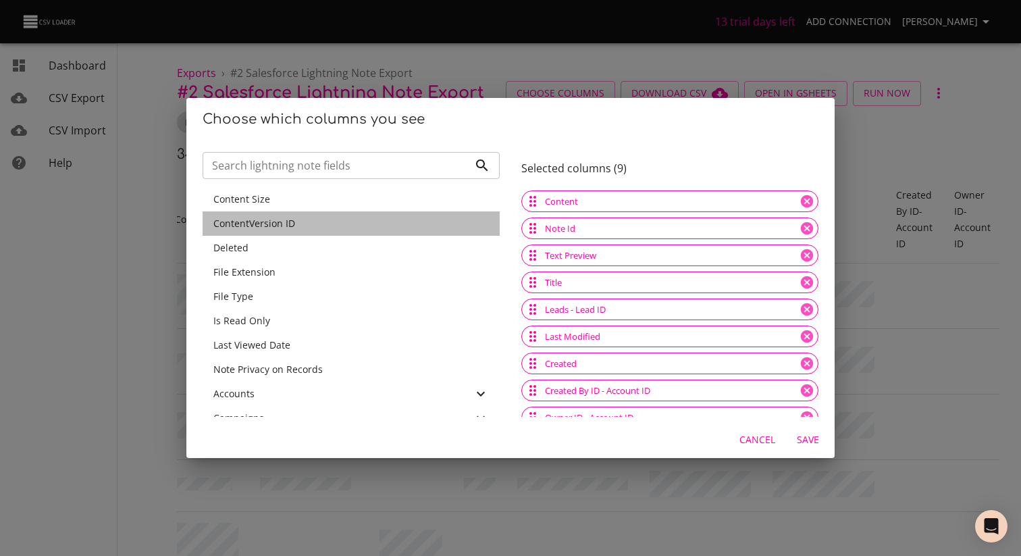
click at [405, 223] on div "ContentVersion ID" at bounding box center [351, 224] width 276 height 14
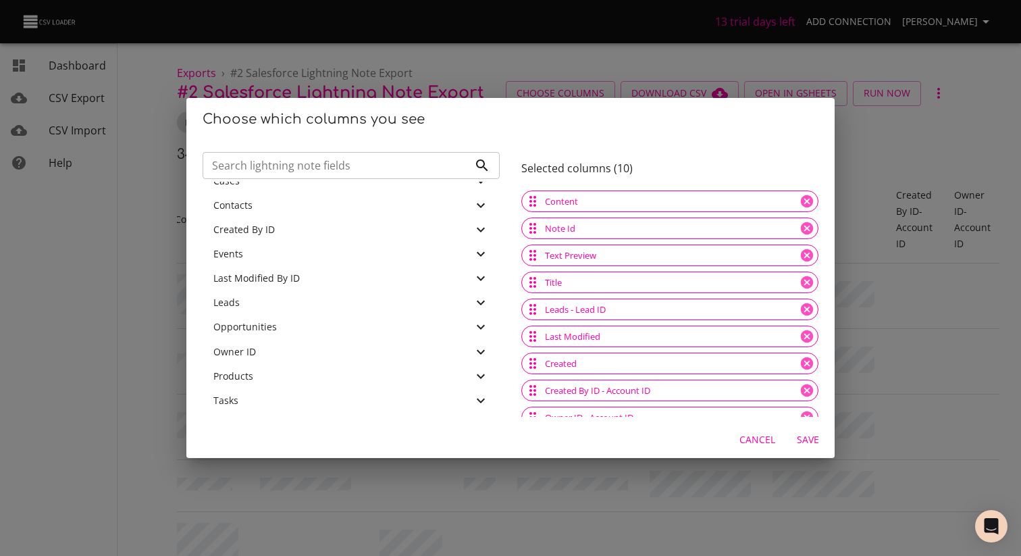
scroll to position [262, 0]
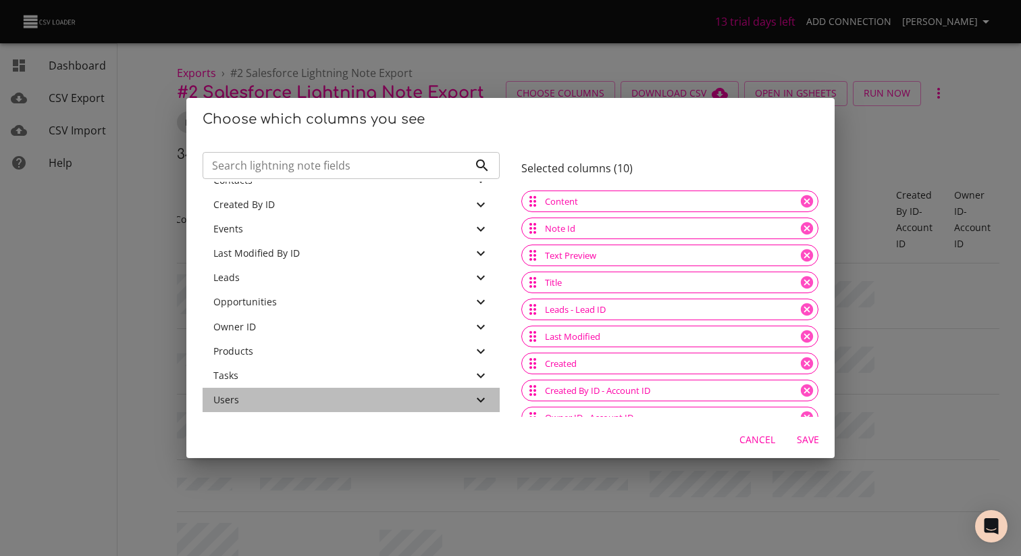
click at [478, 404] on icon at bounding box center [481, 400] width 16 height 16
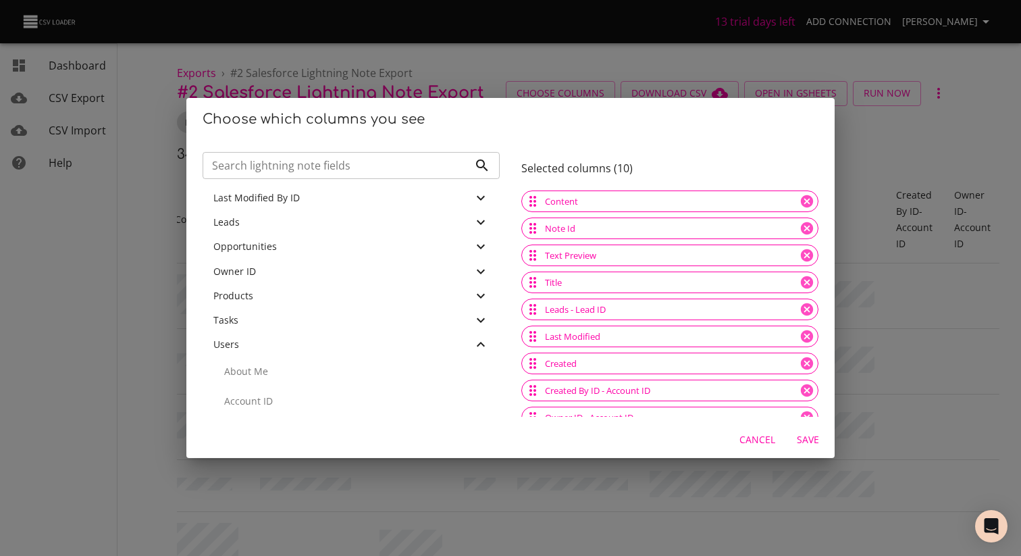
scroll to position [393, 0]
click at [274, 328] on p "Account ID" at bounding box center [356, 326] width 265 height 14
click at [808, 440] on span "Save" at bounding box center [808, 440] width 32 height 17
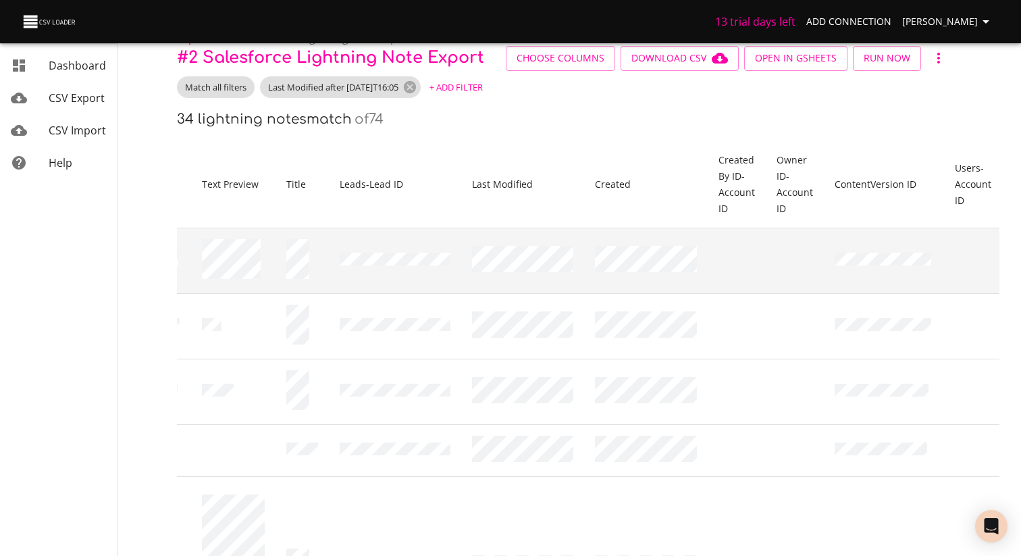
scroll to position [0, 0]
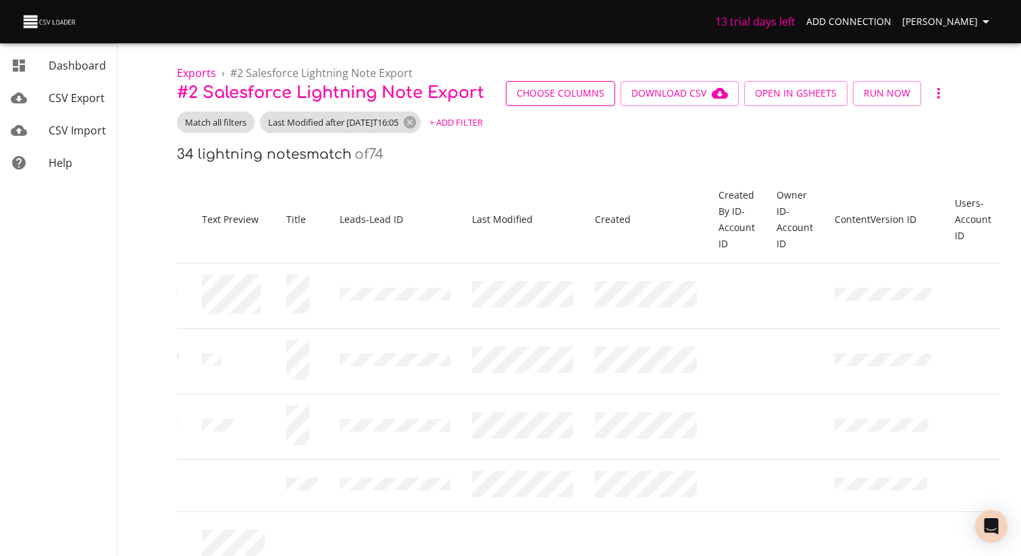
click at [550, 95] on span "Choose Columns" at bounding box center [561, 93] width 88 height 17
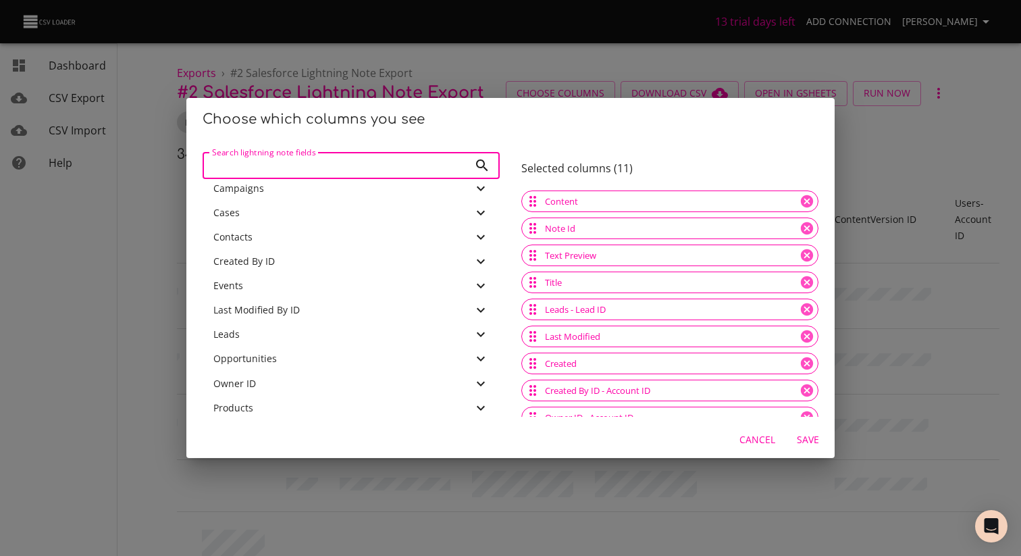
scroll to position [207, 0]
click at [351, 267] on div "Created By ID" at bounding box center [351, 260] width 297 height 24
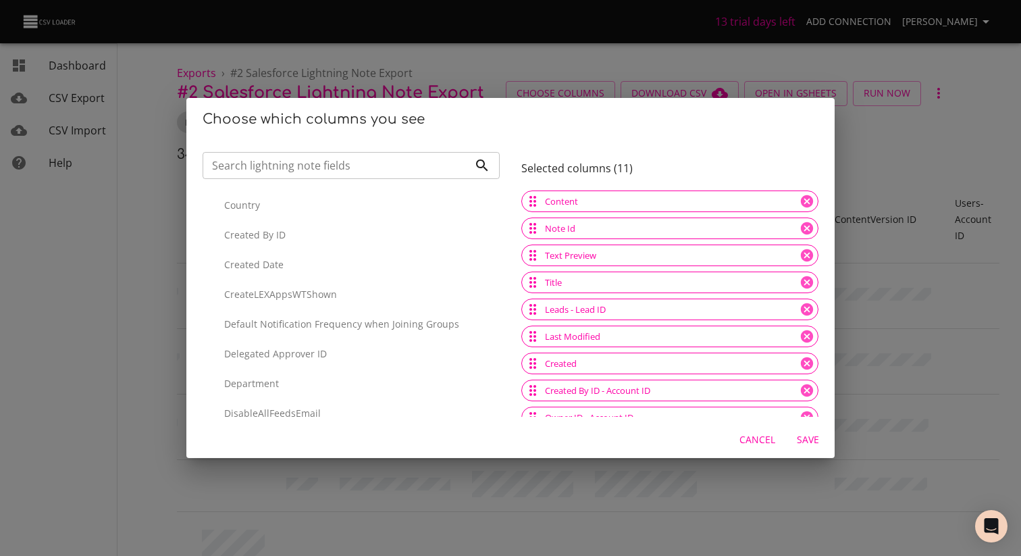
scroll to position [961, 0]
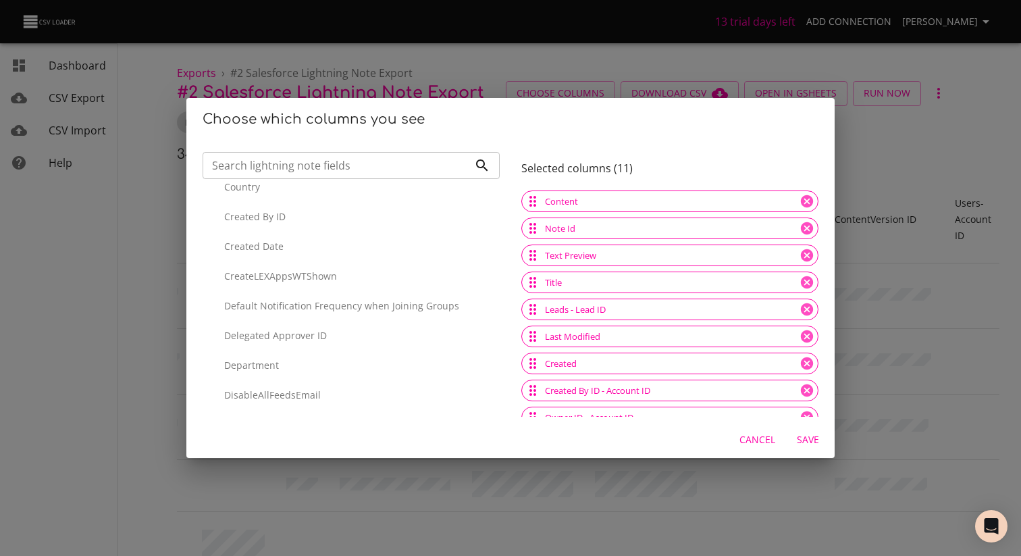
click at [288, 219] on p "Created By ID" at bounding box center [356, 217] width 265 height 14
click at [804, 441] on span "Save" at bounding box center [808, 440] width 32 height 17
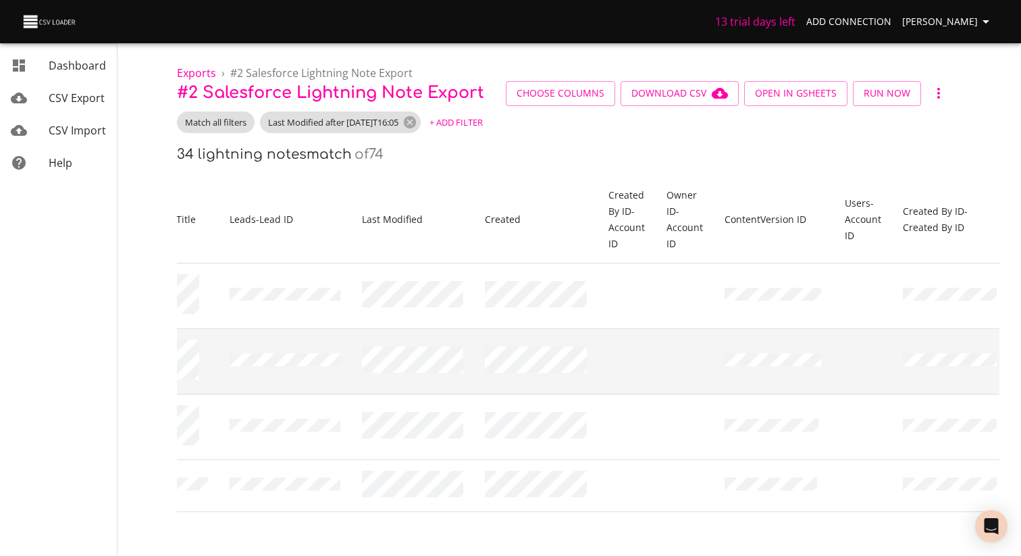
scroll to position [0, 306]
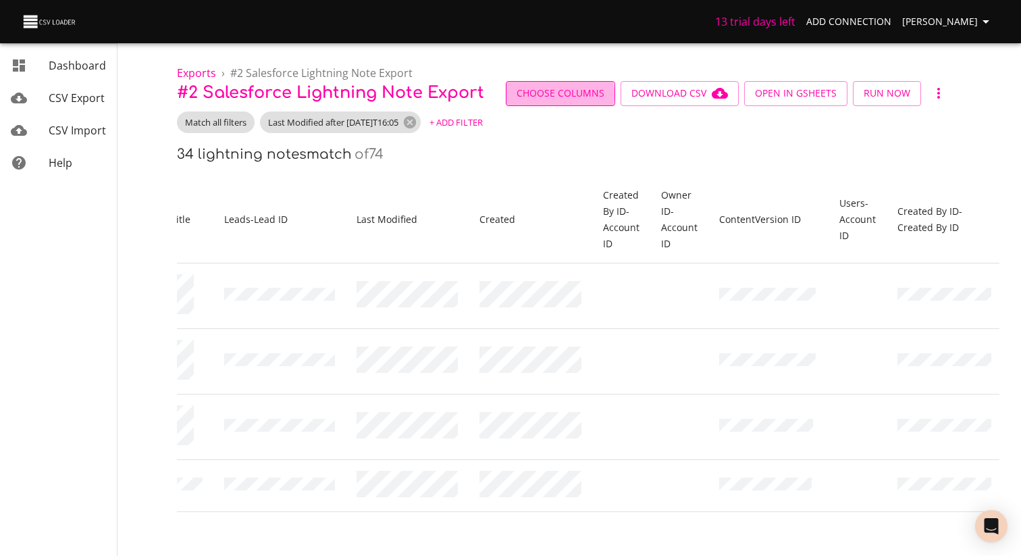
click at [532, 94] on span "Choose Columns" at bounding box center [561, 93] width 88 height 17
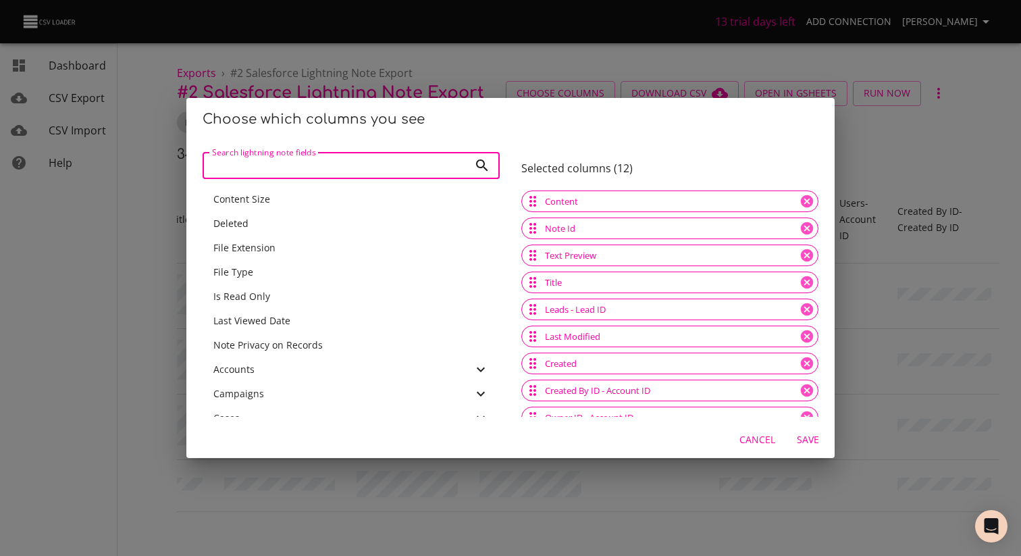
scroll to position [95, 0]
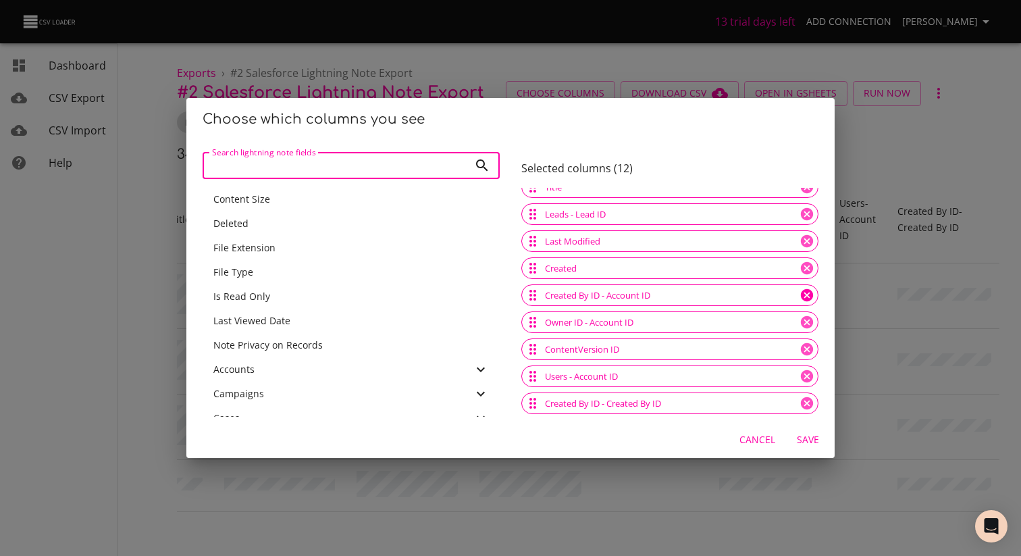
click at [808, 300] on icon at bounding box center [807, 295] width 12 height 12
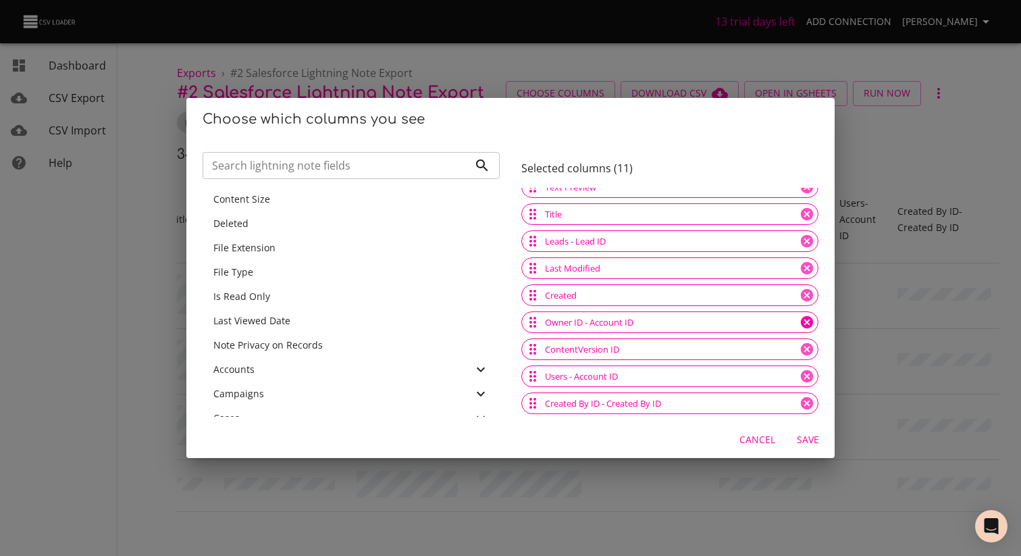
click at [808, 322] on icon at bounding box center [807, 322] width 15 height 15
click at [808, 348] on icon at bounding box center [807, 349] width 15 height 15
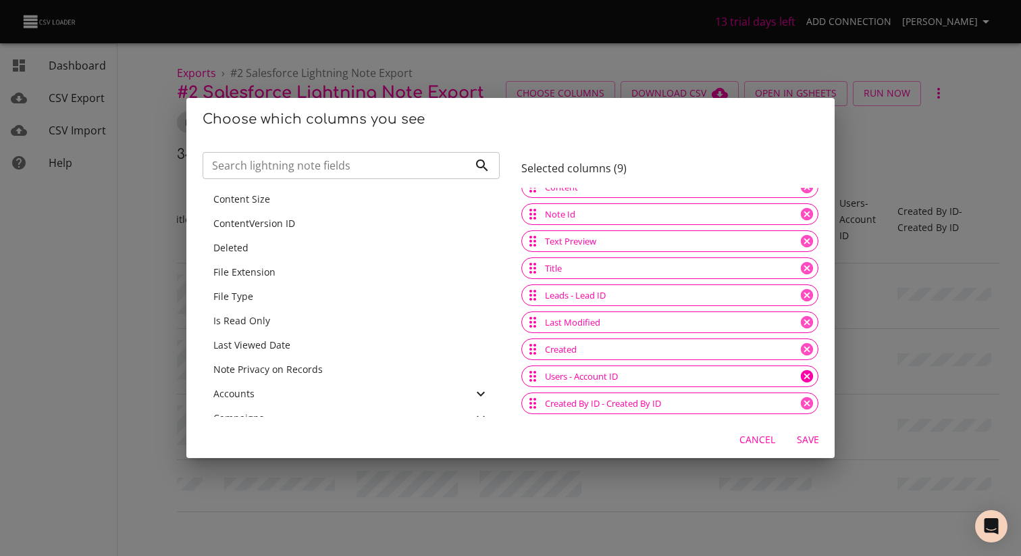
click at [809, 373] on icon at bounding box center [807, 376] width 12 height 12
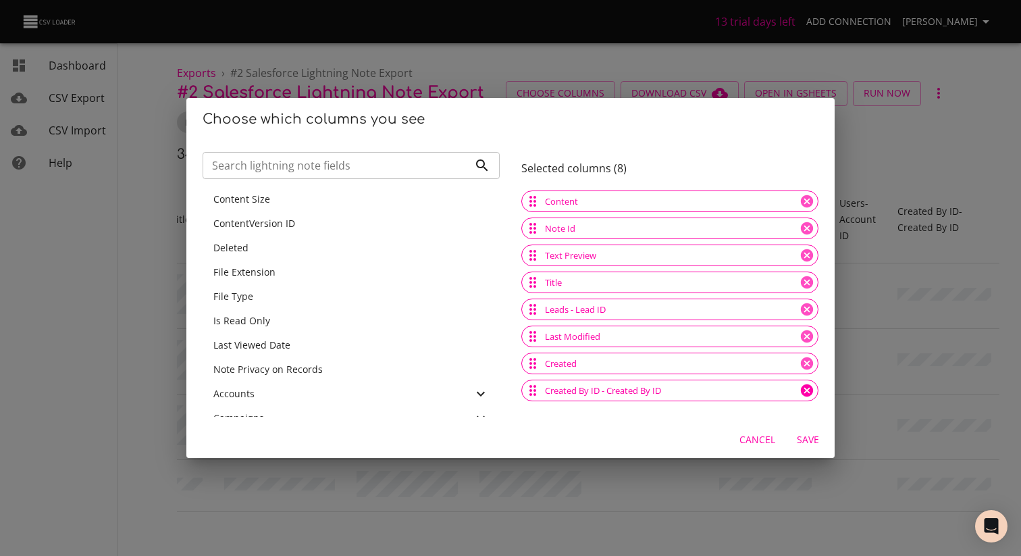
scroll to position [0, 0]
click at [809, 435] on span "Save" at bounding box center [808, 440] width 32 height 17
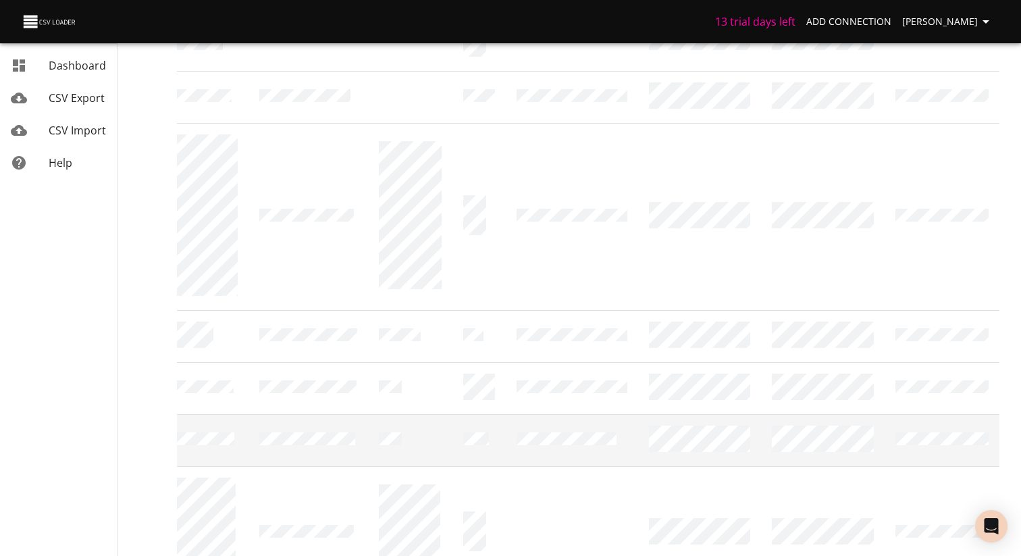
scroll to position [411, 0]
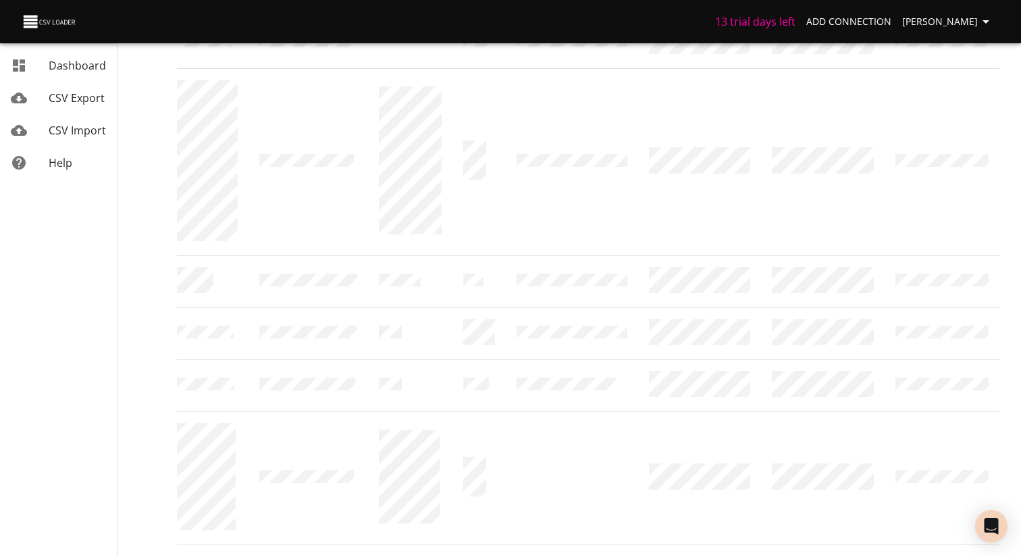
click at [948, 546] on div at bounding box center [934, 562] width 130 height 32
click at [914, 555] on icon "Previous Page" at bounding box center [917, 563] width 16 height 16
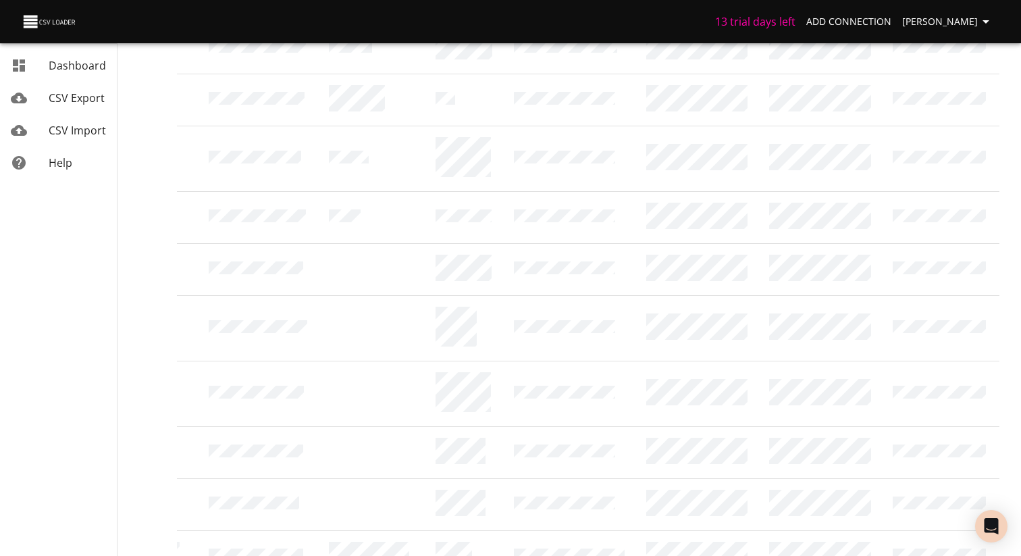
scroll to position [0, 0]
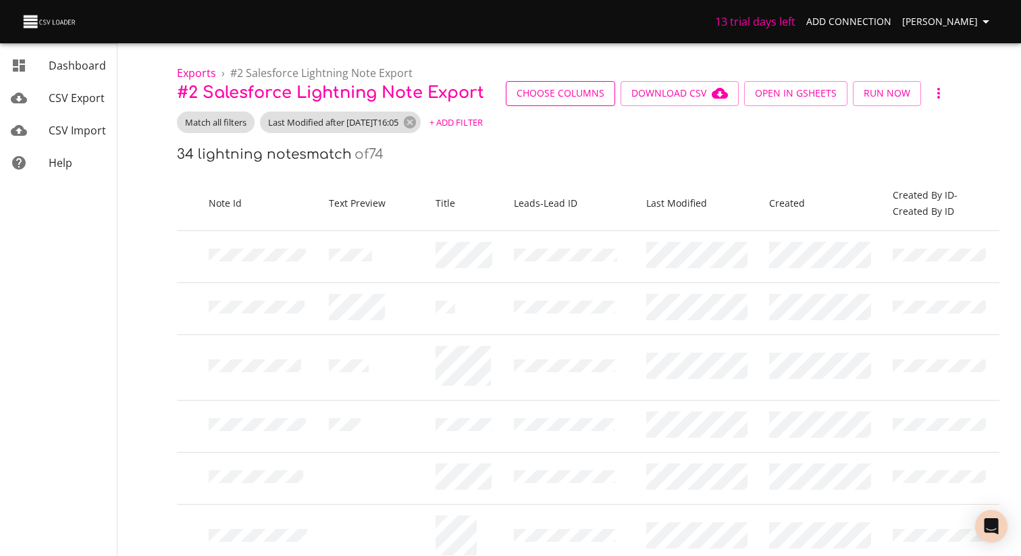
click at [563, 93] on span "Choose Columns" at bounding box center [561, 93] width 88 height 17
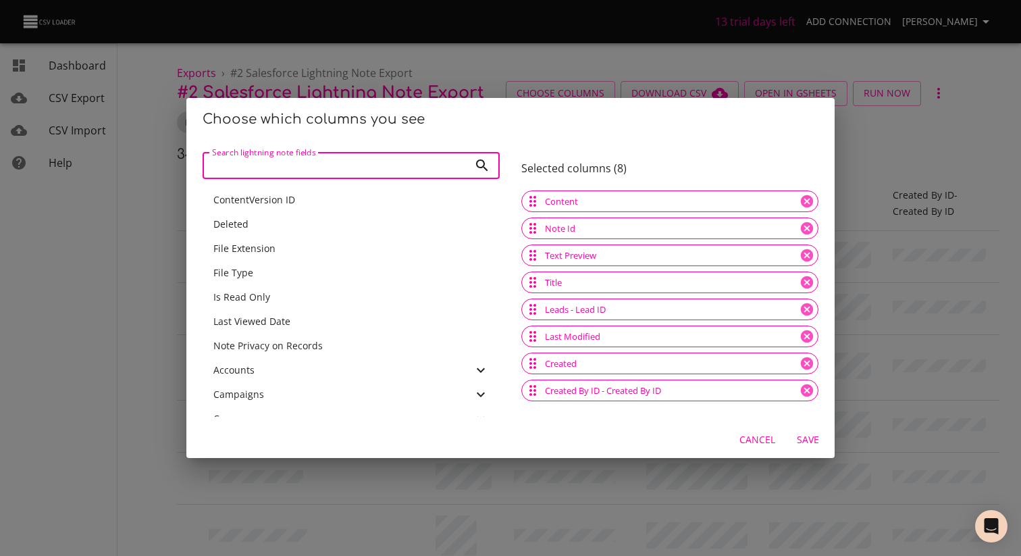
scroll to position [47, 0]
click at [812, 393] on icon at bounding box center [807, 390] width 12 height 12
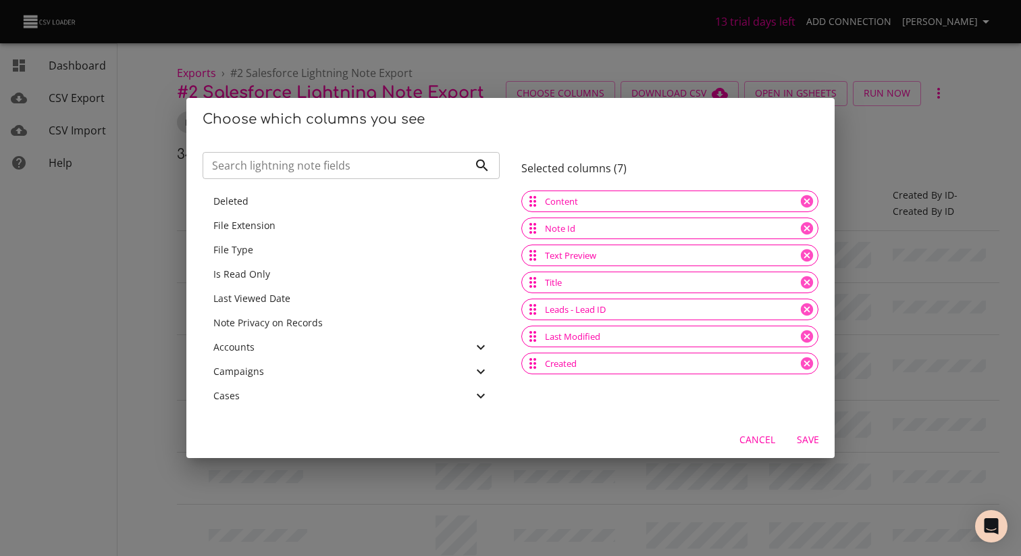
click at [803, 436] on span "Save" at bounding box center [808, 440] width 32 height 17
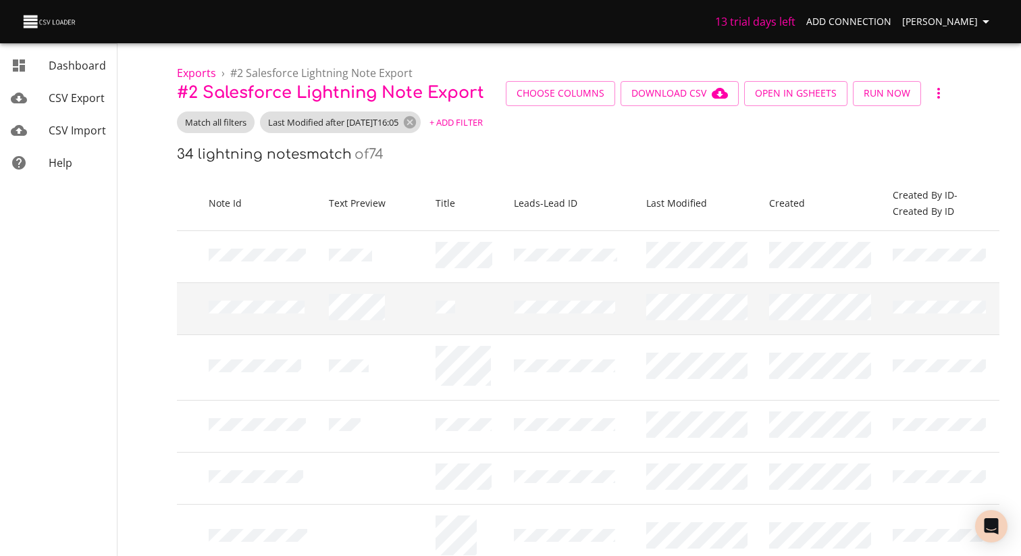
scroll to position [0, 0]
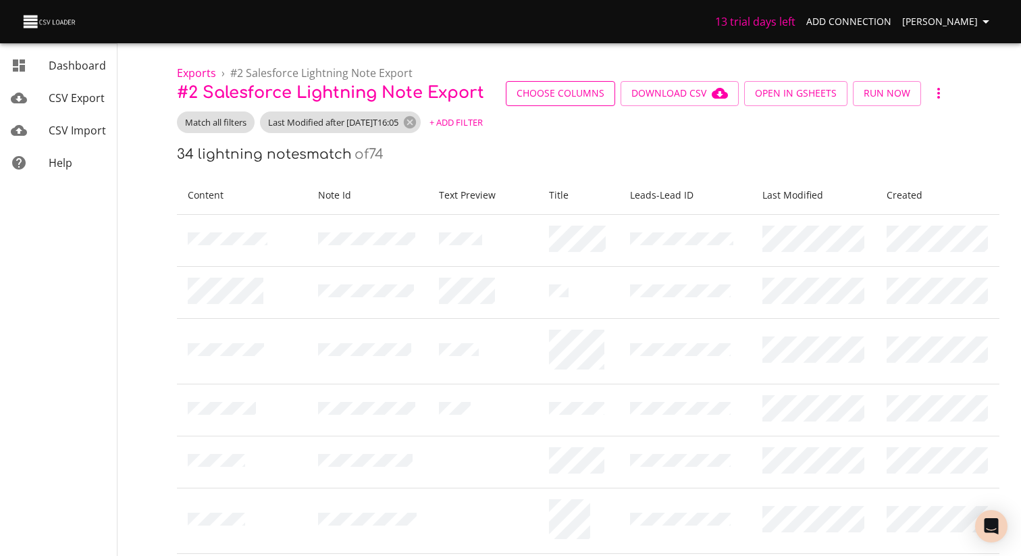
click at [525, 98] on span "Choose Columns" at bounding box center [561, 93] width 88 height 17
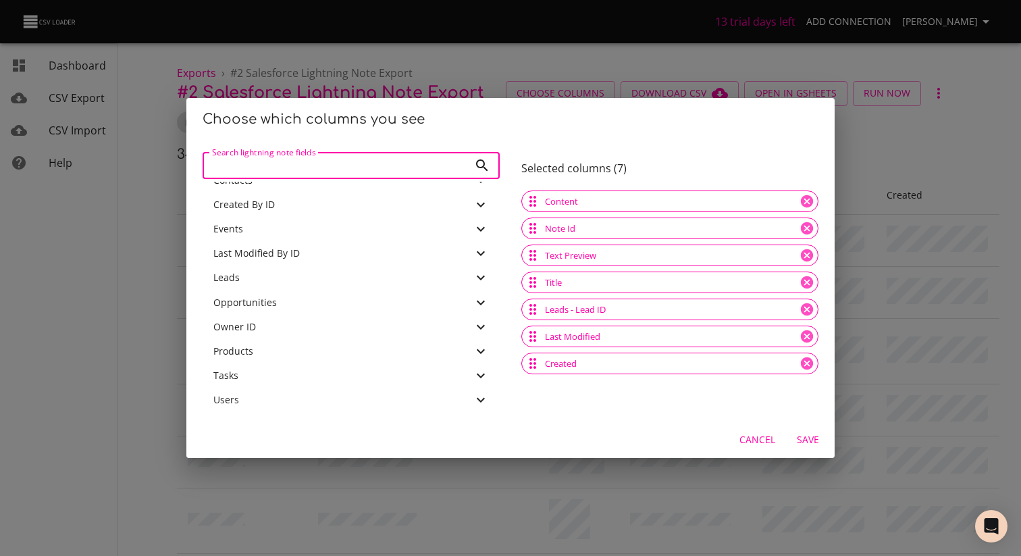
scroll to position [5, 0]
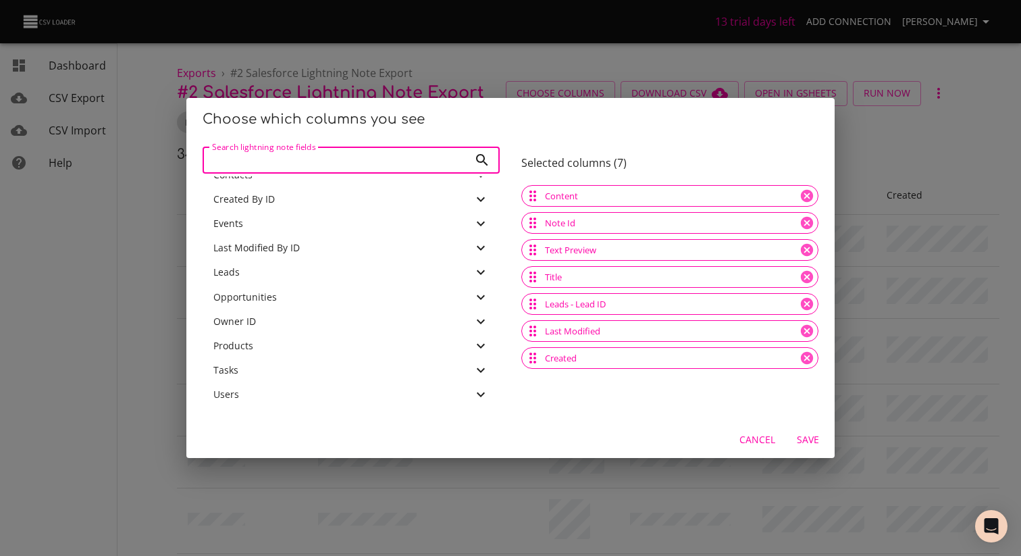
click at [261, 322] on div "Owner ID" at bounding box center [342, 322] width 259 height 14
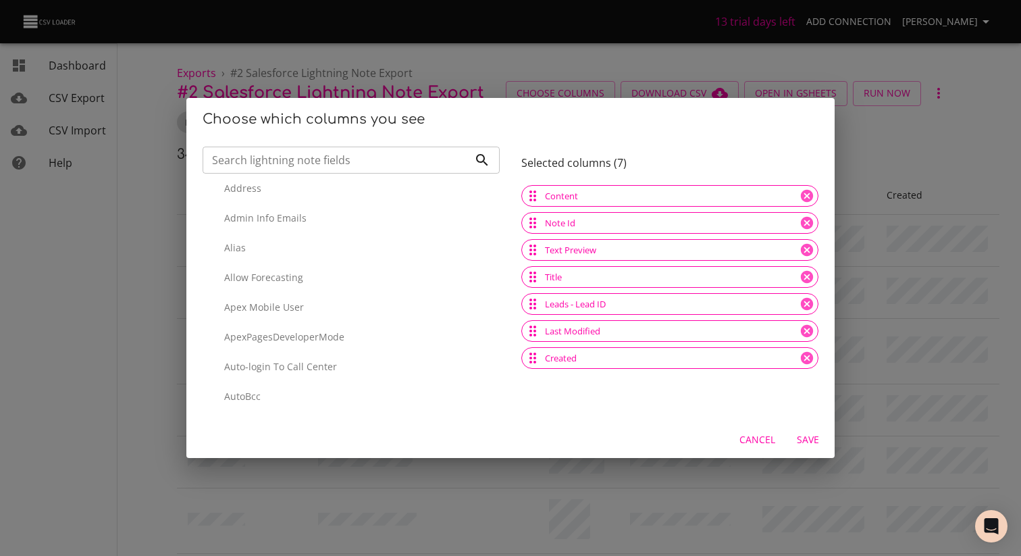
scroll to position [584, 0]
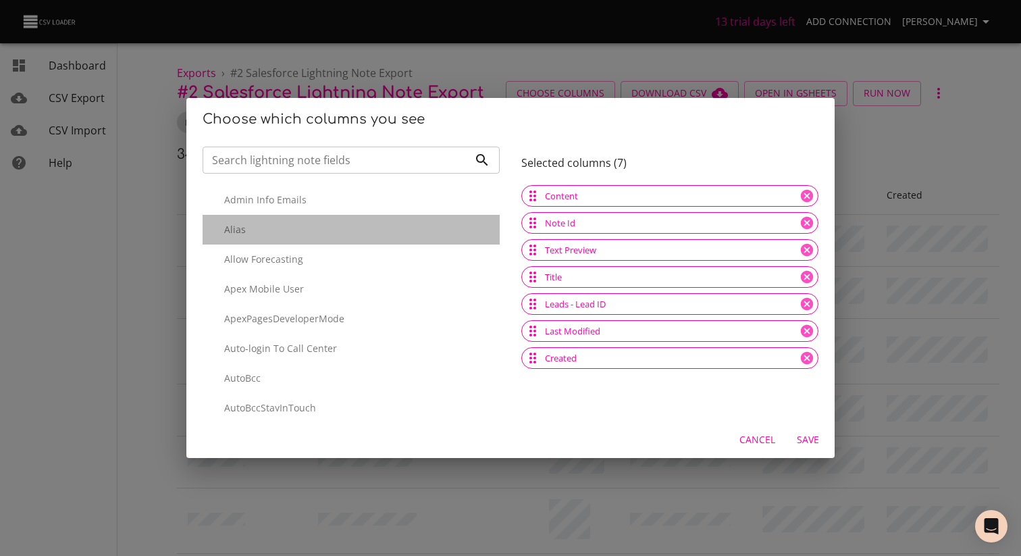
click at [252, 234] on p "Alias" at bounding box center [356, 230] width 265 height 14
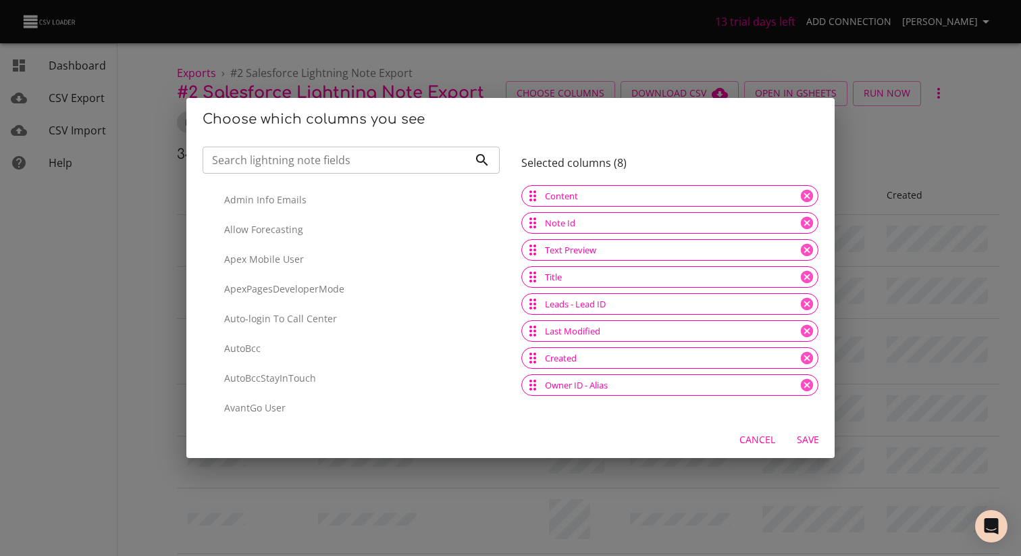
click at [810, 444] on span "Save" at bounding box center [808, 440] width 32 height 17
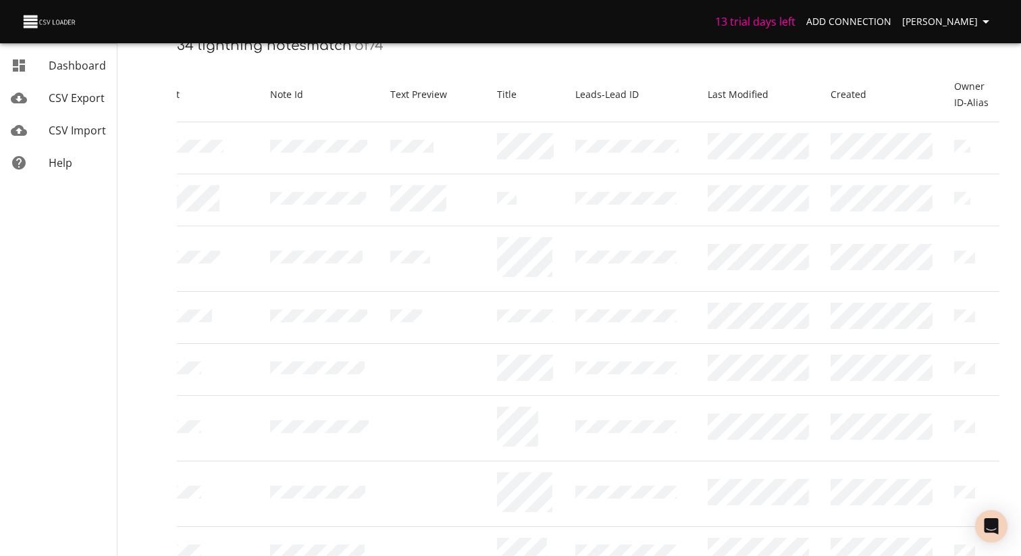
scroll to position [0, 0]
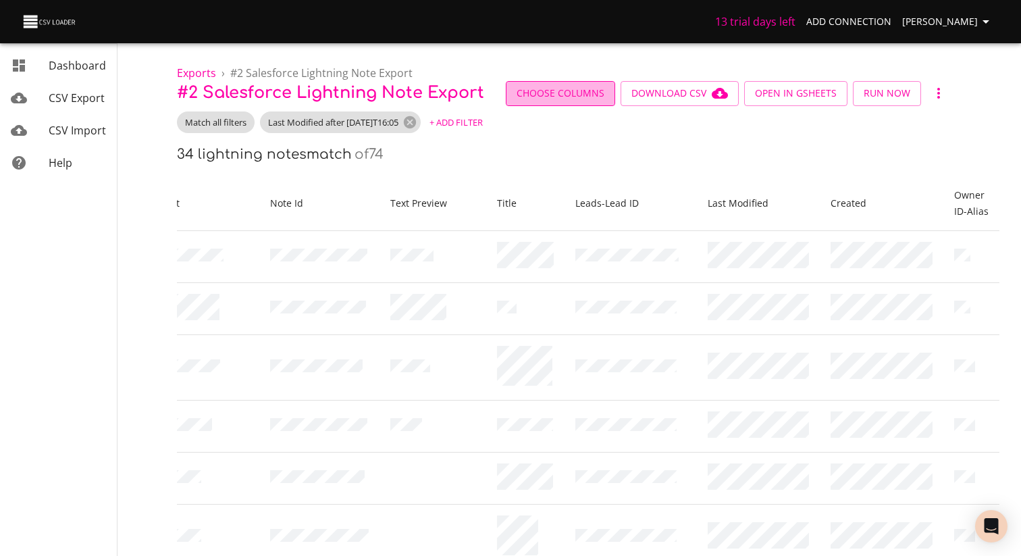
click at [547, 99] on span "Choose Columns" at bounding box center [561, 93] width 88 height 17
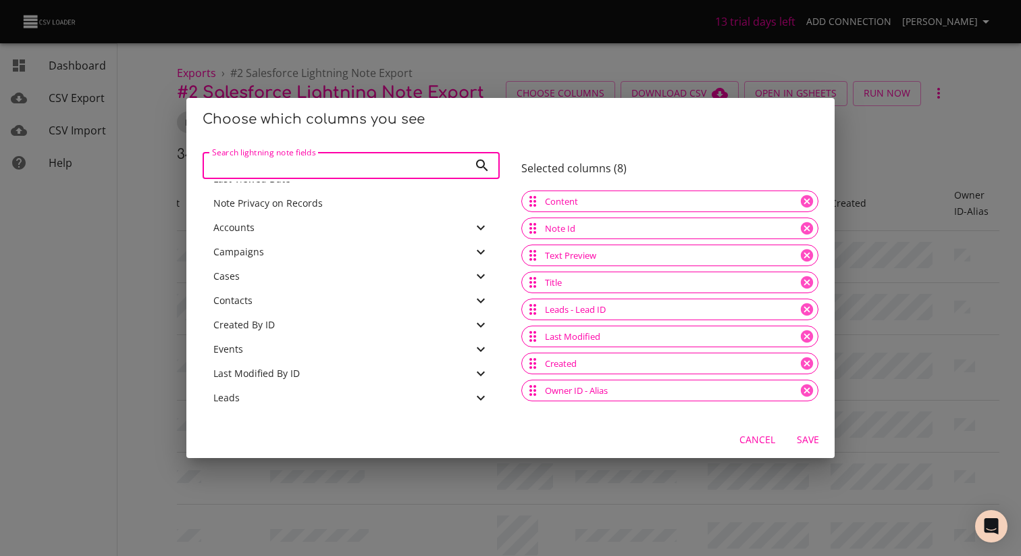
scroll to position [168, 0]
click at [924, 178] on div "Choose which columns you see Search lightning note fields Search lightning note…" at bounding box center [510, 278] width 1021 height 556
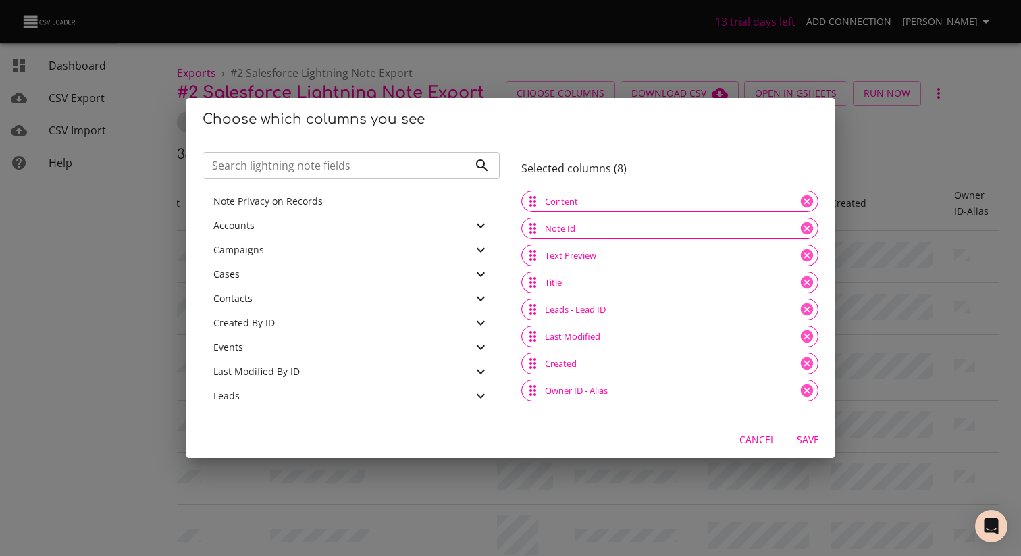
click at [767, 448] on span "Cancel" at bounding box center [758, 440] width 36 height 17
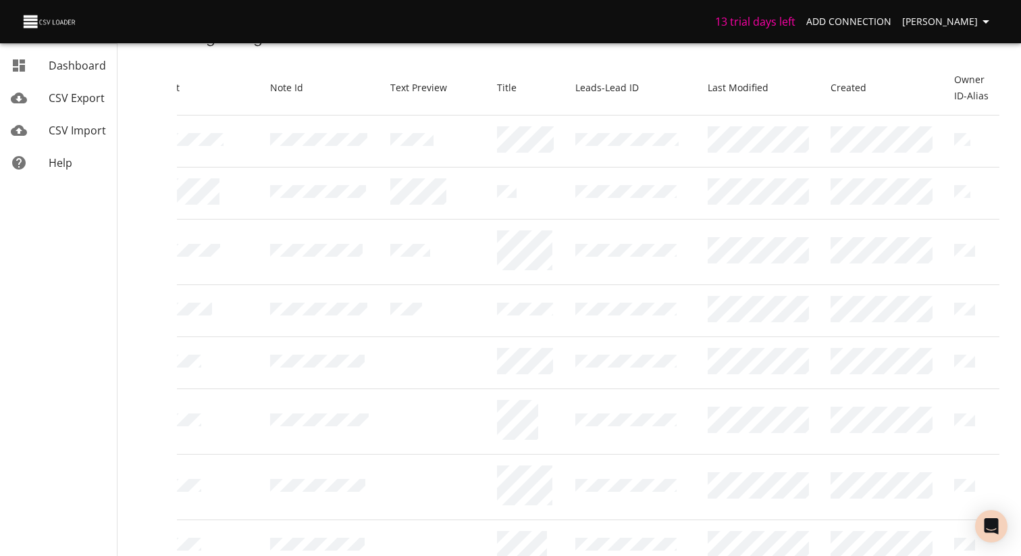
scroll to position [0, 0]
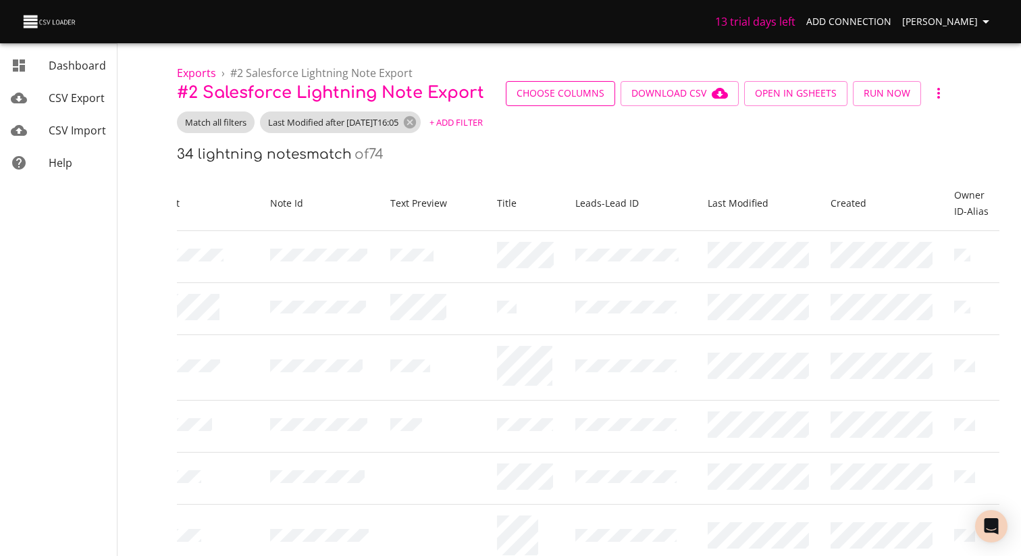
click at [552, 100] on span "Choose Columns" at bounding box center [561, 93] width 88 height 17
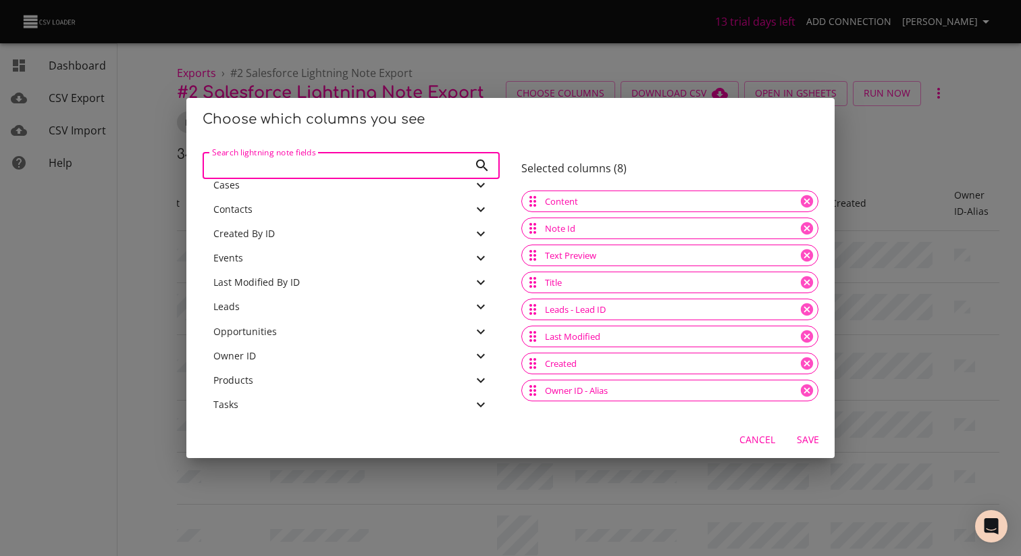
scroll to position [286, 0]
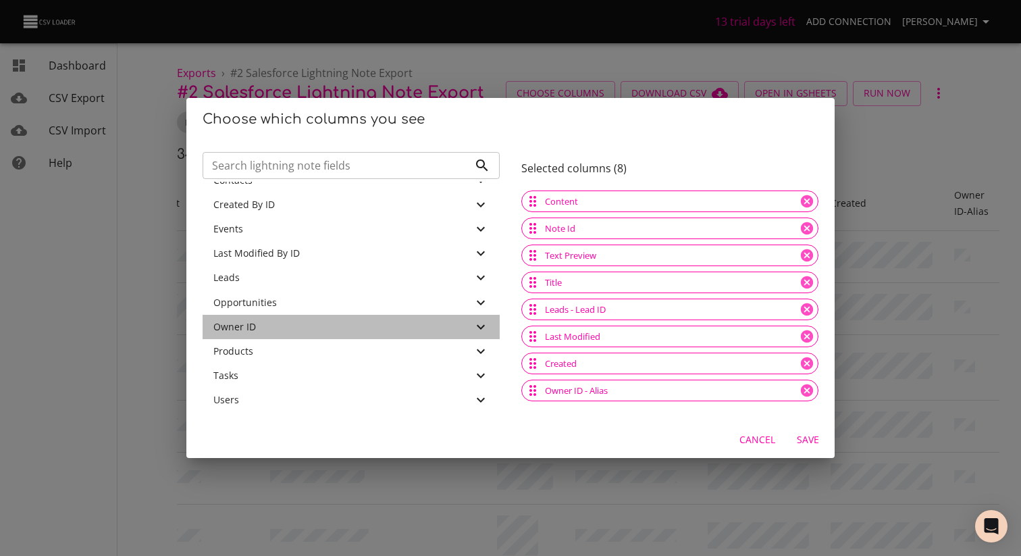
click at [261, 324] on div "Owner ID" at bounding box center [342, 327] width 259 height 14
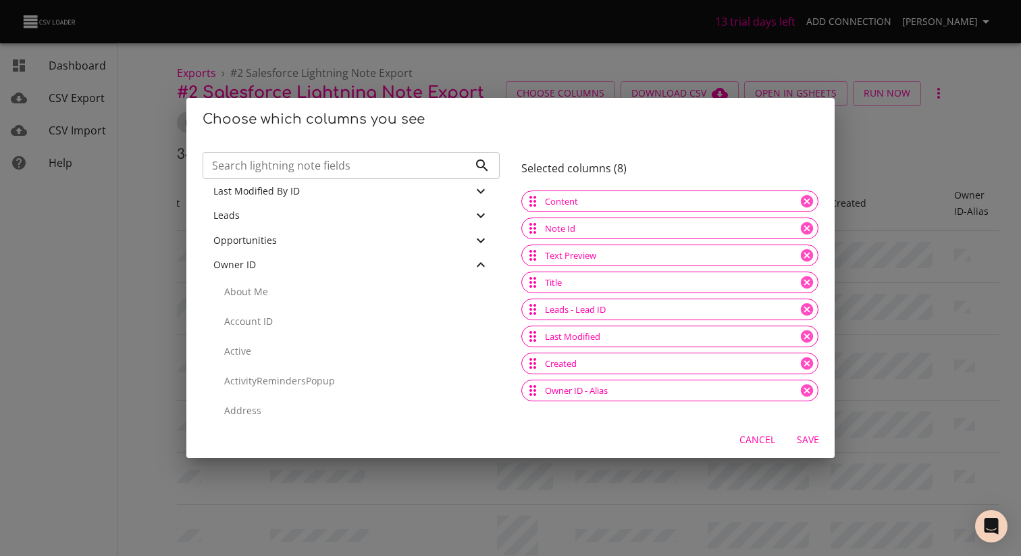
scroll to position [392, 0]
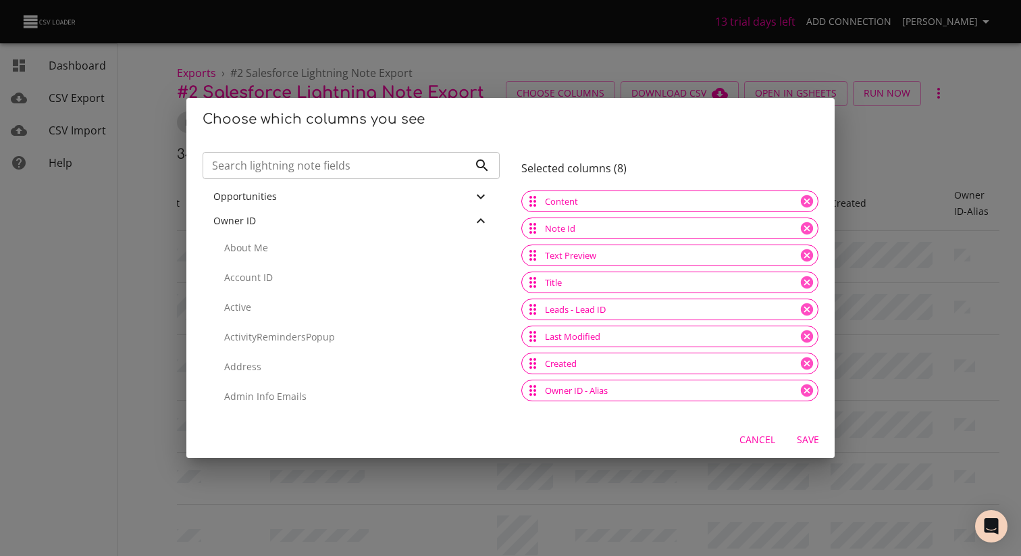
click at [287, 285] on div "Account ID" at bounding box center [351, 278] width 297 height 30
click at [808, 440] on span "Save" at bounding box center [808, 440] width 32 height 17
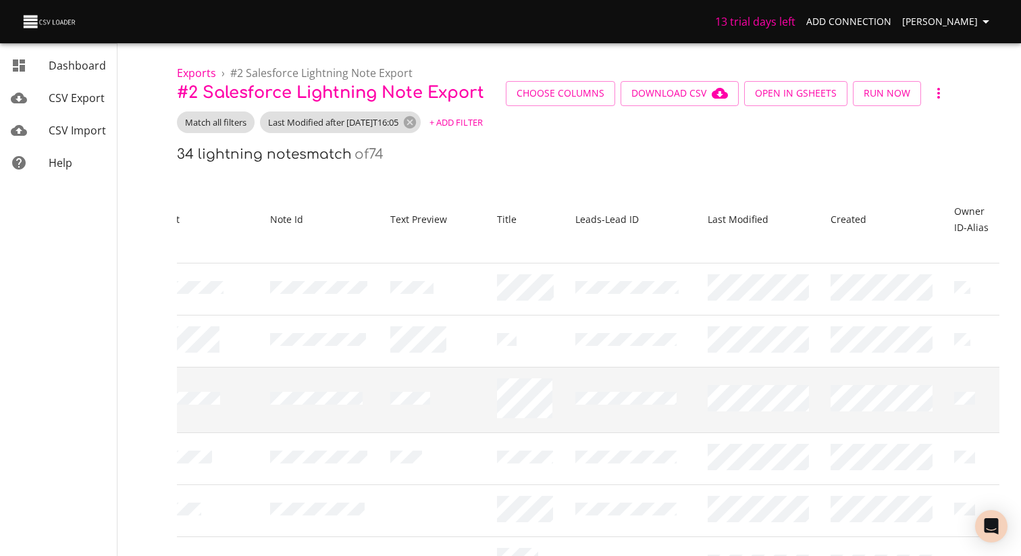
scroll to position [0, 101]
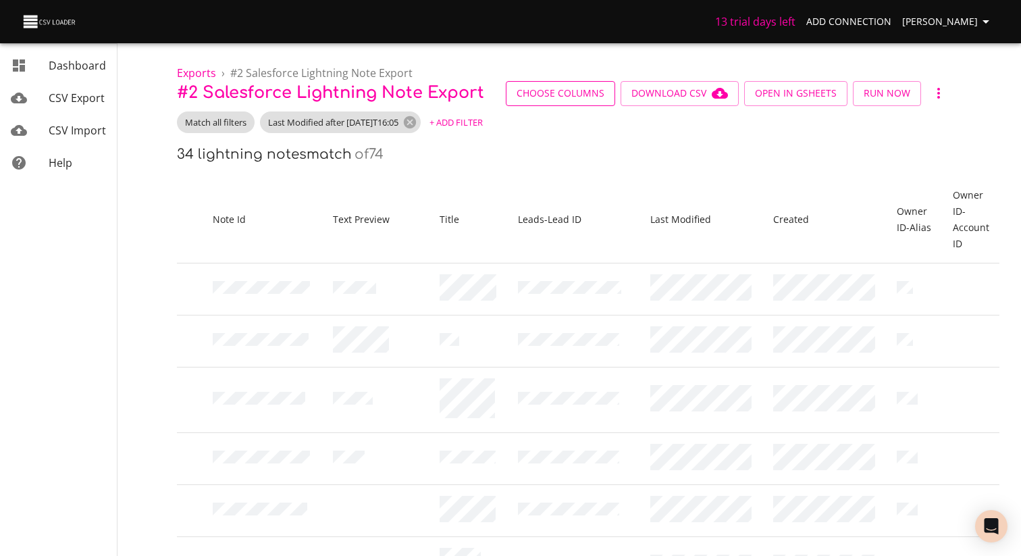
click at [559, 94] on span "Choose Columns" at bounding box center [561, 93] width 88 height 17
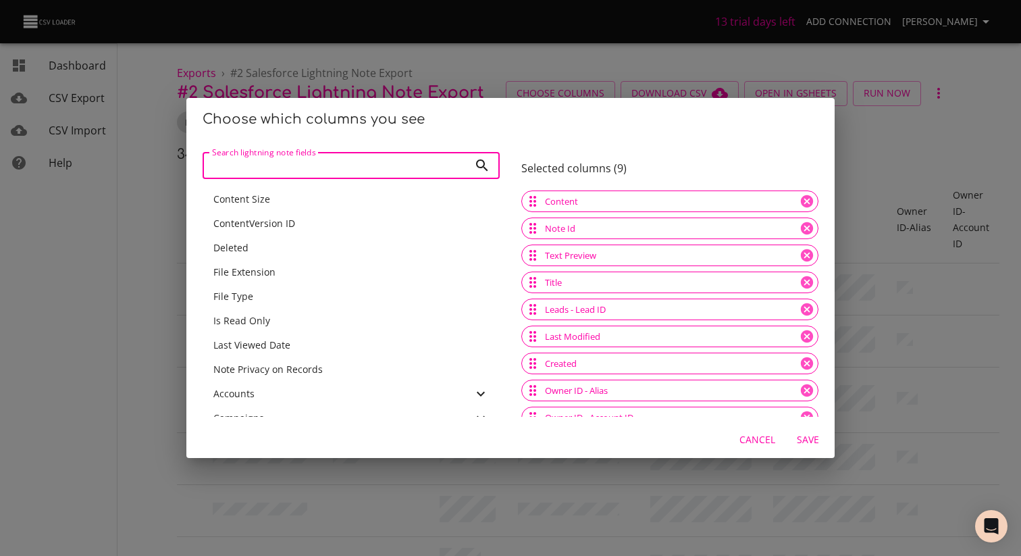
scroll to position [14, 0]
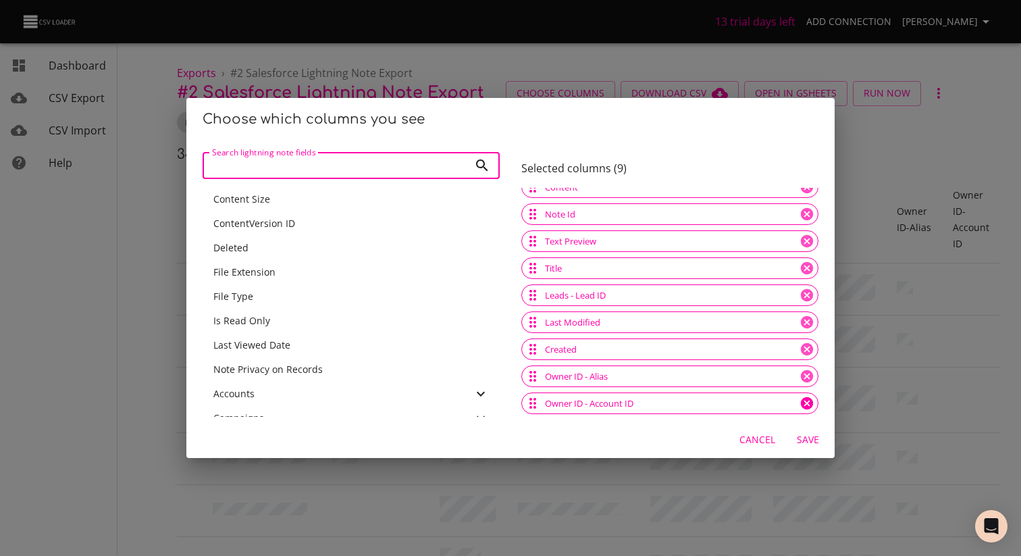
click at [807, 407] on icon at bounding box center [807, 403] width 12 height 12
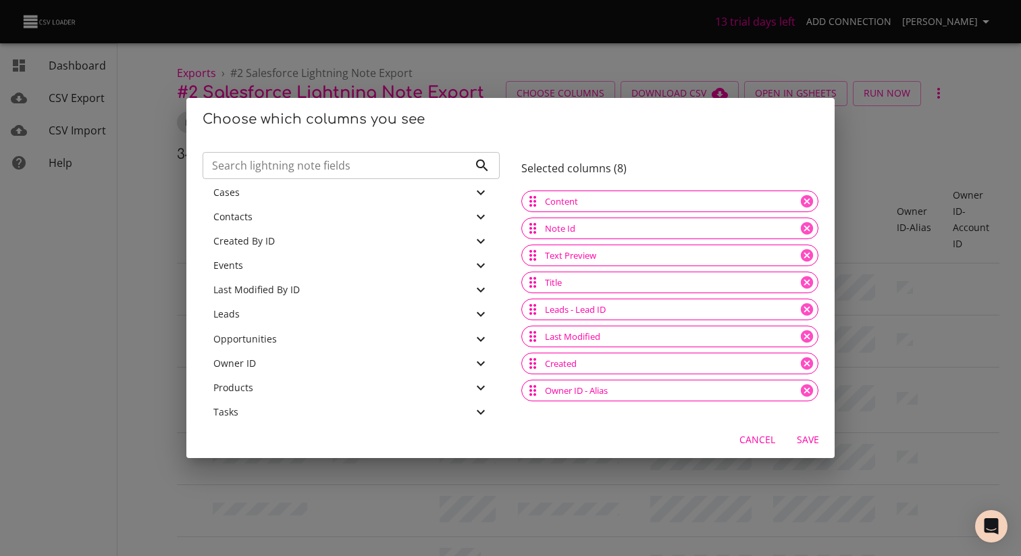
scroll to position [286, 0]
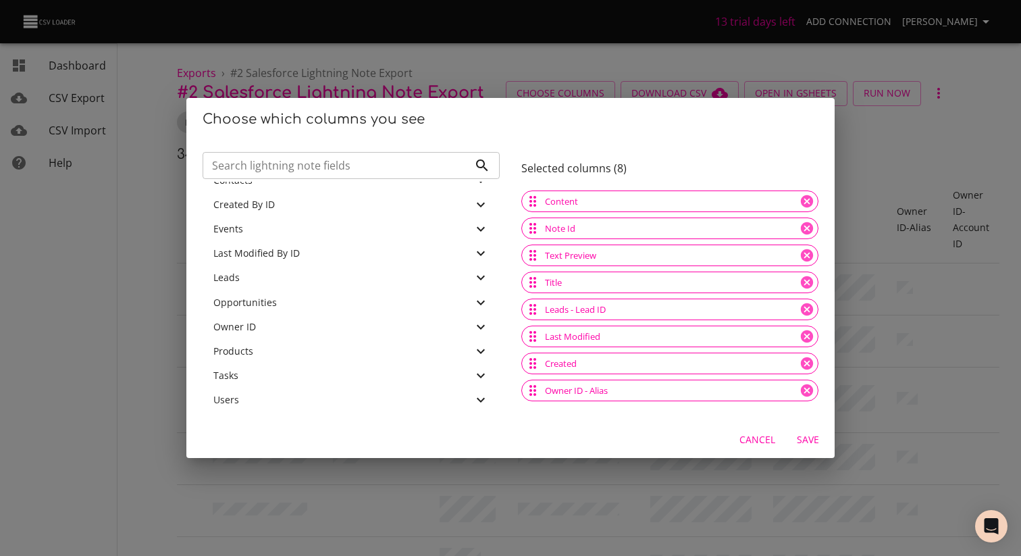
click at [257, 332] on div "Owner ID" at bounding box center [342, 327] width 259 height 14
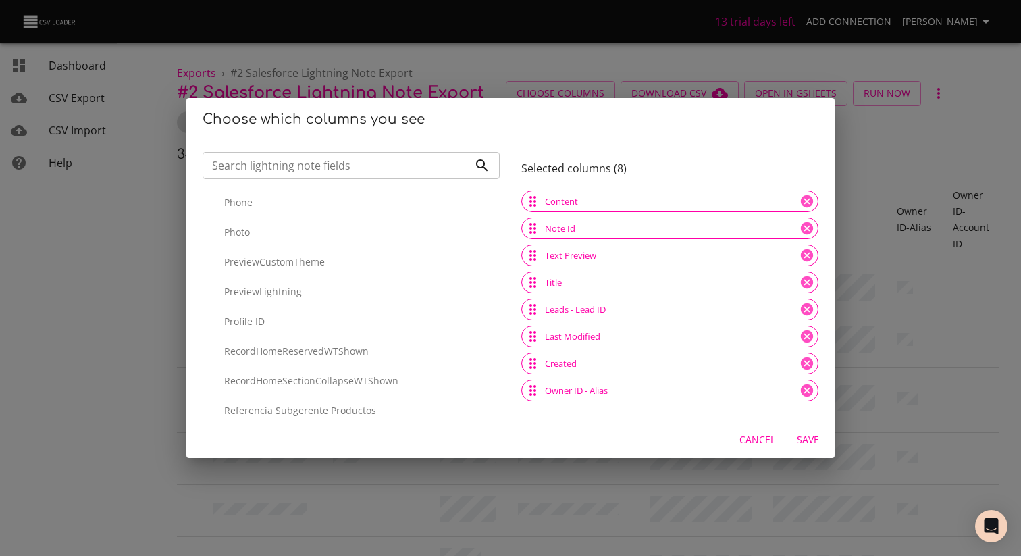
scroll to position [3475, 0]
click at [290, 282] on p "Profile ID" at bounding box center [356, 287] width 265 height 14
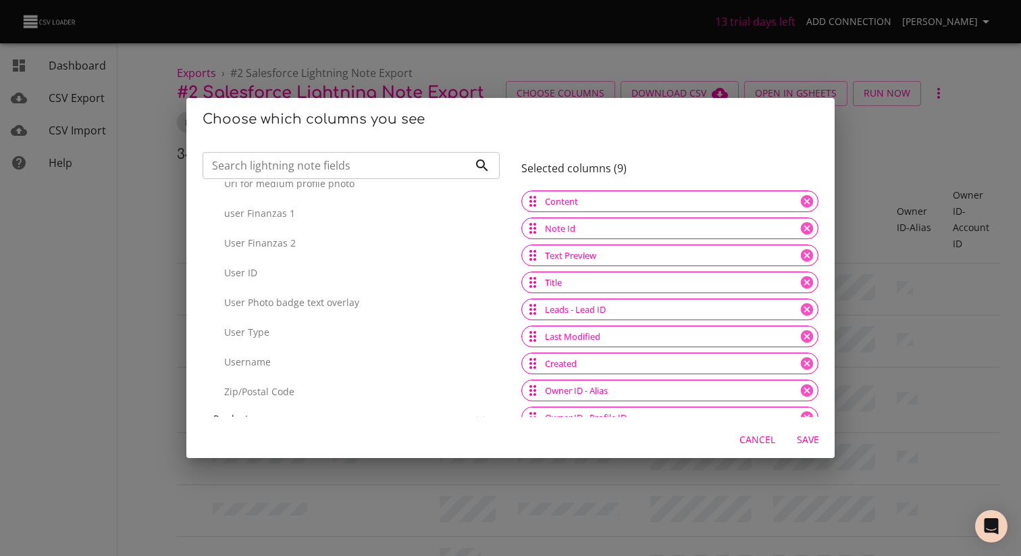
scroll to position [5165, 0]
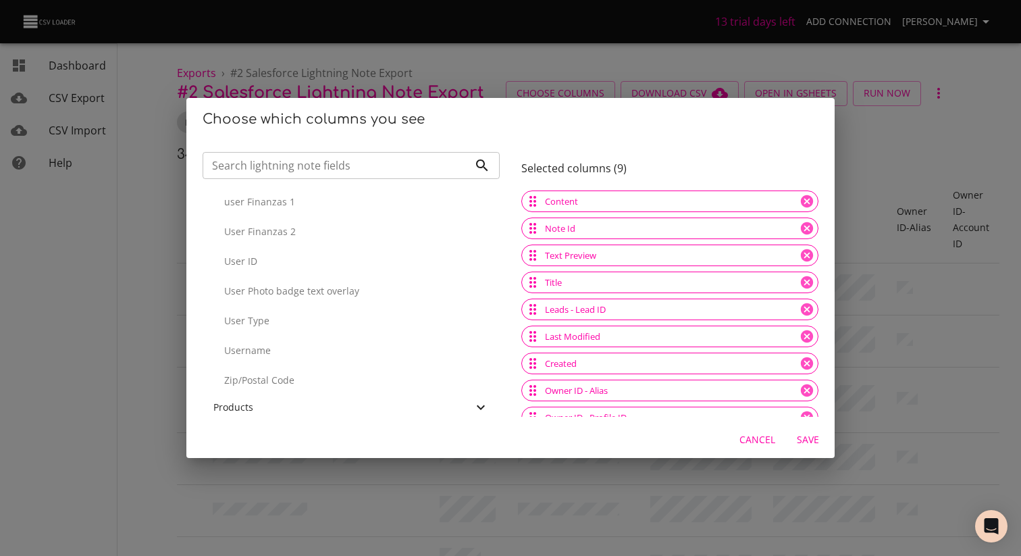
click at [303, 260] on p "User ID" at bounding box center [356, 262] width 265 height 14
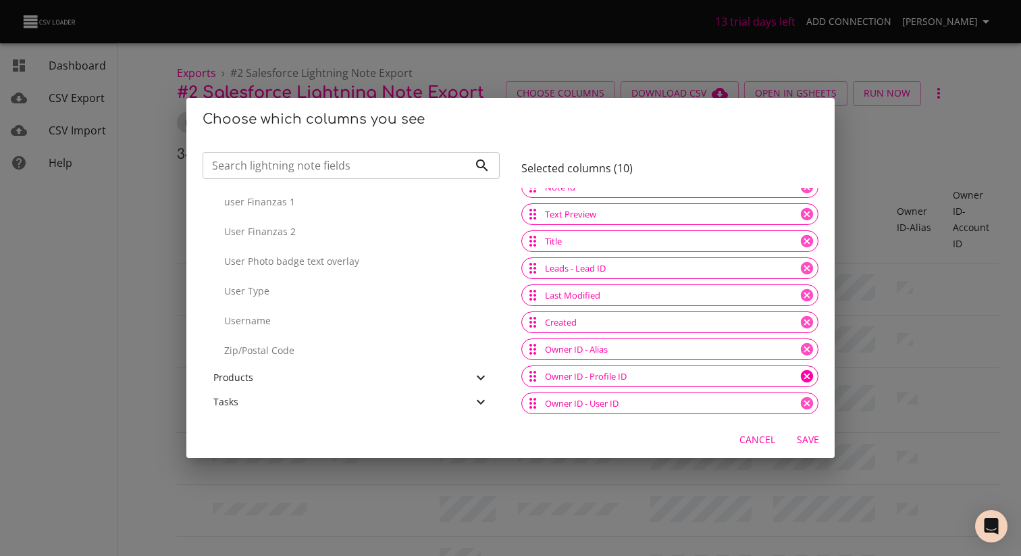
click at [812, 380] on icon at bounding box center [807, 376] width 15 height 15
click at [258, 299] on p "Username" at bounding box center [356, 295] width 265 height 14
click at [803, 441] on span "Save" at bounding box center [808, 440] width 32 height 17
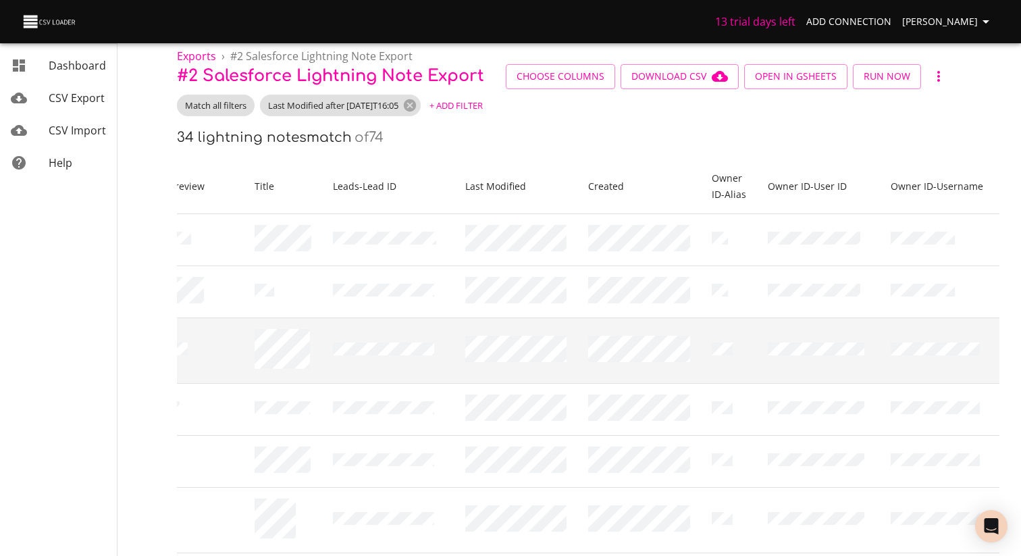
scroll to position [0, 0]
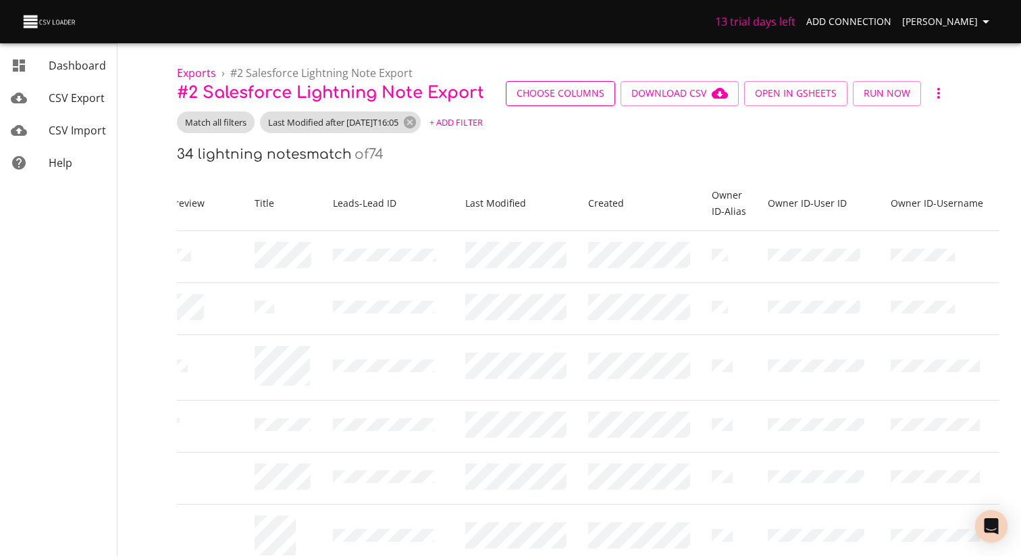
click at [533, 99] on span "Choose Columns" at bounding box center [561, 93] width 88 height 17
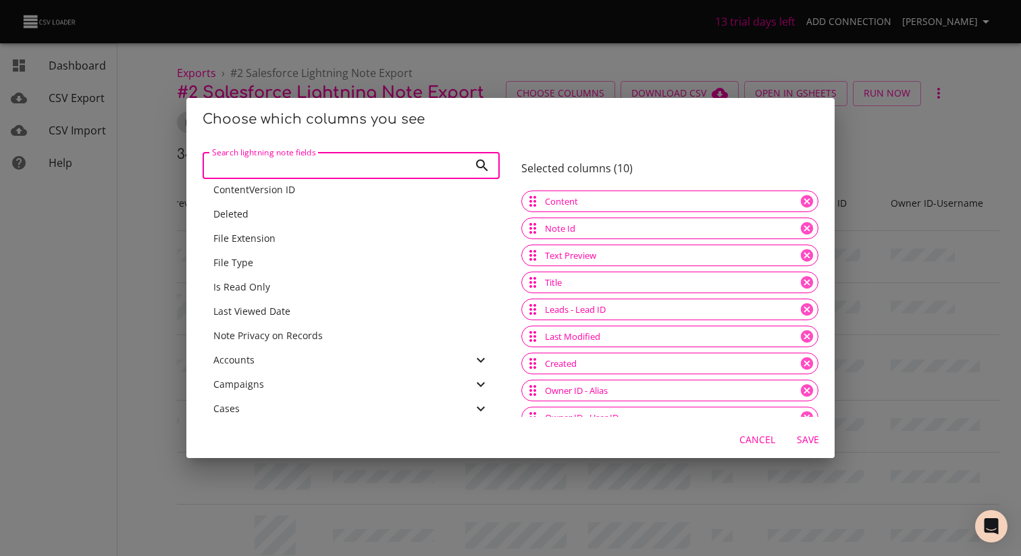
scroll to position [41, 0]
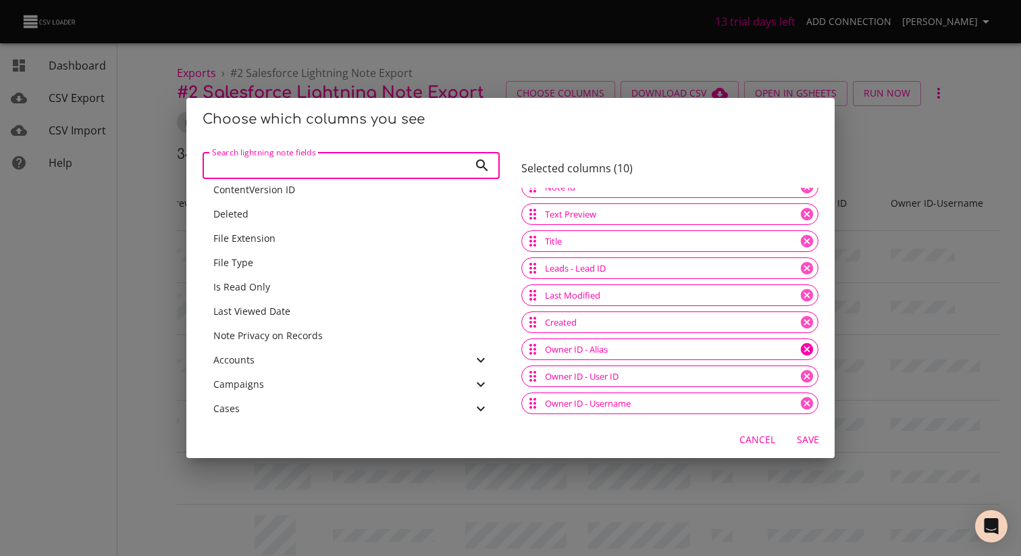
click at [808, 352] on icon at bounding box center [807, 349] width 12 height 12
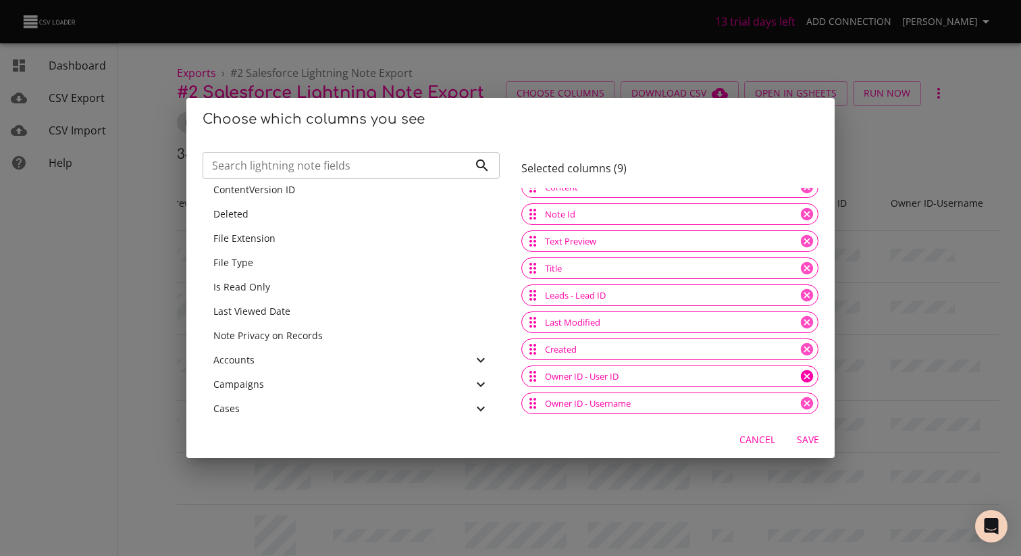
scroll to position [14, 0]
click at [808, 444] on span "Save" at bounding box center [808, 440] width 32 height 17
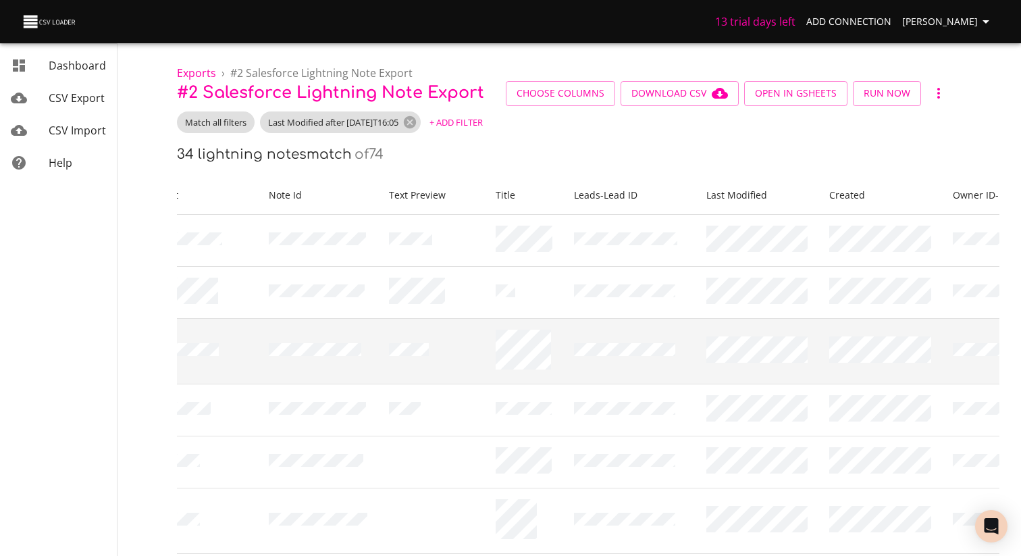
scroll to position [0, 0]
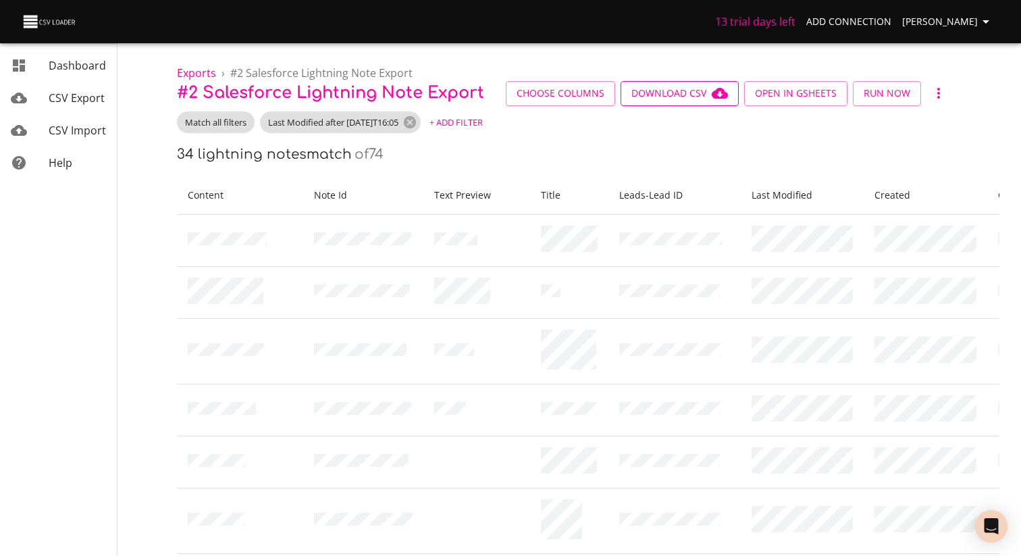
click at [713, 95] on icon "button" at bounding box center [720, 93] width 16 height 11
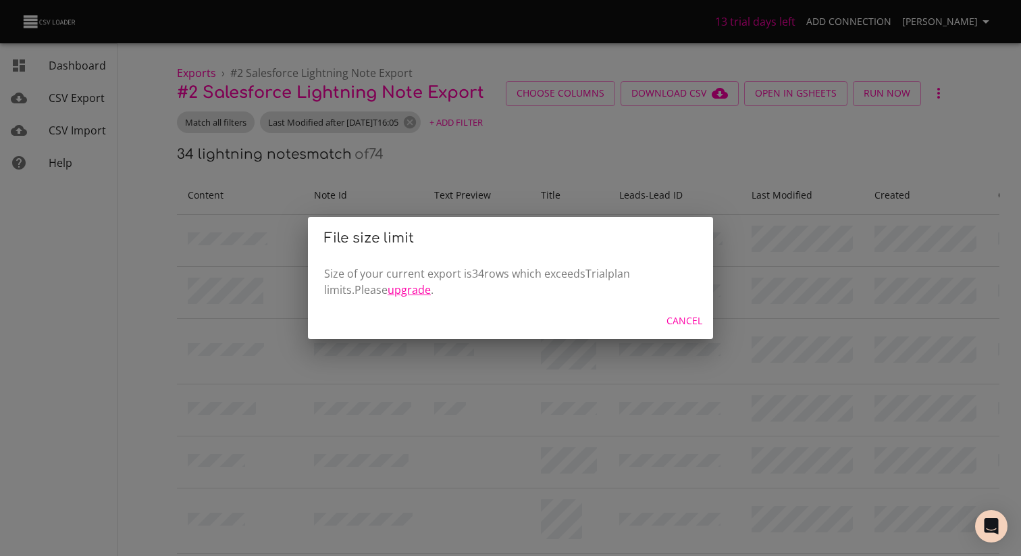
click at [390, 288] on link "upgrade" at bounding box center [409, 289] width 43 height 15
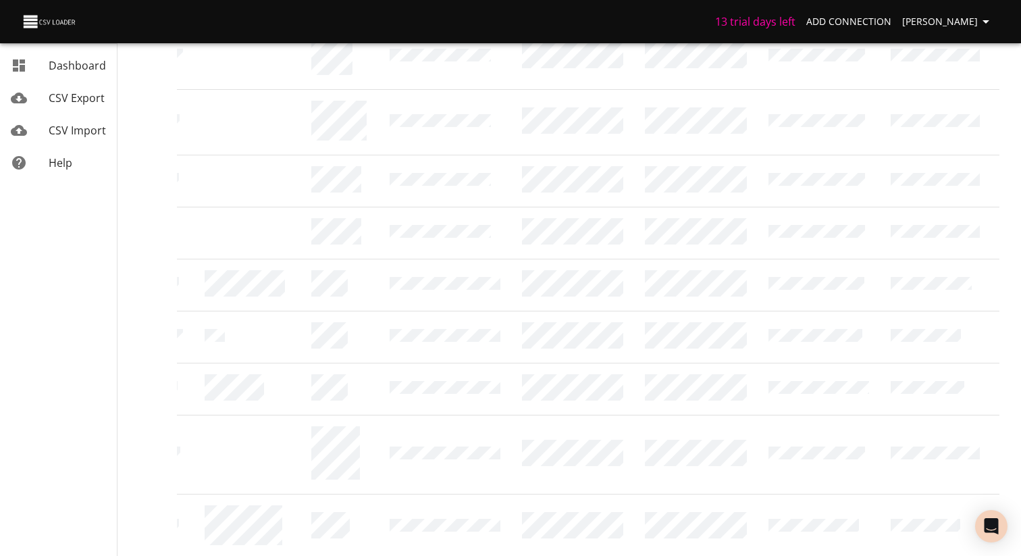
scroll to position [1008, 0]
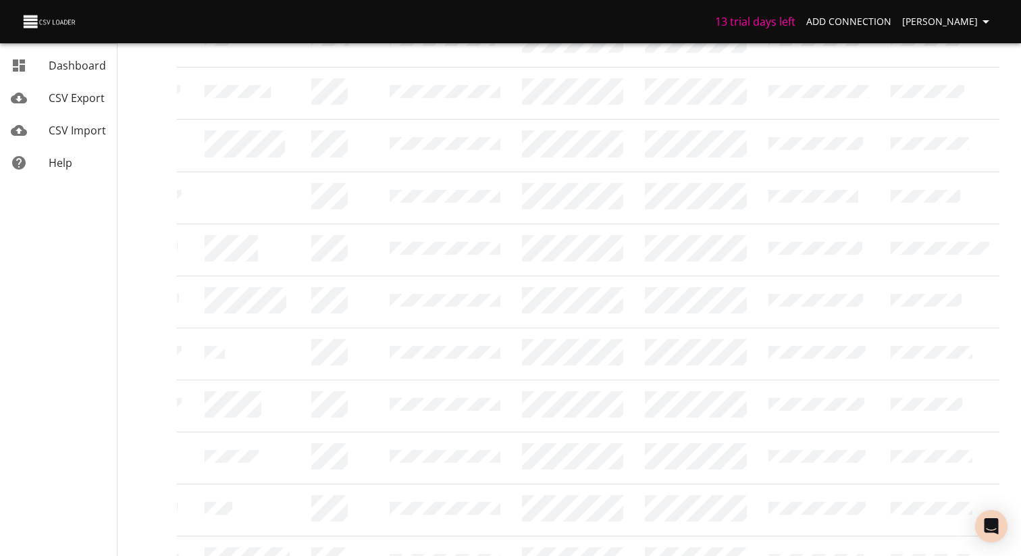
click at [776, 535] on li "200" at bounding box center [777, 527] width 40 height 24
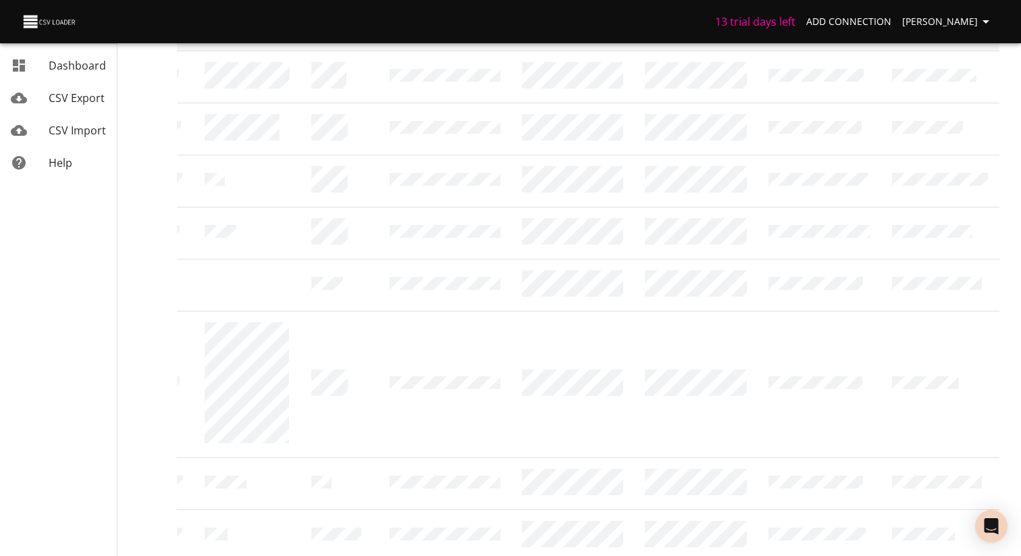
scroll to position [1601, 0]
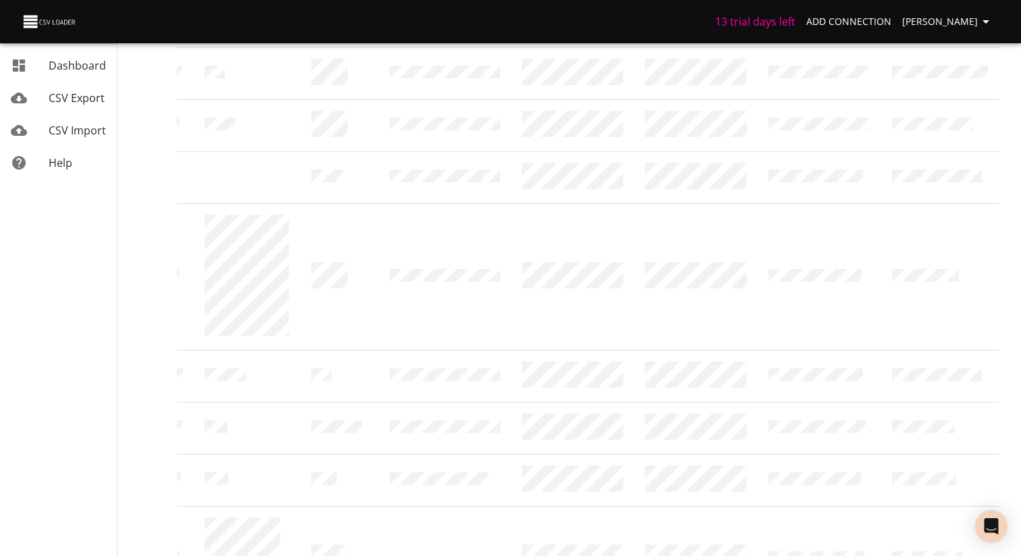
click at [869, 488] on div at bounding box center [510, 278] width 1021 height 556
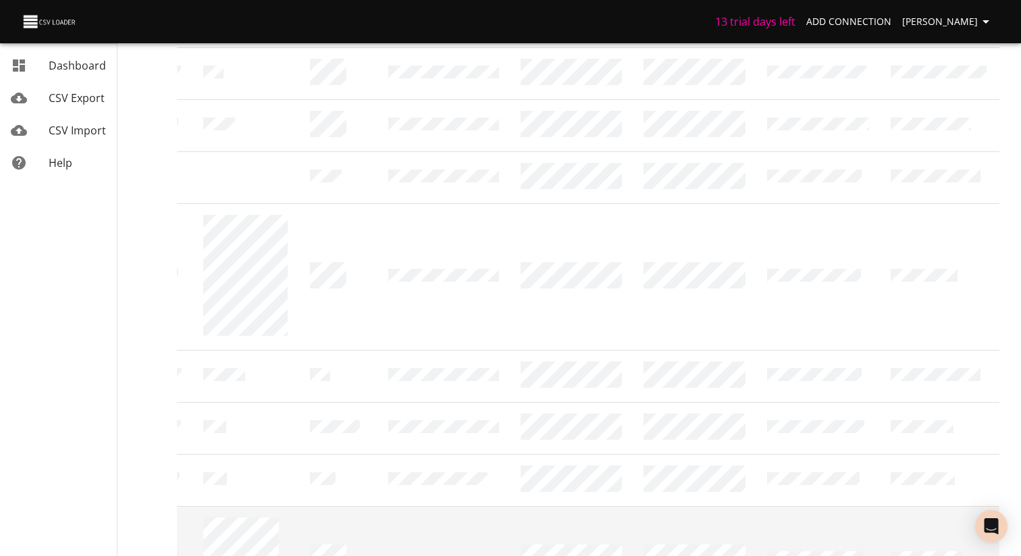
drag, startPoint x: 185, startPoint y: 195, endPoint x: 977, endPoint y: 475, distance: 839.7
copy table "Content Note Id Text Preview Title Leads - Lead ID Last Modified Created Owner …"
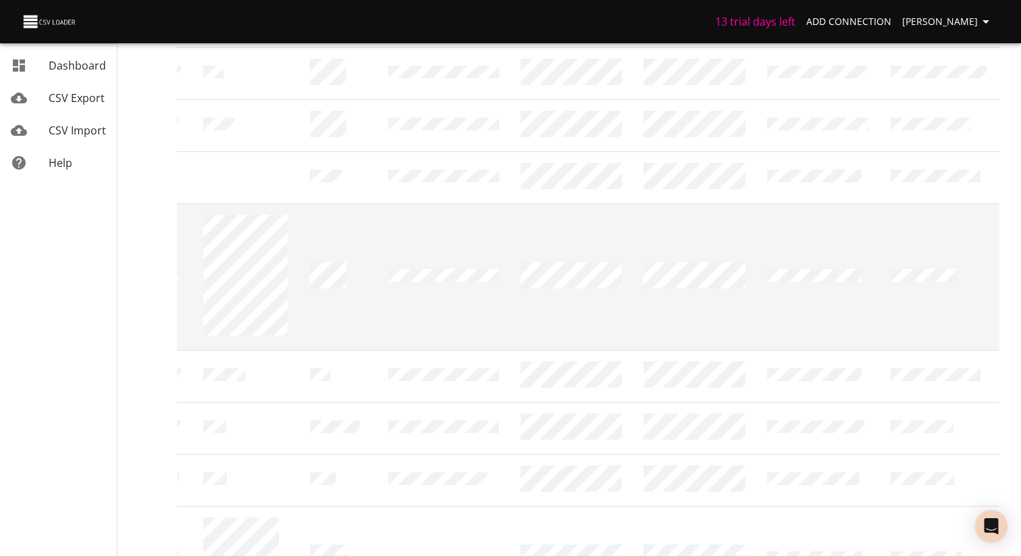
click at [555, 203] on td at bounding box center [572, 276] width 124 height 147
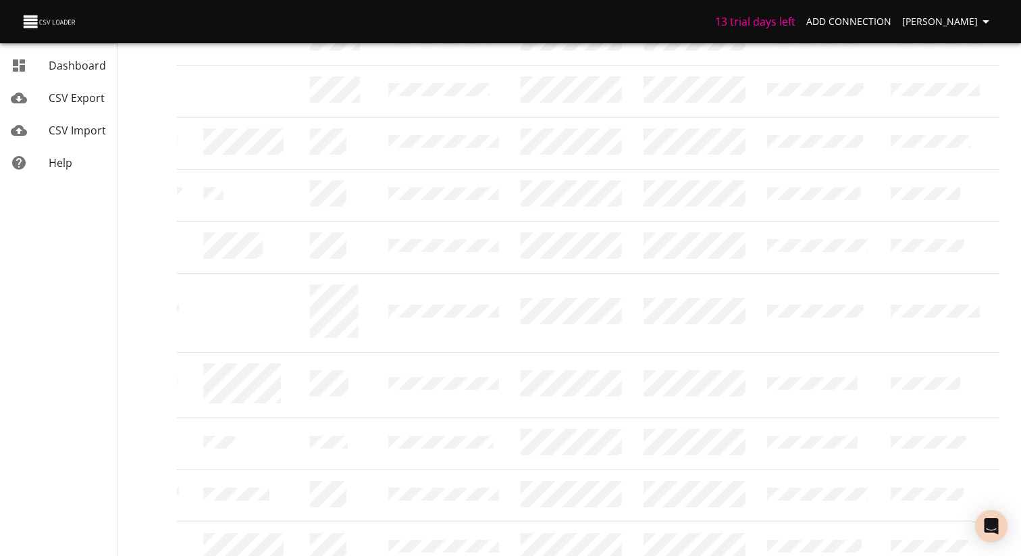
scroll to position [0, 0]
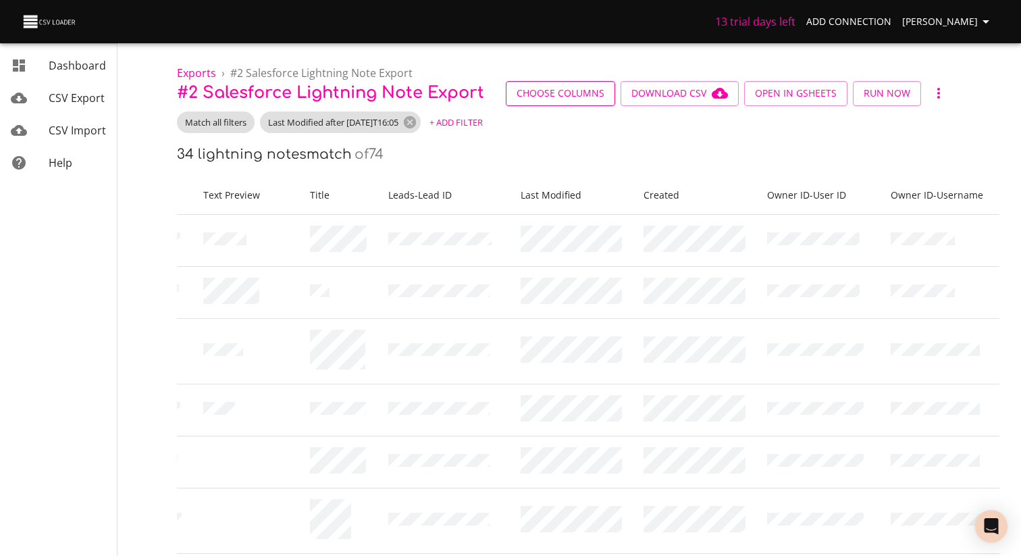
click at [553, 88] on span "Choose Columns" at bounding box center [561, 93] width 88 height 17
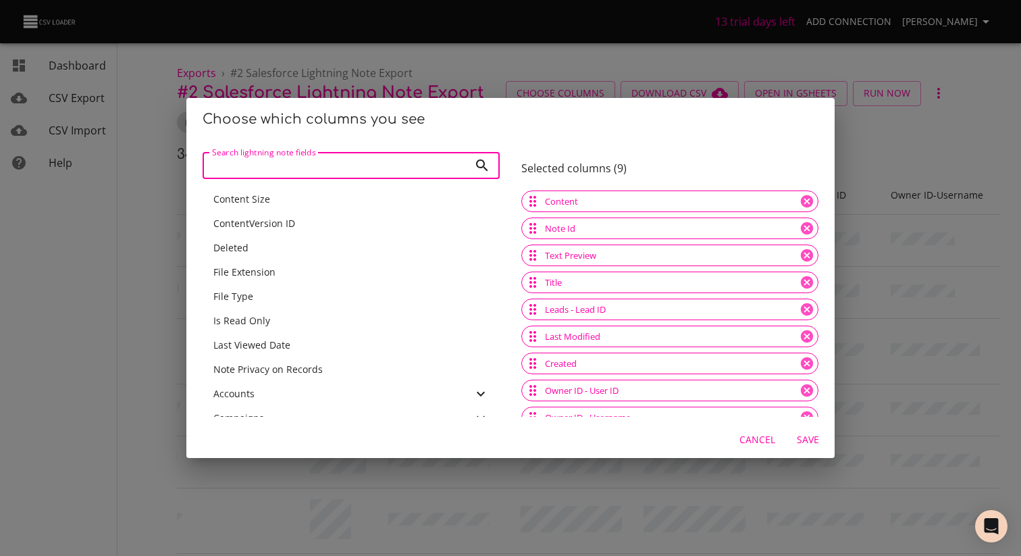
scroll to position [14, 0]
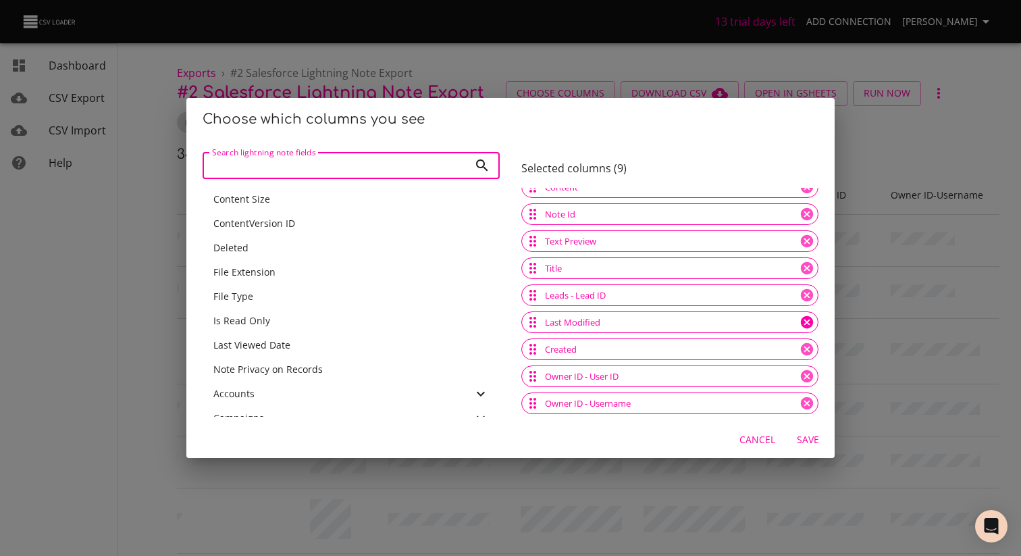
click at [808, 323] on icon at bounding box center [807, 322] width 15 height 15
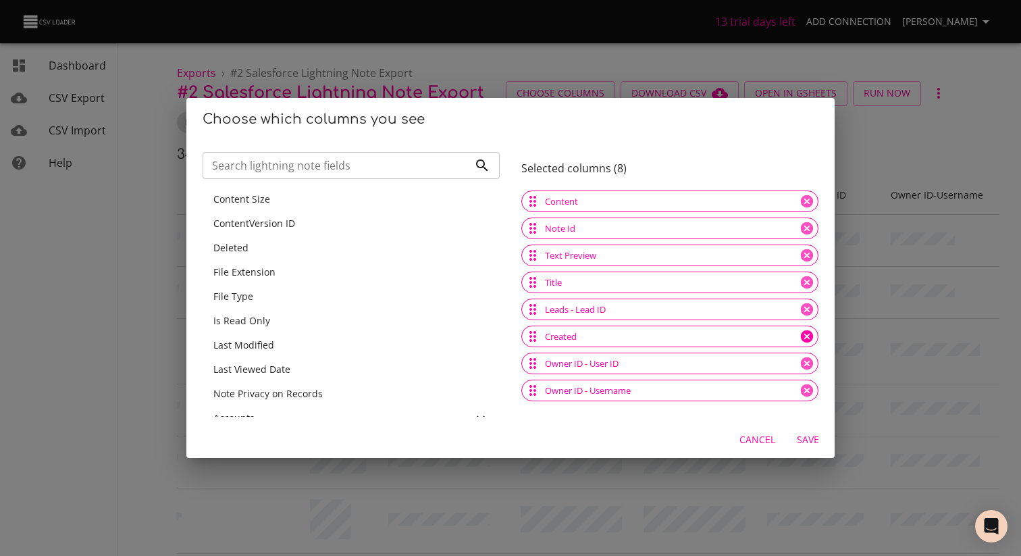
scroll to position [0, 0]
click at [807, 438] on span "Save" at bounding box center [808, 440] width 32 height 17
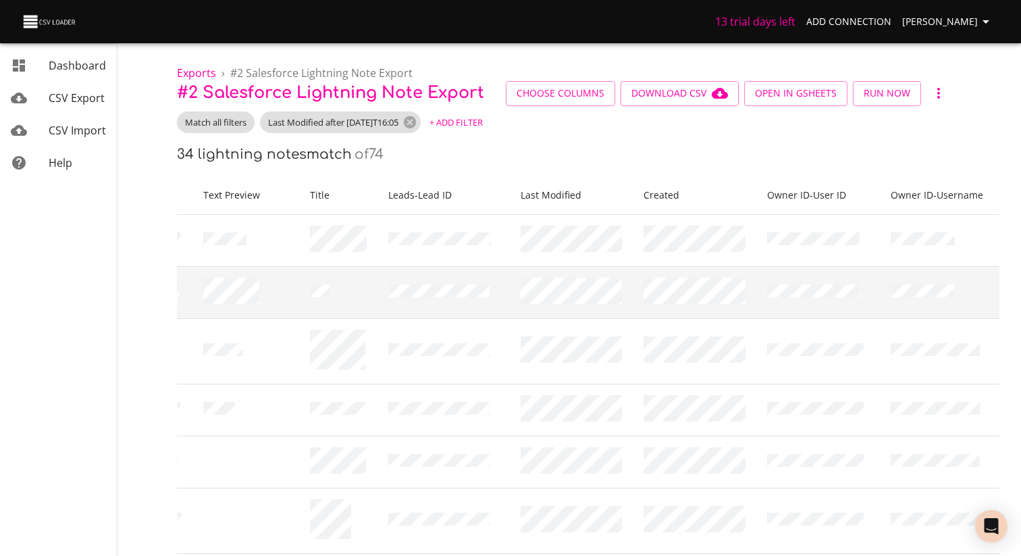
scroll to position [0, 107]
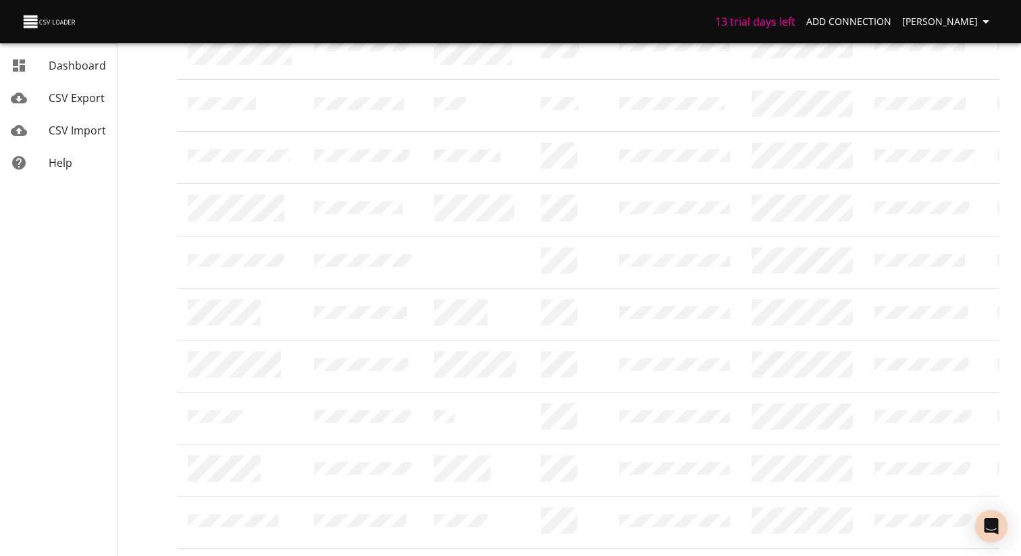
scroll to position [1008, 0]
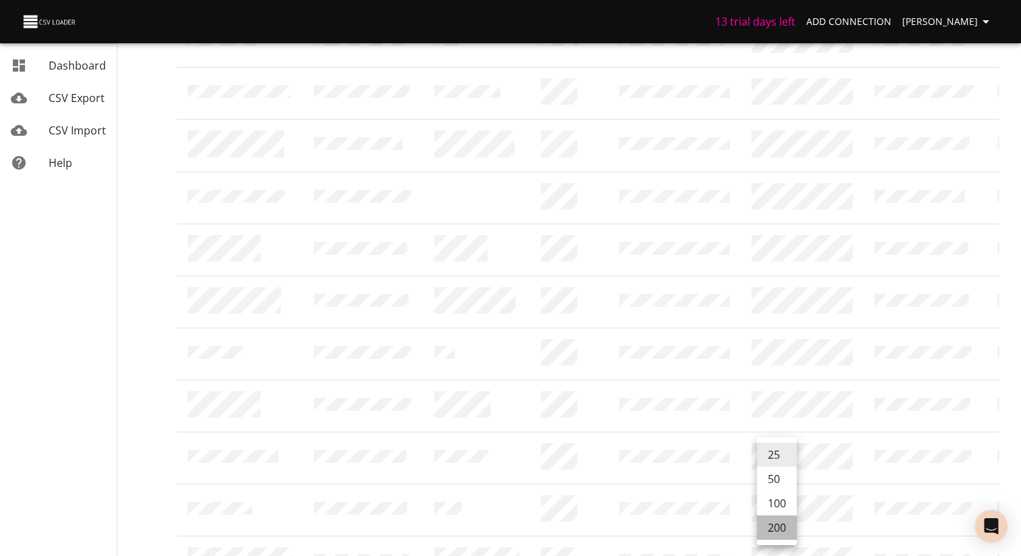
click at [781, 534] on li "200" at bounding box center [777, 527] width 40 height 24
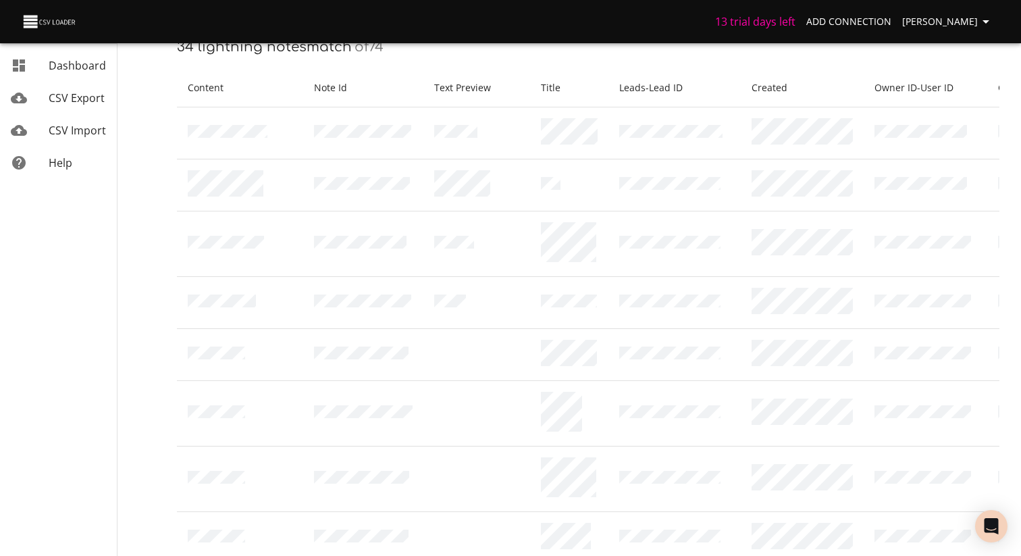
scroll to position [0, 0]
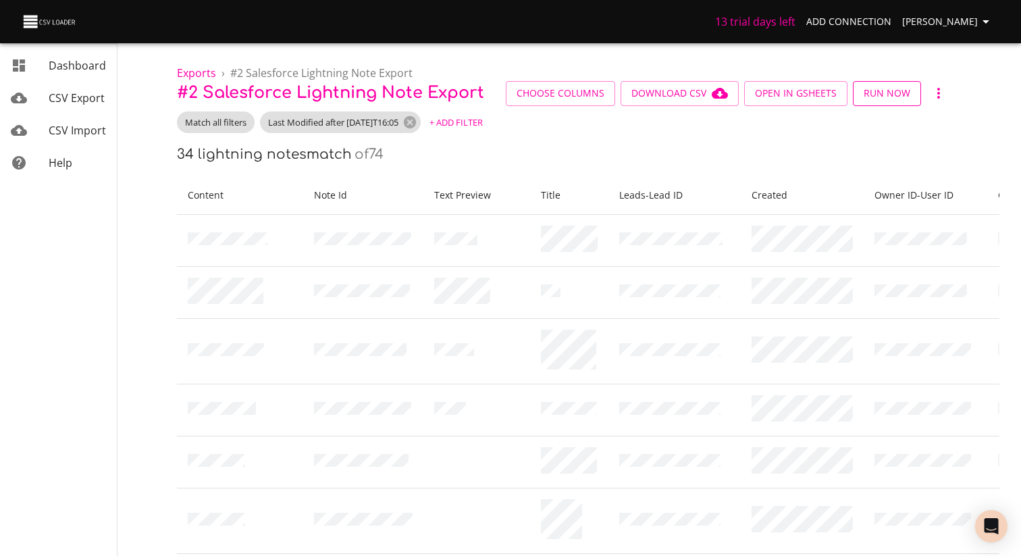
click at [871, 98] on span "Run Now" at bounding box center [887, 93] width 47 height 17
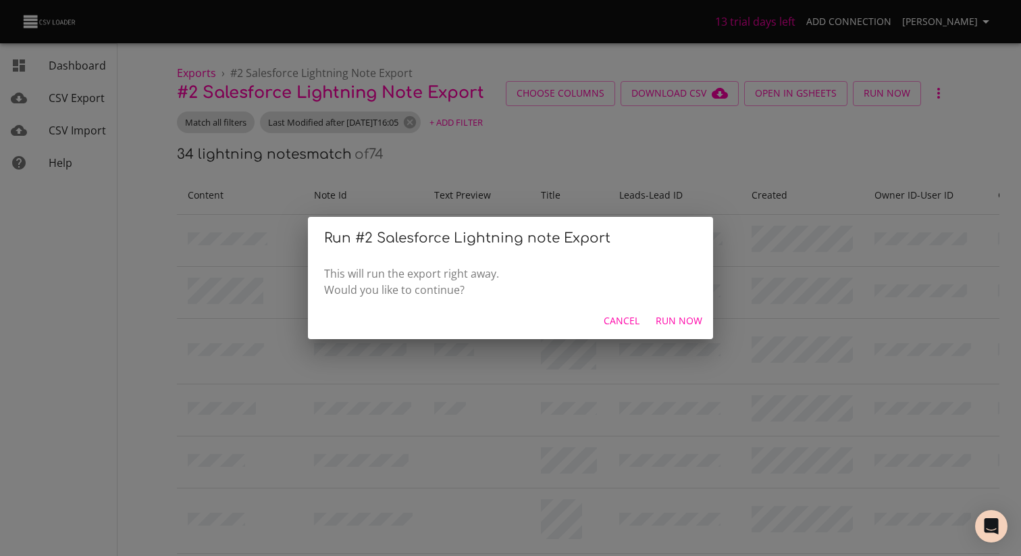
click at [683, 329] on span "Run Now" at bounding box center [679, 321] width 47 height 17
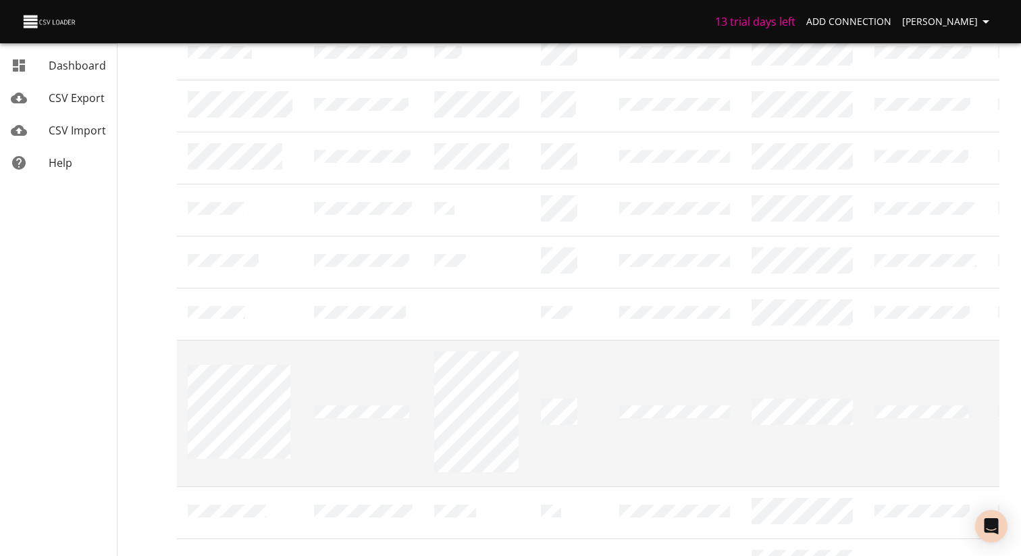
scroll to position [1758, 0]
